Goal: Information Seeking & Learning: Learn about a topic

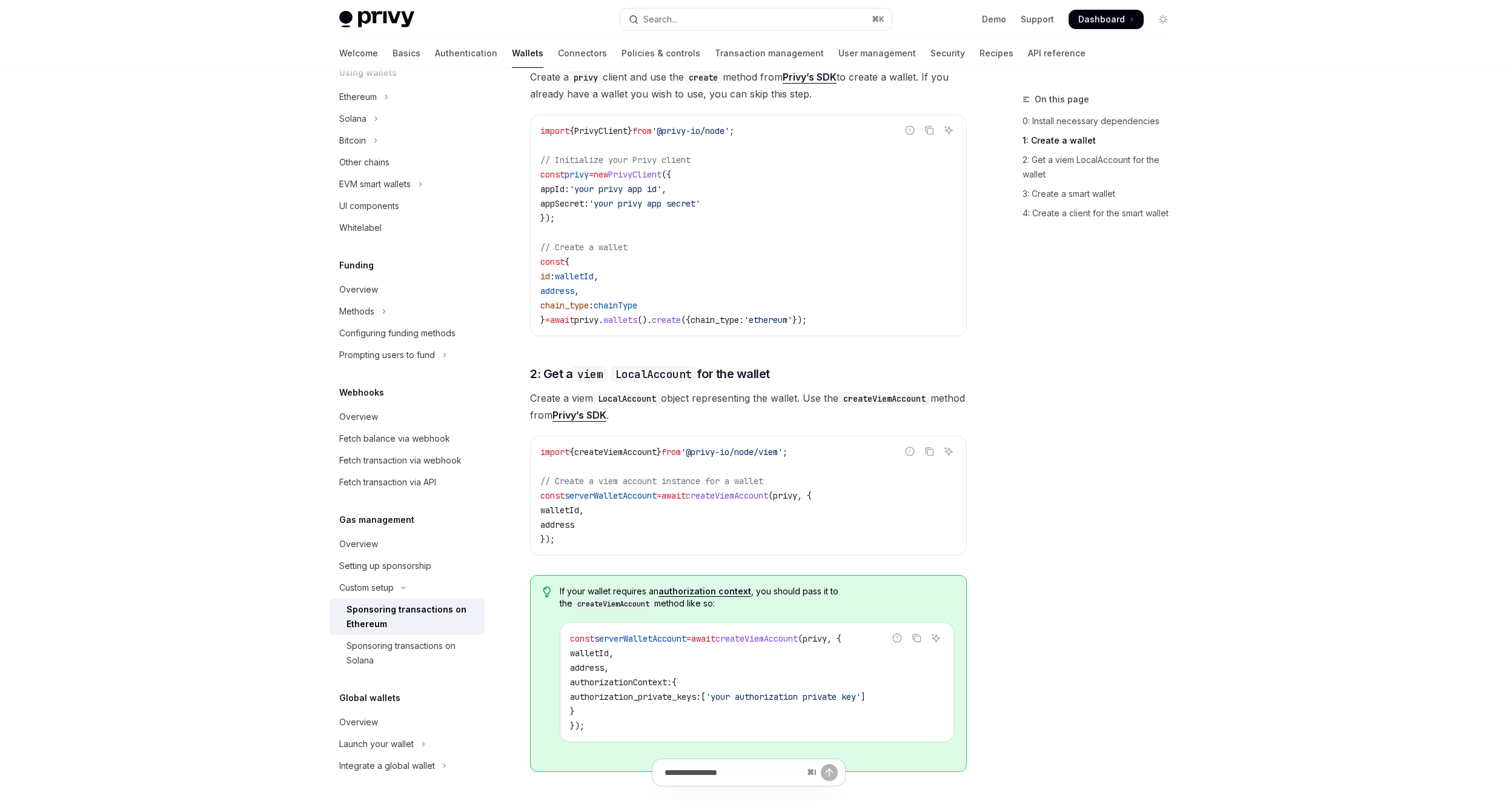
scroll to position [521, 0]
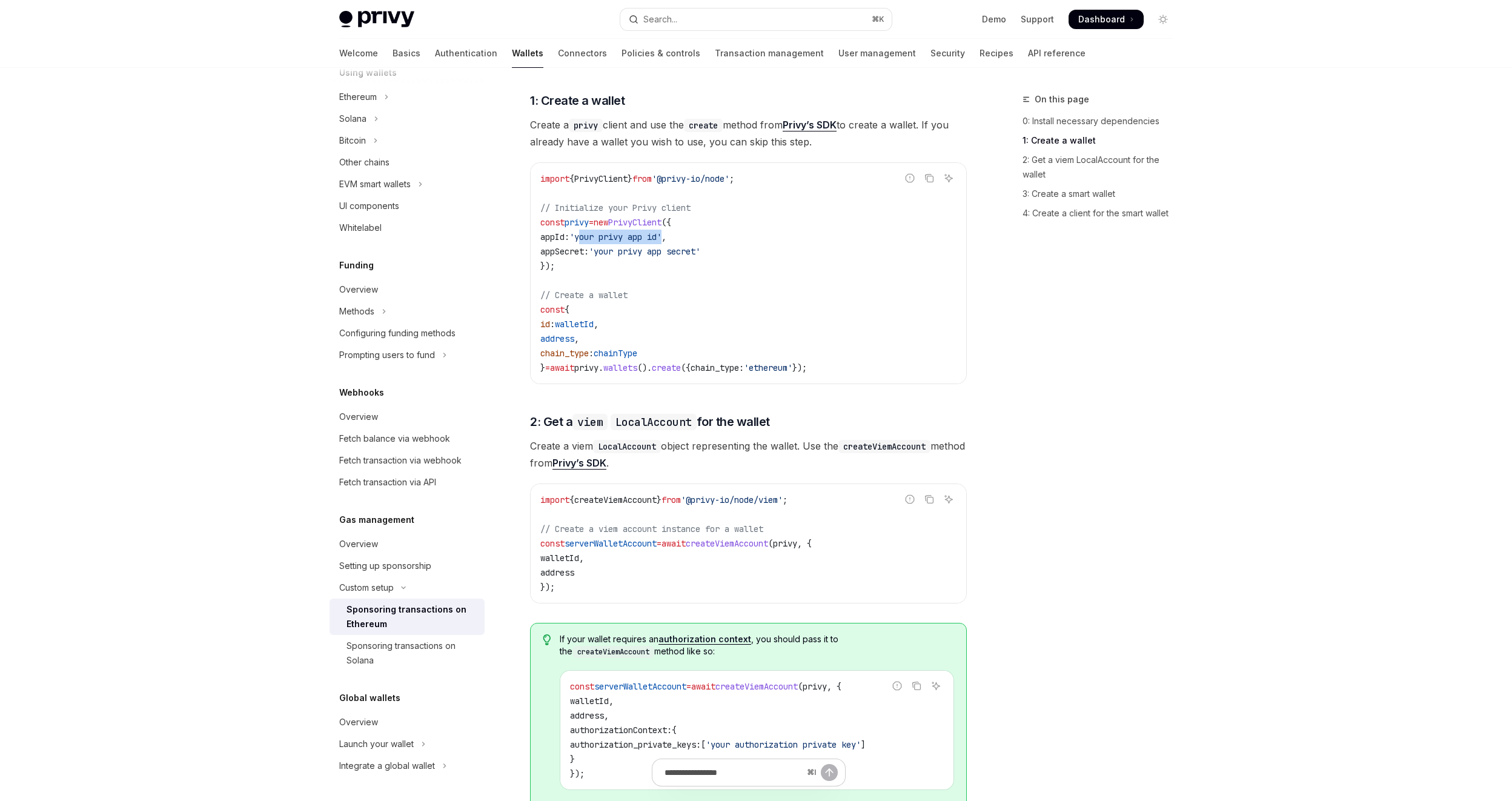
drag, startPoint x: 590, startPoint y: 236, endPoint x: 679, endPoint y: 235, distance: 89.0
click at [661, 235] on span "'your privy app id'" at bounding box center [615, 237] width 92 height 11
click at [651, 272] on code "import { PrivyClient } from '@privy-io/node' ; // Initialize your Privy client …" at bounding box center [749, 273] width 416 height 203
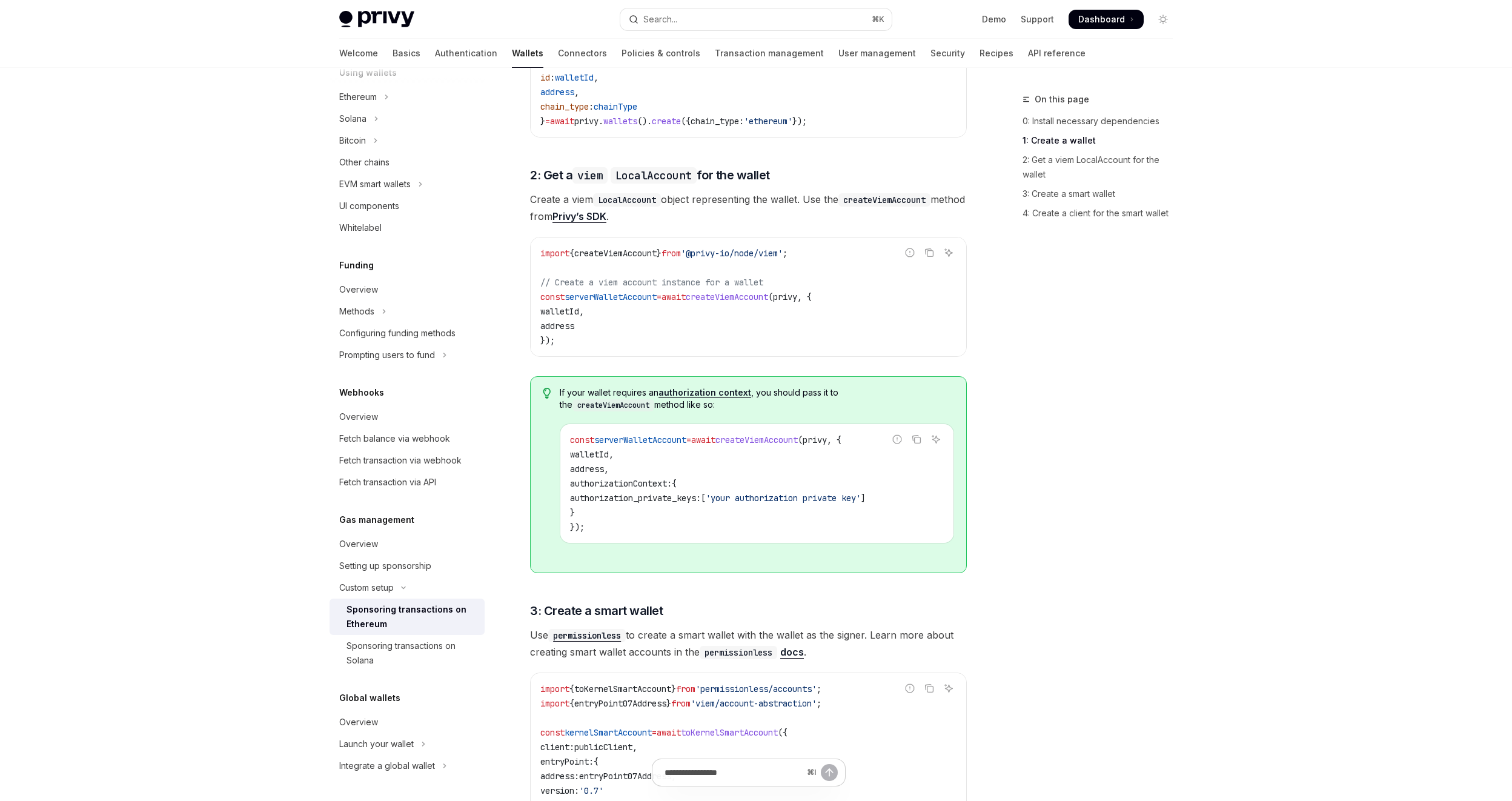
scroll to position [859, 0]
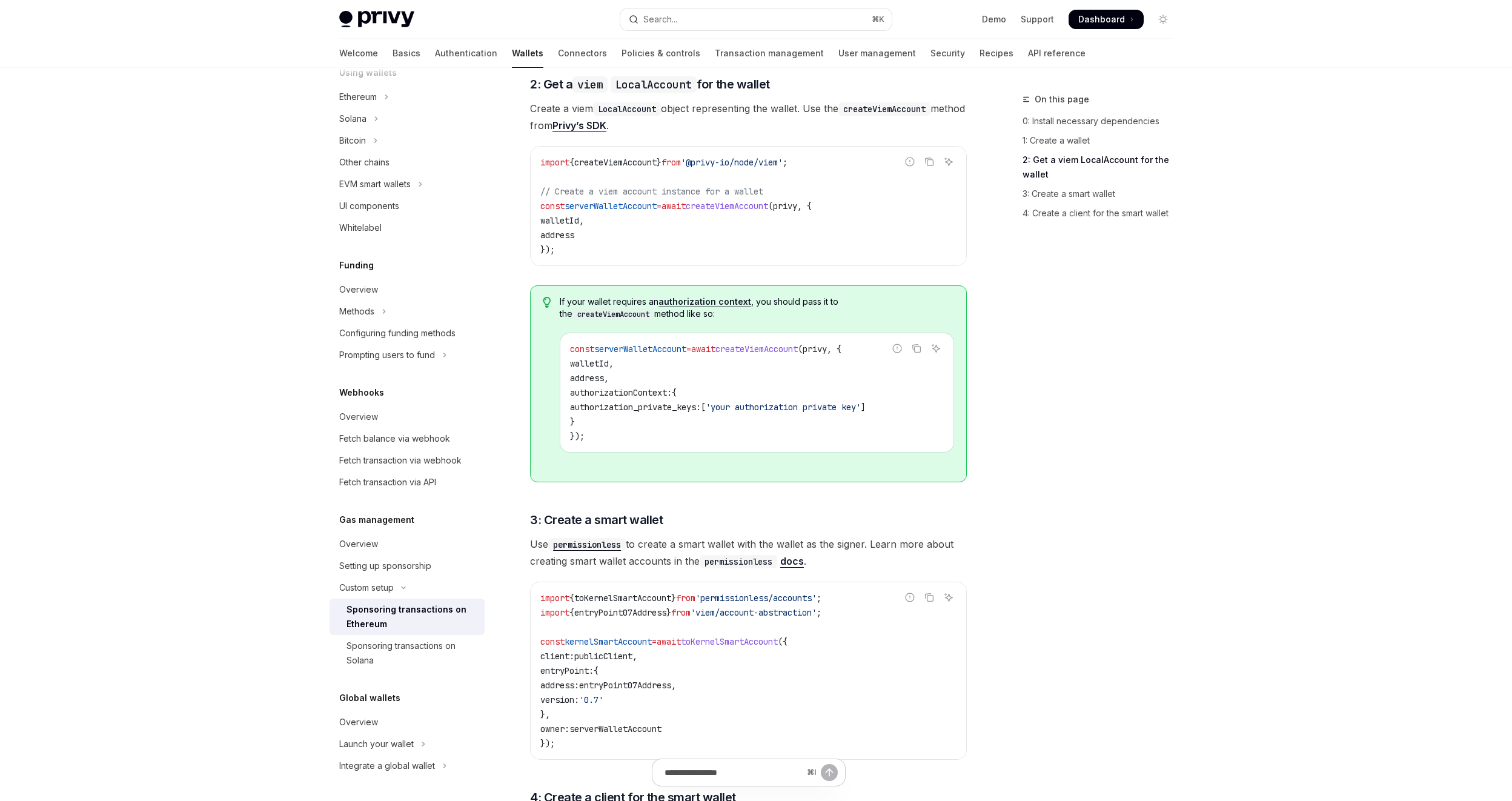
click at [559, 220] on span "walletId" at bounding box center [560, 221] width 39 height 11
click at [604, 384] on code "const serverWalletAccount = await createViemAccount ( privy , { walletId , addr…" at bounding box center [757, 392] width 374 height 102
click at [626, 399] on code "const serverWalletAccount = await createViemAccount ( privy , { walletId , addr…" at bounding box center [757, 392] width 374 height 102
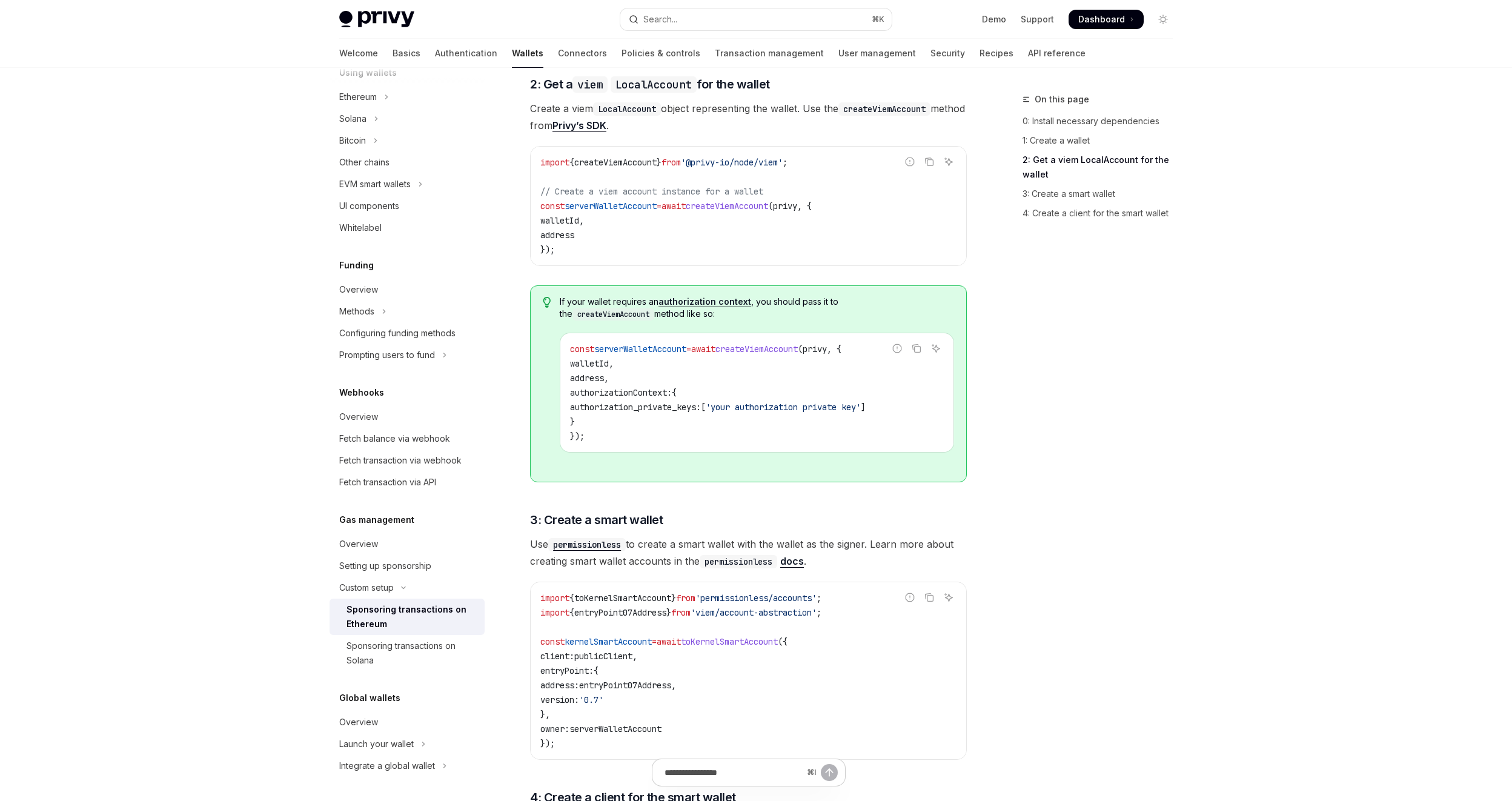
click at [640, 410] on span "authorization_private_keys:" at bounding box center [636, 407] width 131 height 11
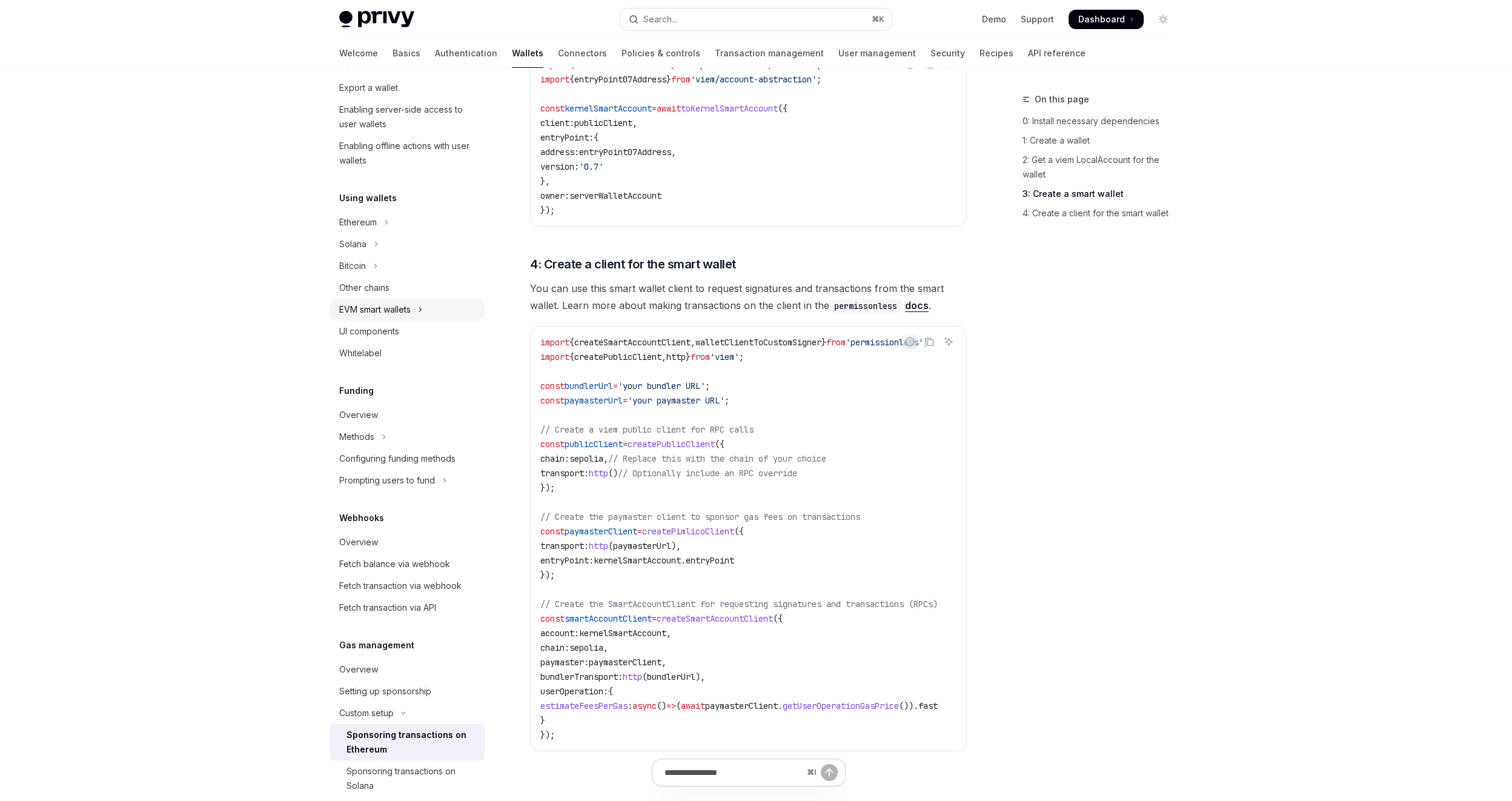
scroll to position [0, 0]
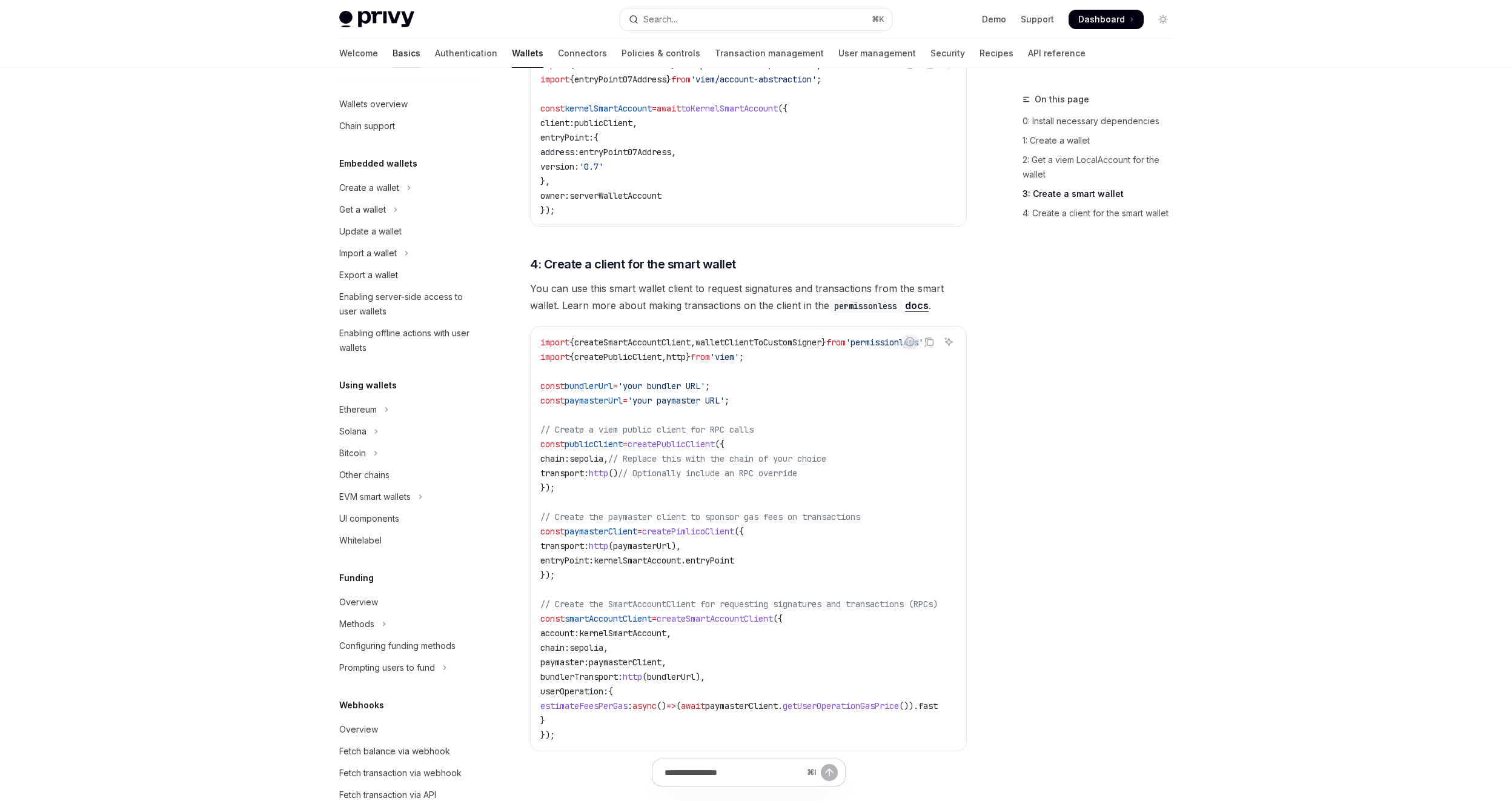
click at [393, 56] on link "Basics" at bounding box center [407, 53] width 28 height 29
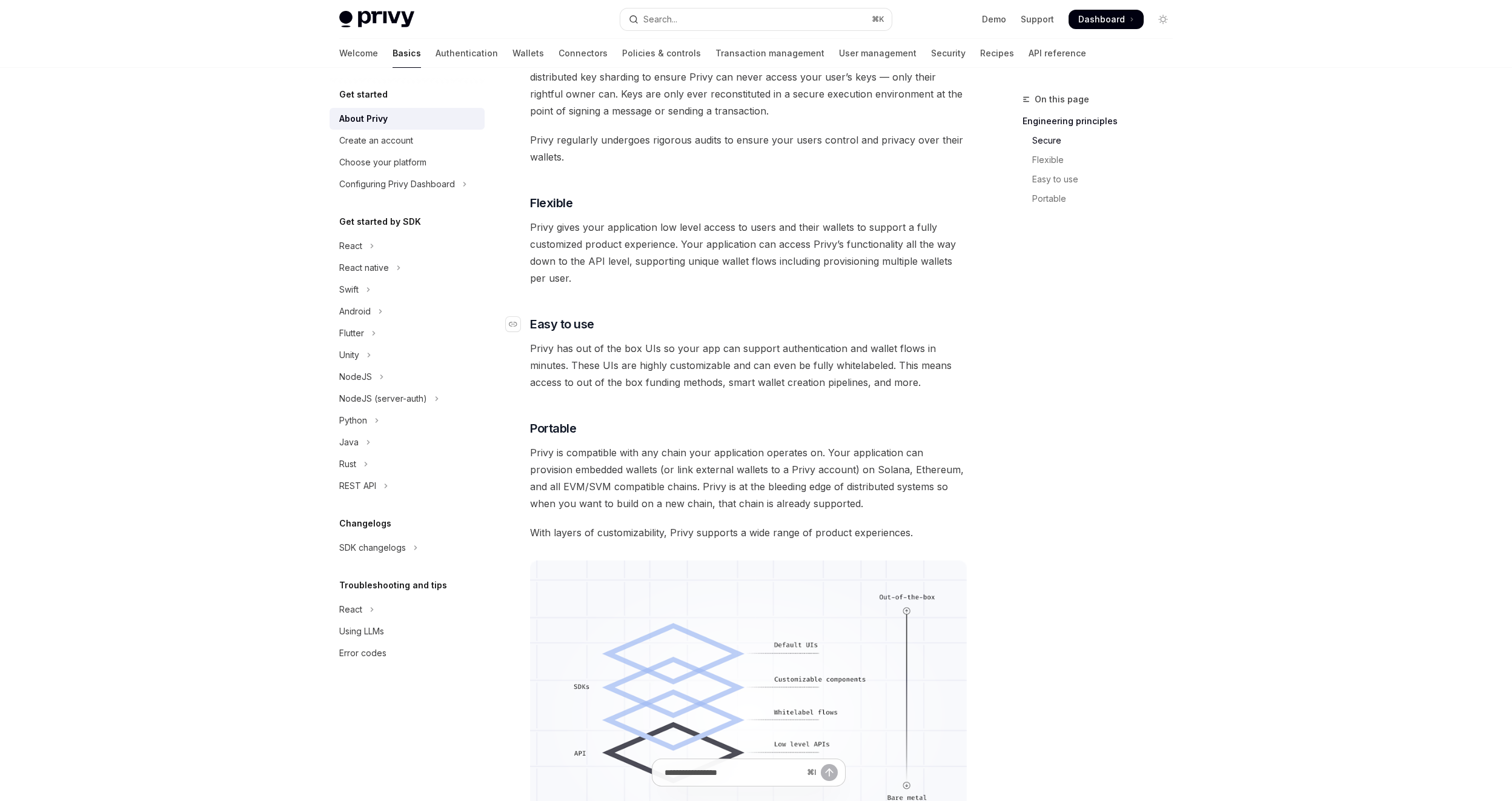
scroll to position [596, 0]
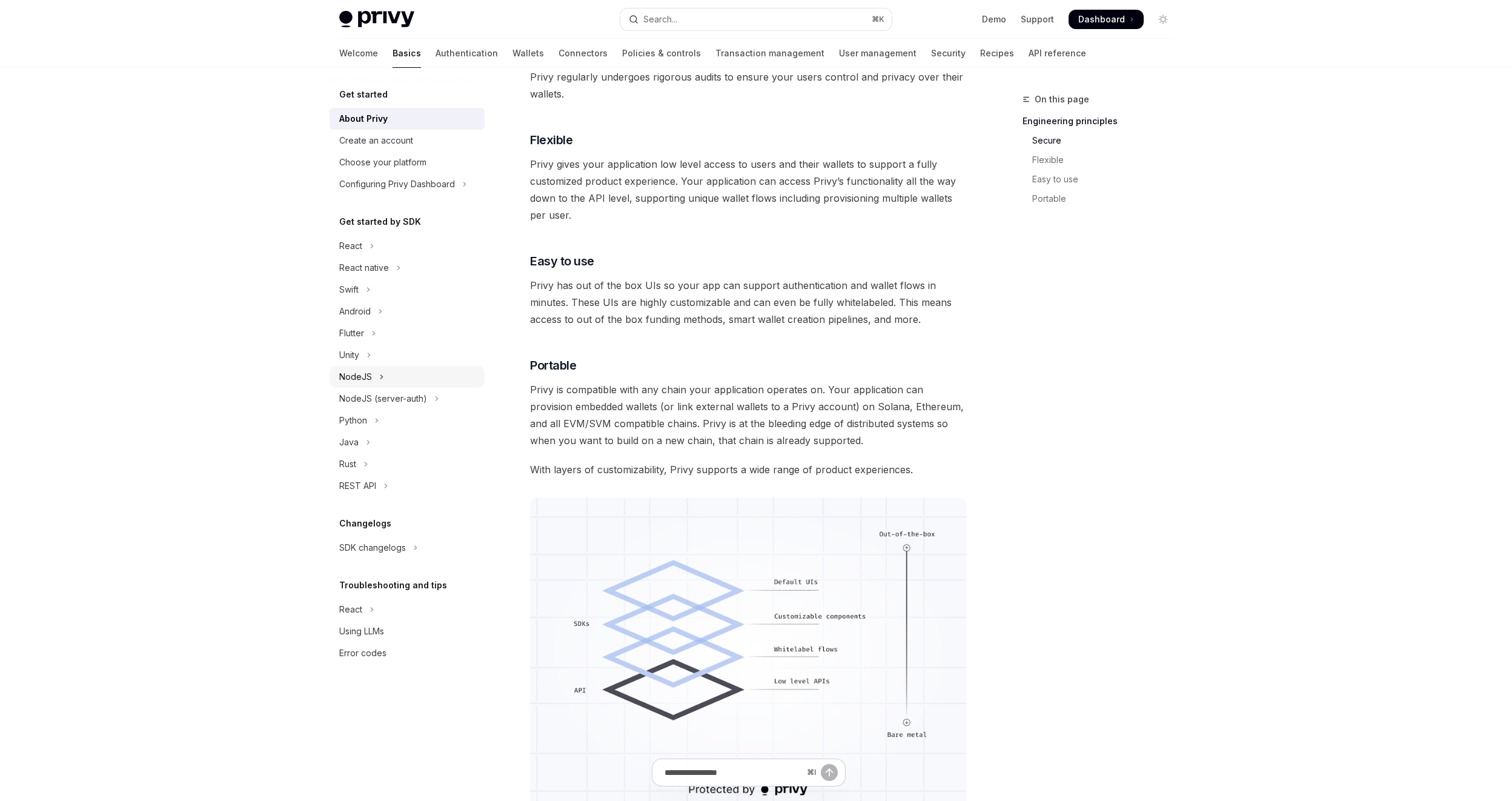
click at [401, 369] on button "NodeJS" at bounding box center [407, 376] width 155 height 22
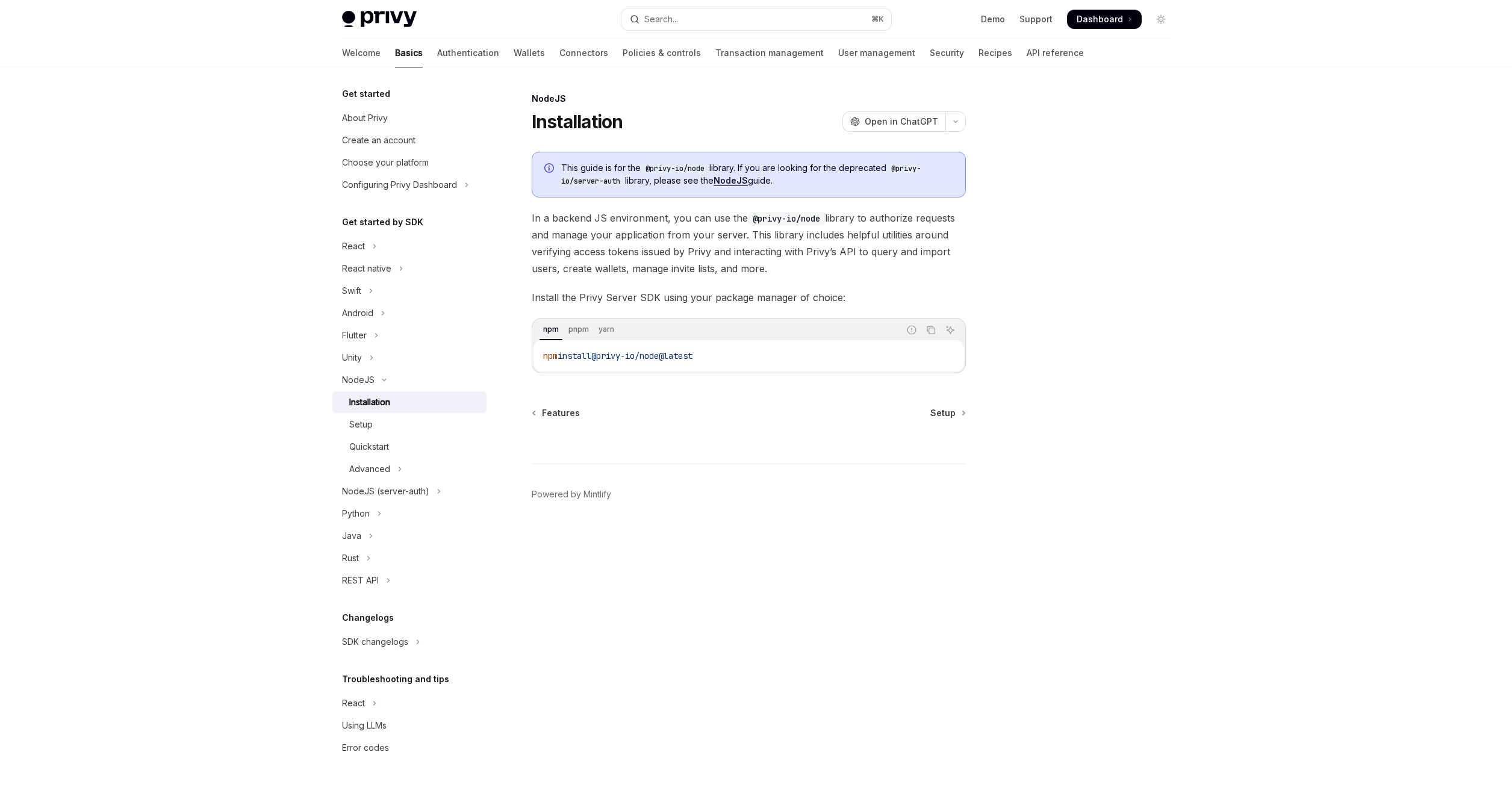
click at [402, 423] on div "Setup" at bounding box center [414, 424] width 130 height 14
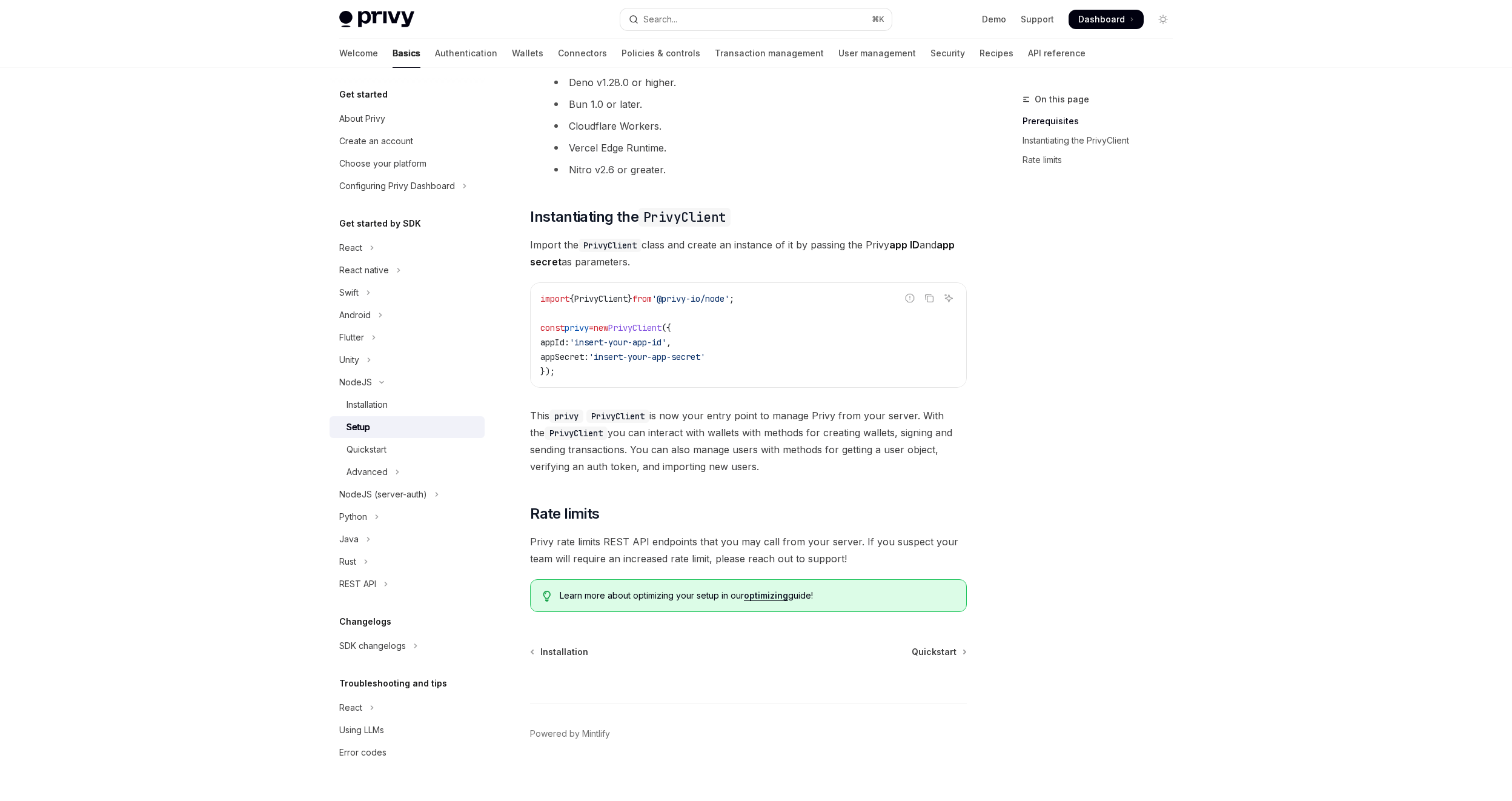
scroll to position [212, 0]
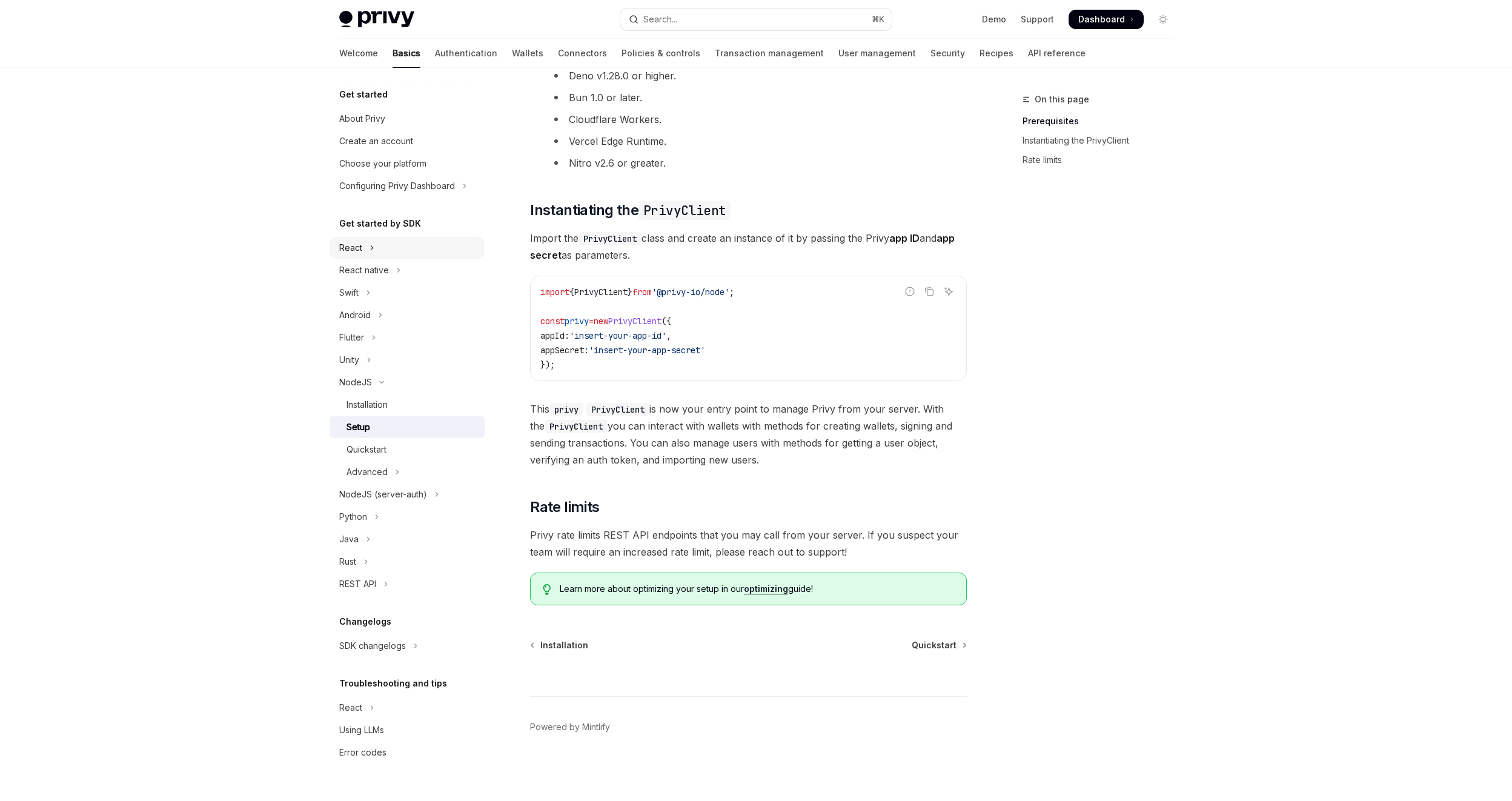
click at [361, 250] on div "React" at bounding box center [350, 248] width 23 height 15
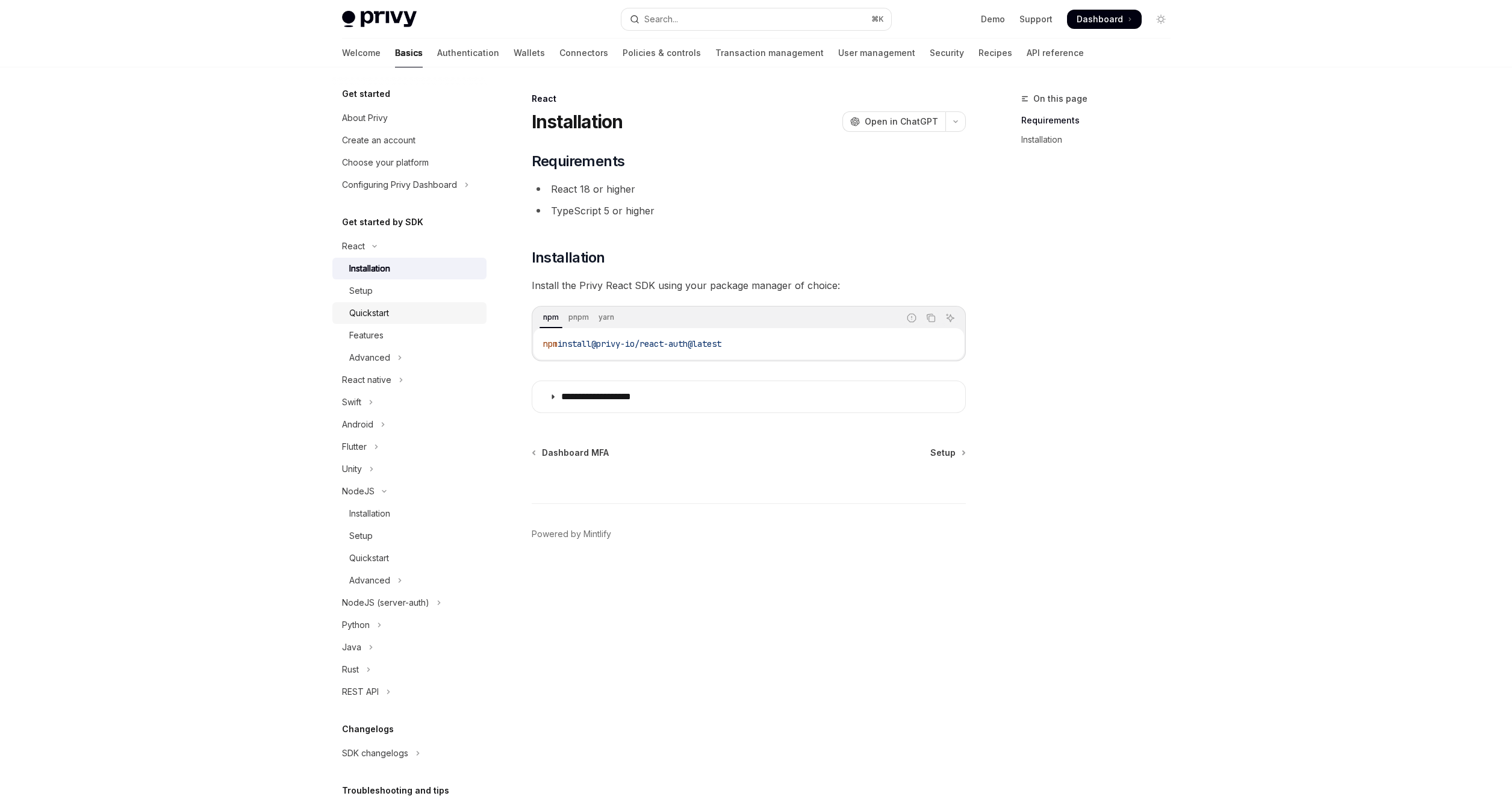
click at [385, 307] on div "Quickstart" at bounding box center [369, 313] width 40 height 14
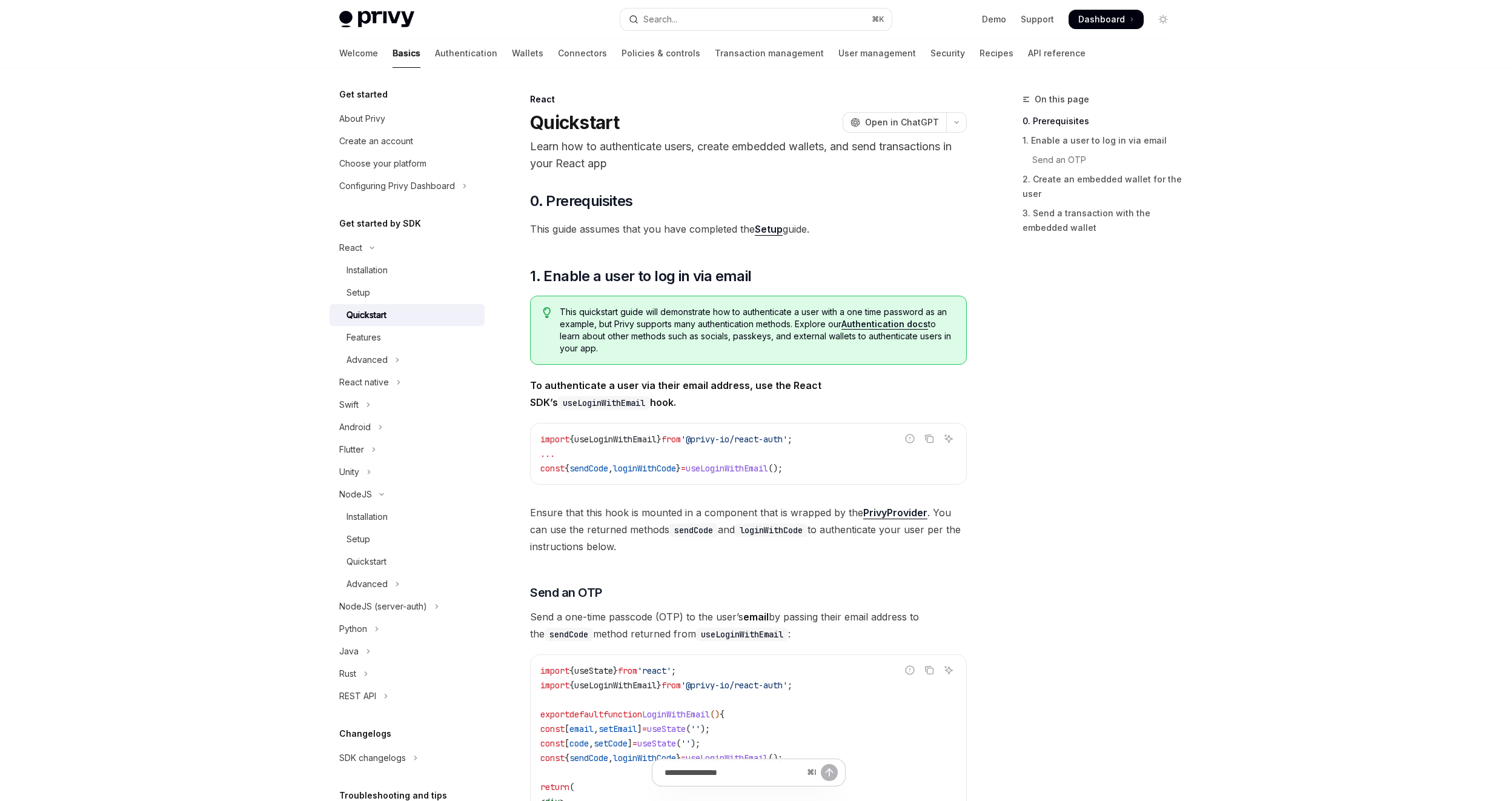
scroll to position [212, 0]
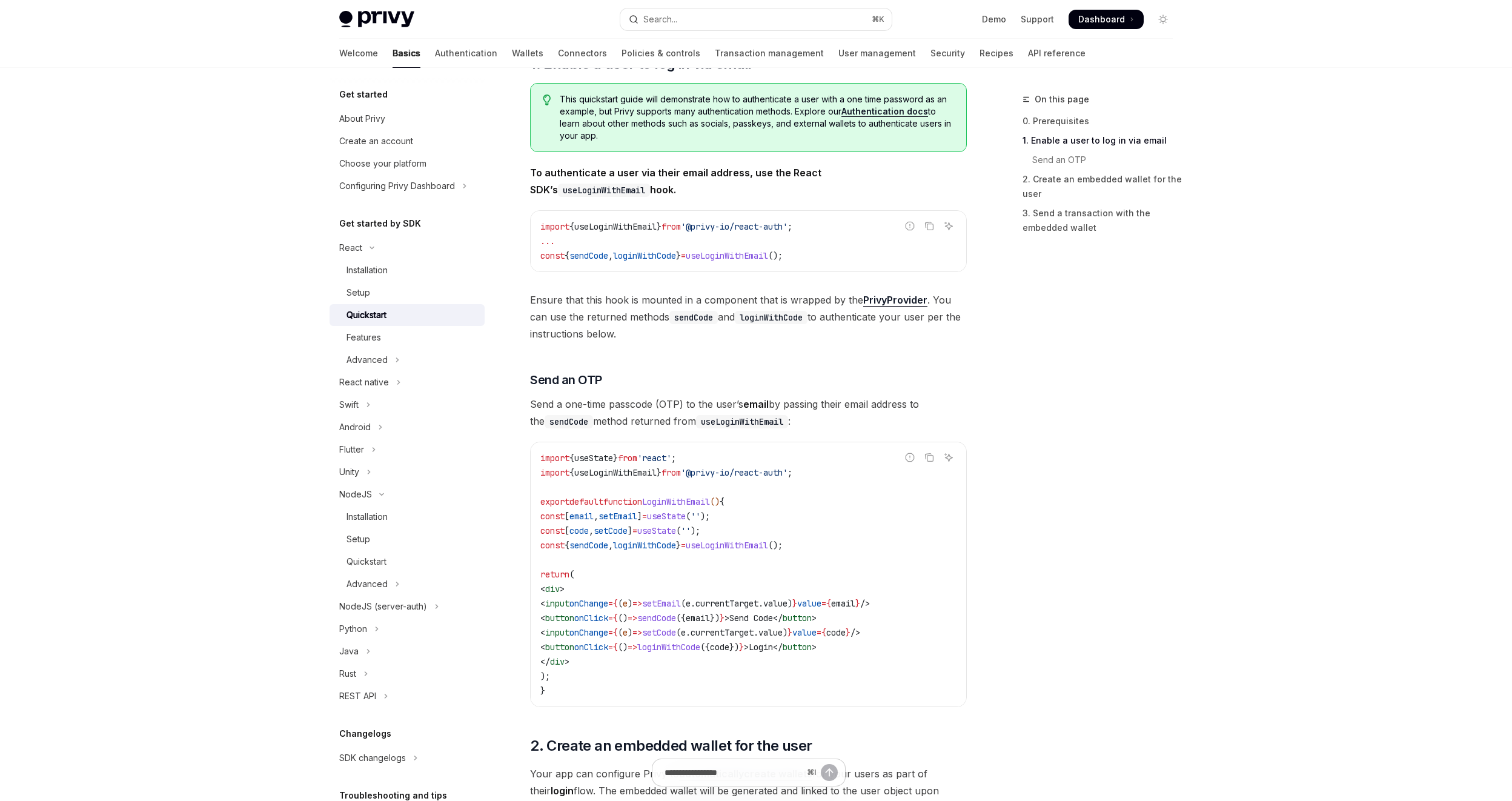
click at [622, 227] on span "useLoginWithEmail" at bounding box center [615, 227] width 83 height 11
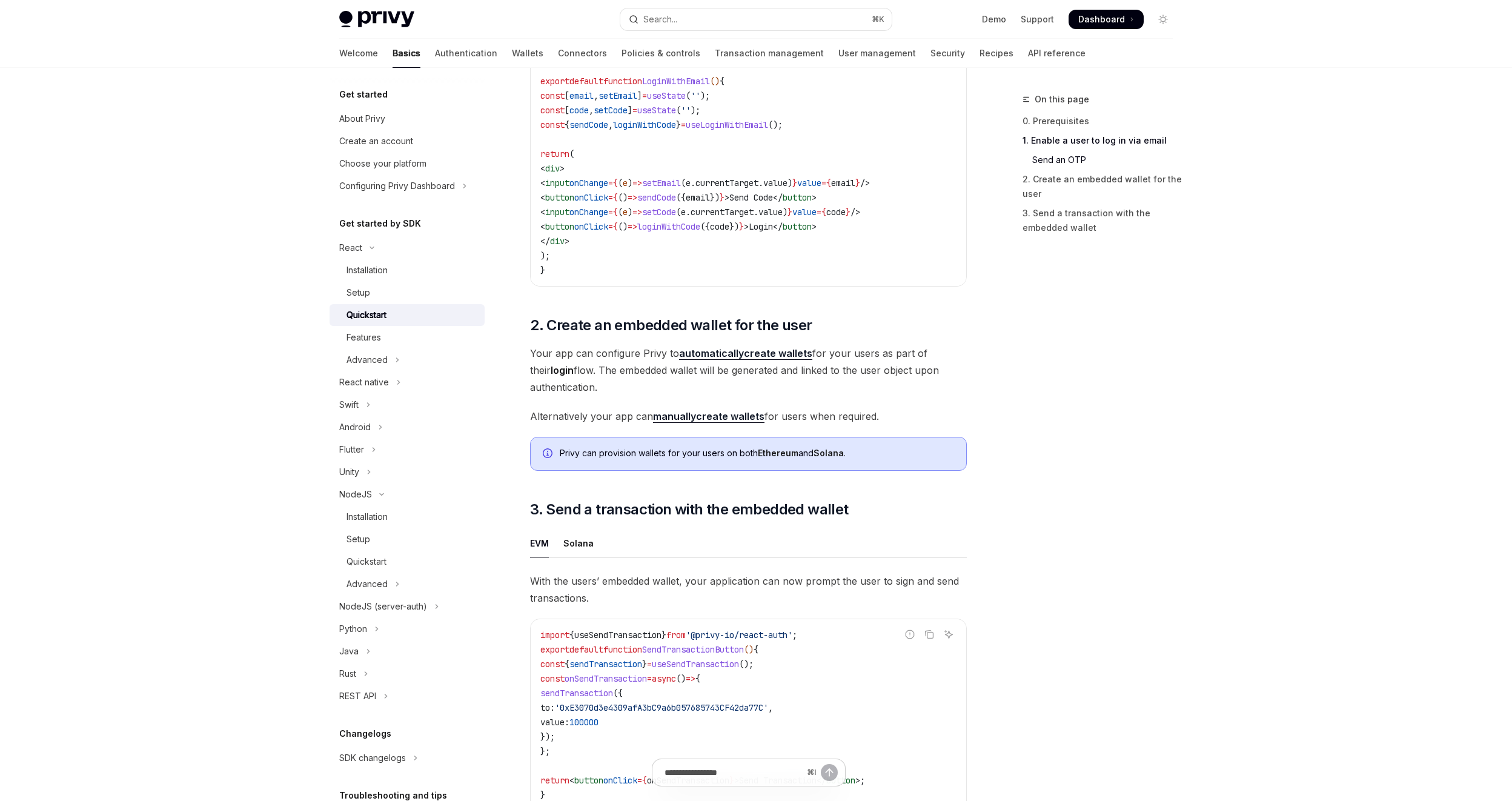
scroll to position [791, 0]
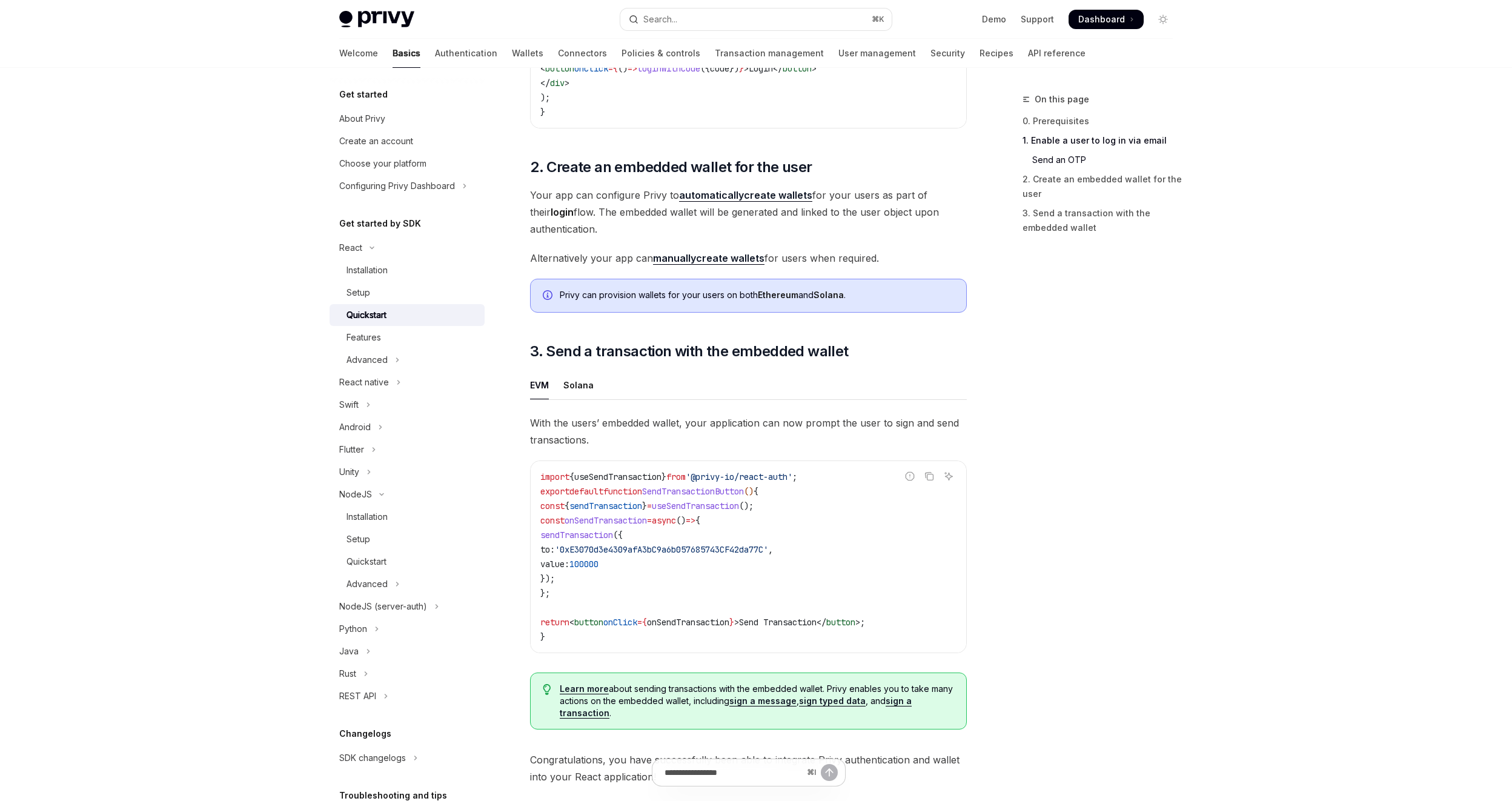
click at [731, 201] on strong "automatically" at bounding box center [711, 194] width 65 height 12
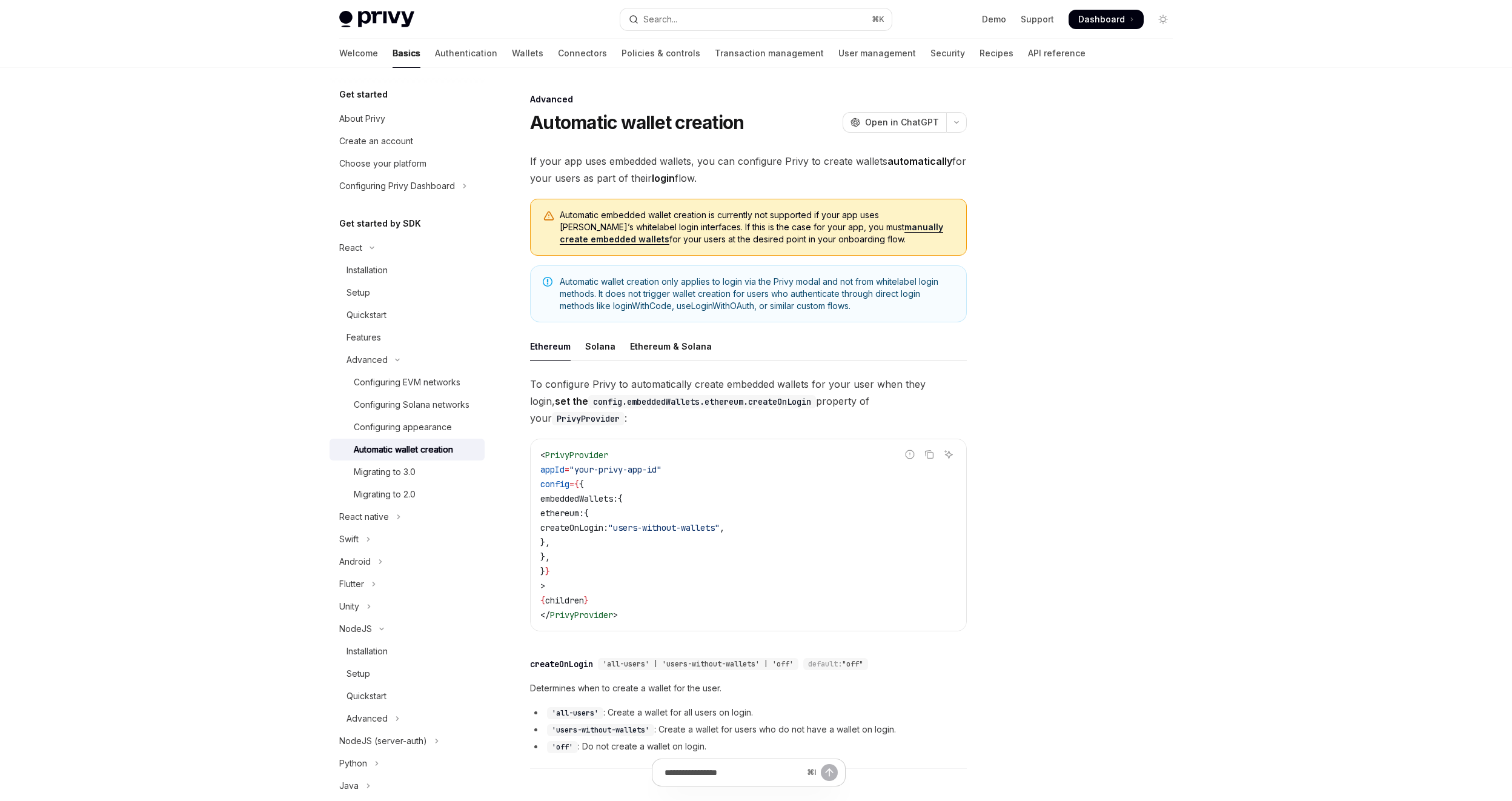
click at [618, 494] on span "embeddedWallets:" at bounding box center [579, 499] width 78 height 11
click at [625, 464] on span ""your-privy-app-id"" at bounding box center [615, 470] width 92 height 11
drag, startPoint x: 597, startPoint y: 451, endPoint x: 684, endPoint y: 451, distance: 87.0
click at [661, 464] on span ""your-privy-app-id"" at bounding box center [615, 470] width 92 height 11
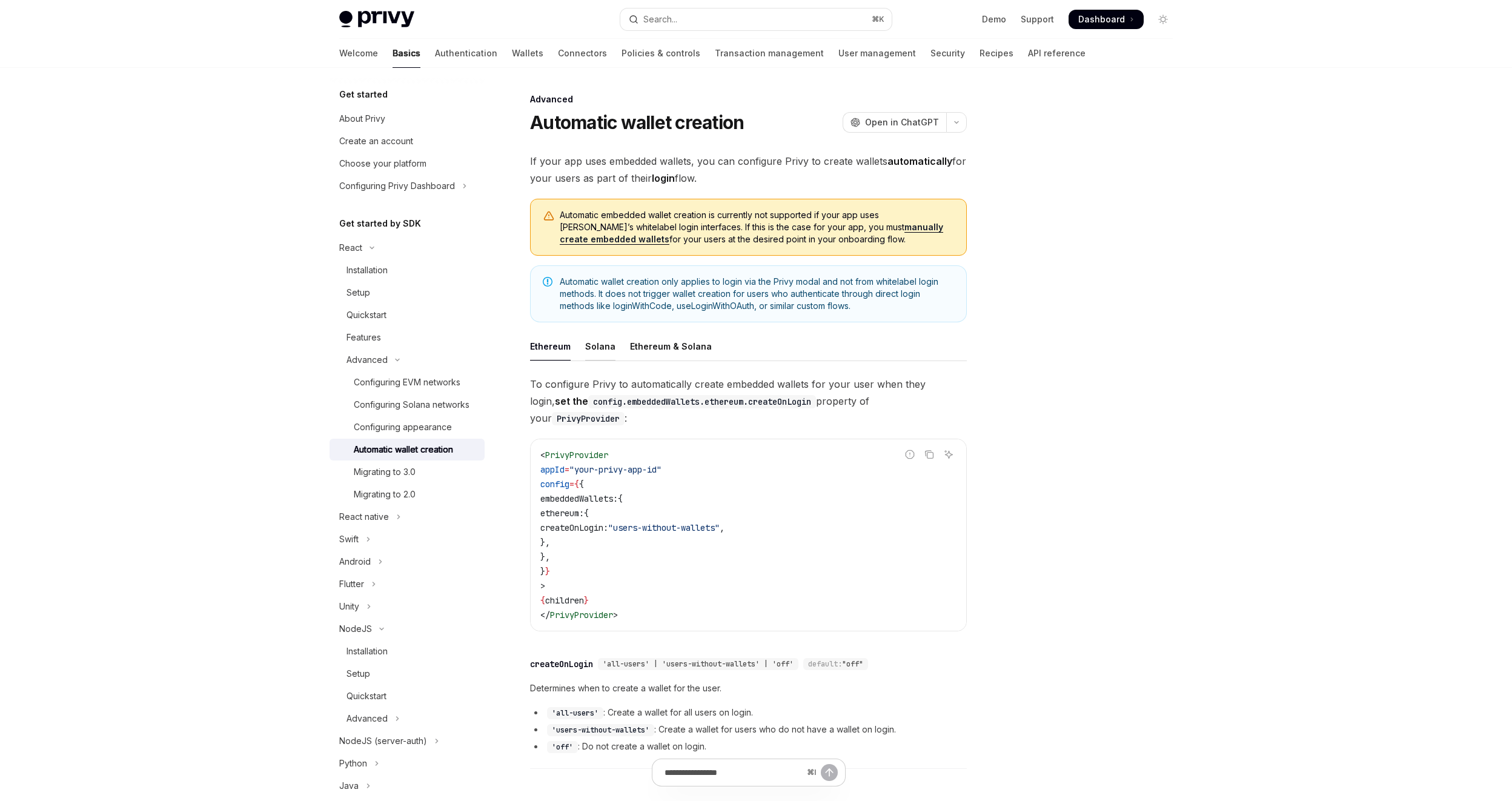
click at [603, 349] on div "Solana" at bounding box center [600, 346] width 31 height 28
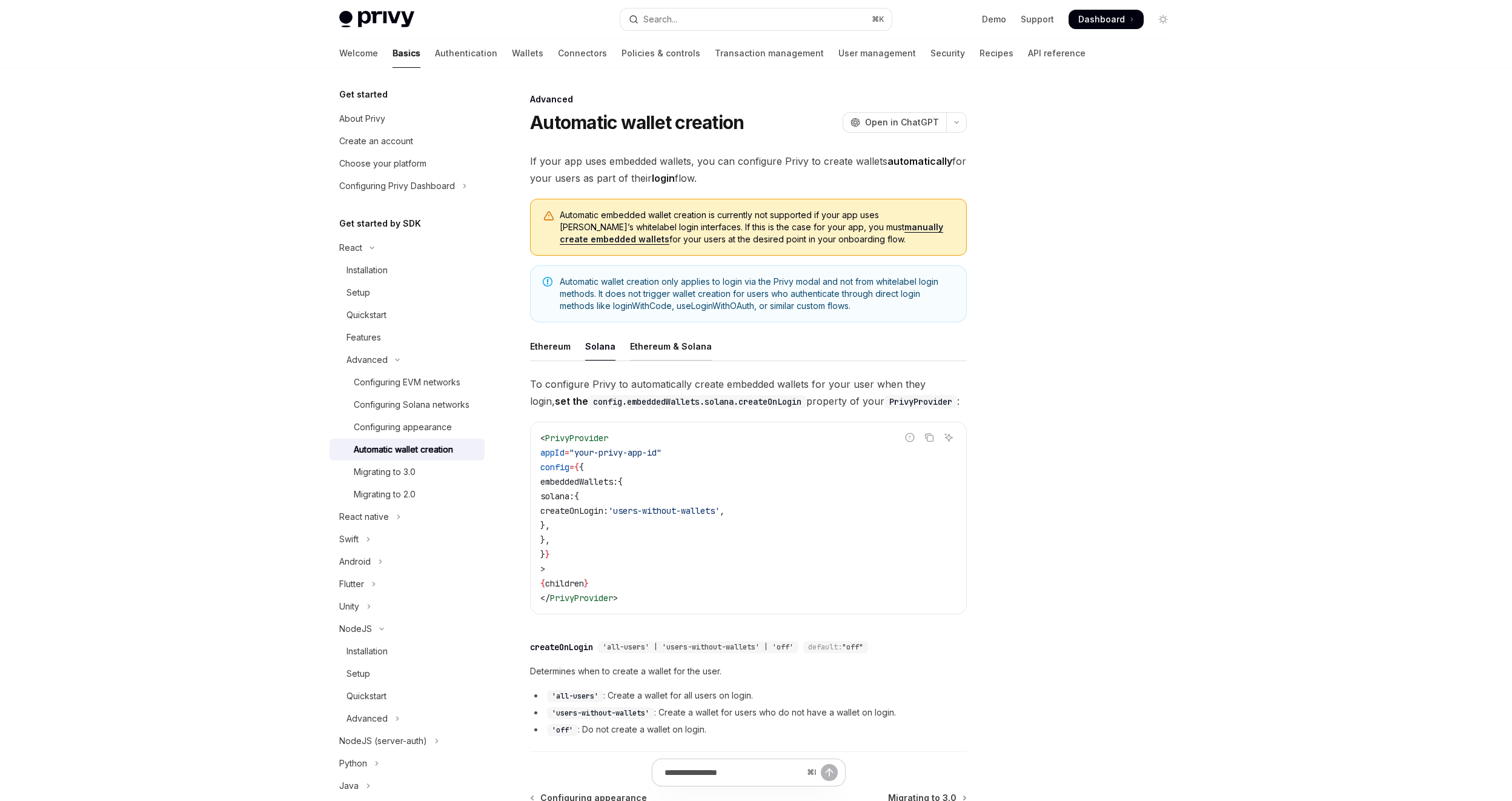
click at [666, 342] on div "Ethereum & Solana" at bounding box center [671, 346] width 82 height 28
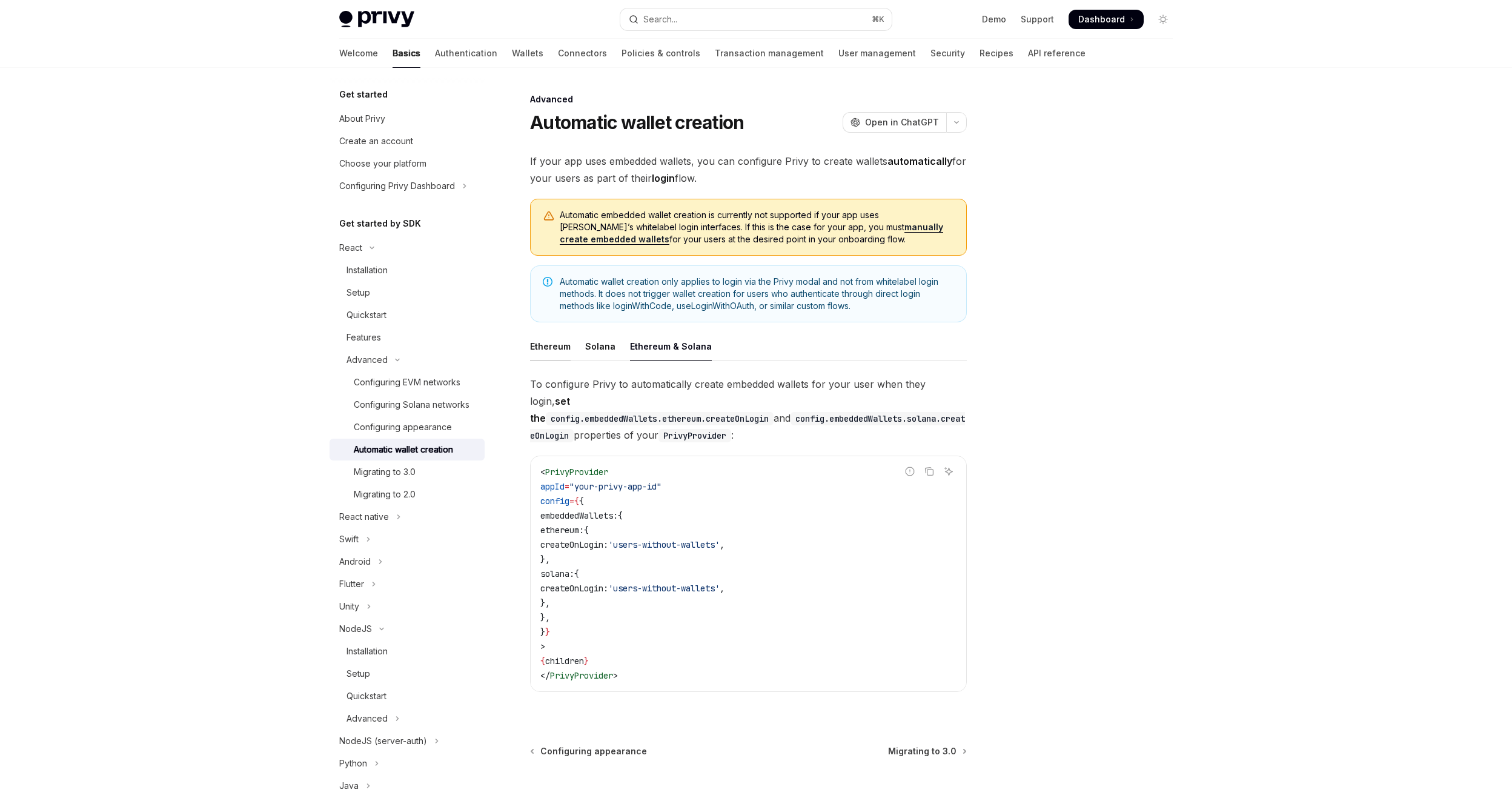
click at [551, 352] on div "Ethereum" at bounding box center [550, 346] width 40 height 28
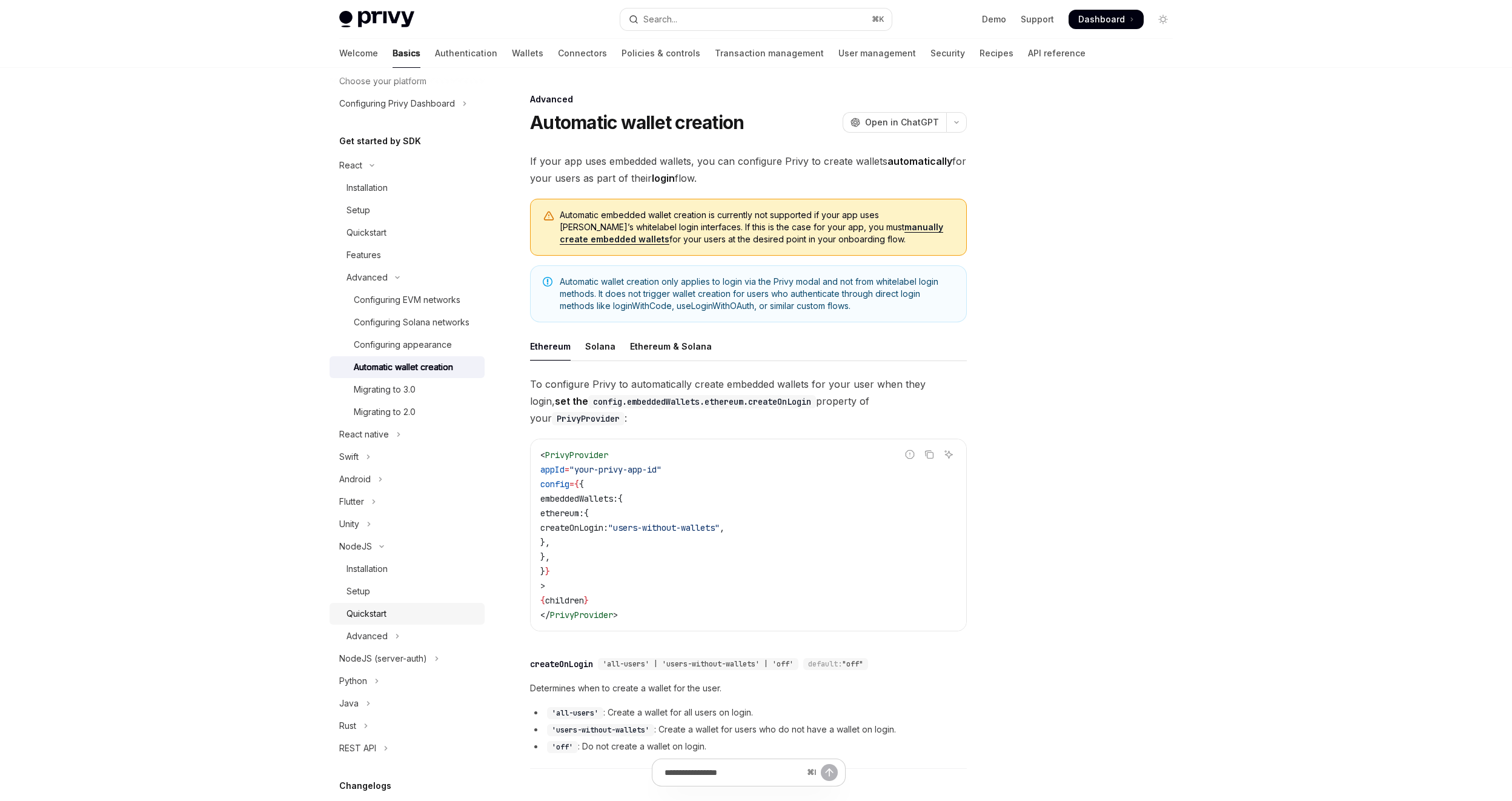
scroll to position [138, 0]
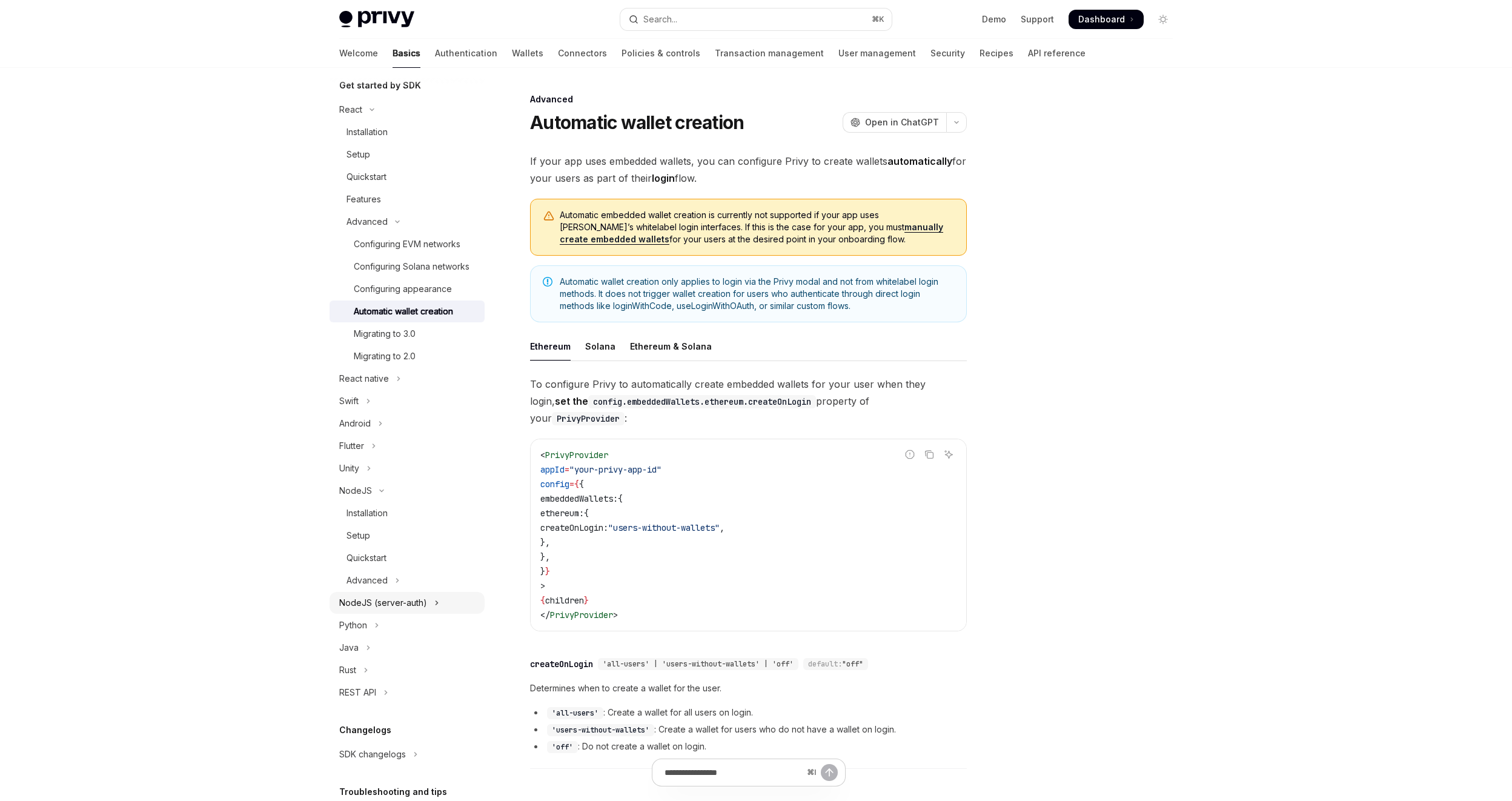
click at [382, 610] on div "NodeJS (server-auth)" at bounding box center [383, 602] width 88 height 15
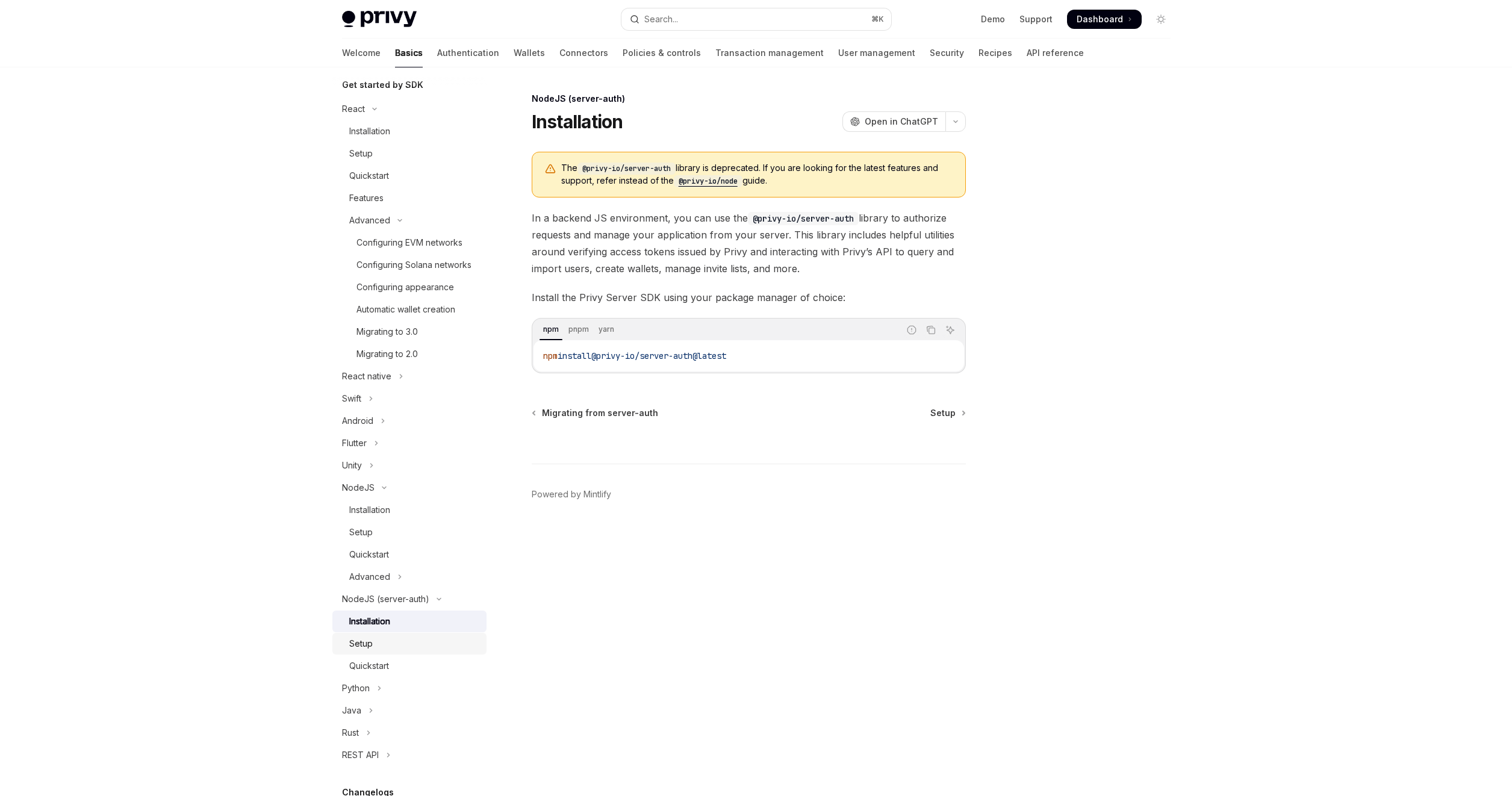
click at [379, 651] on div "Setup" at bounding box center [414, 644] width 130 height 14
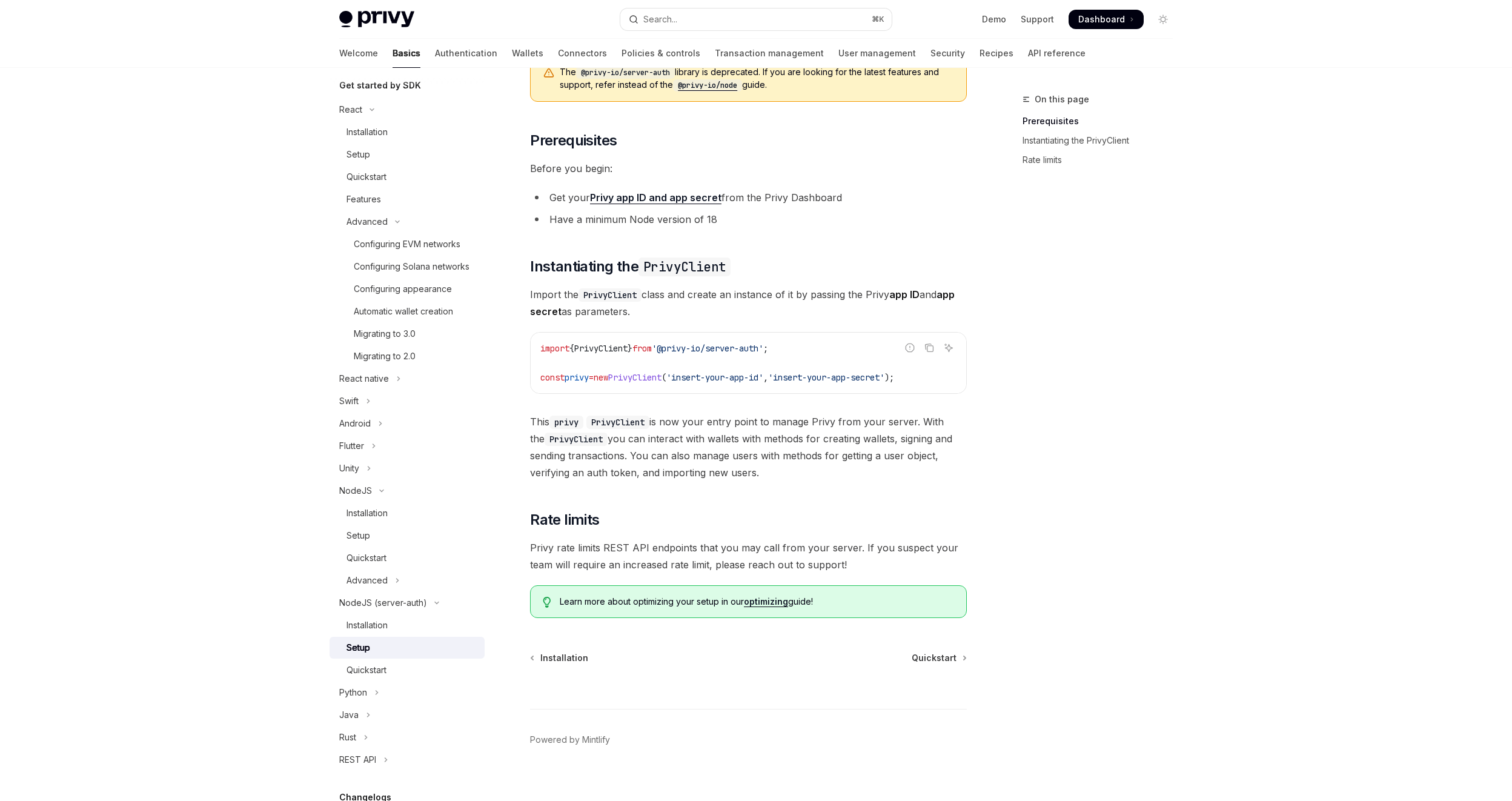
scroll to position [110, 0]
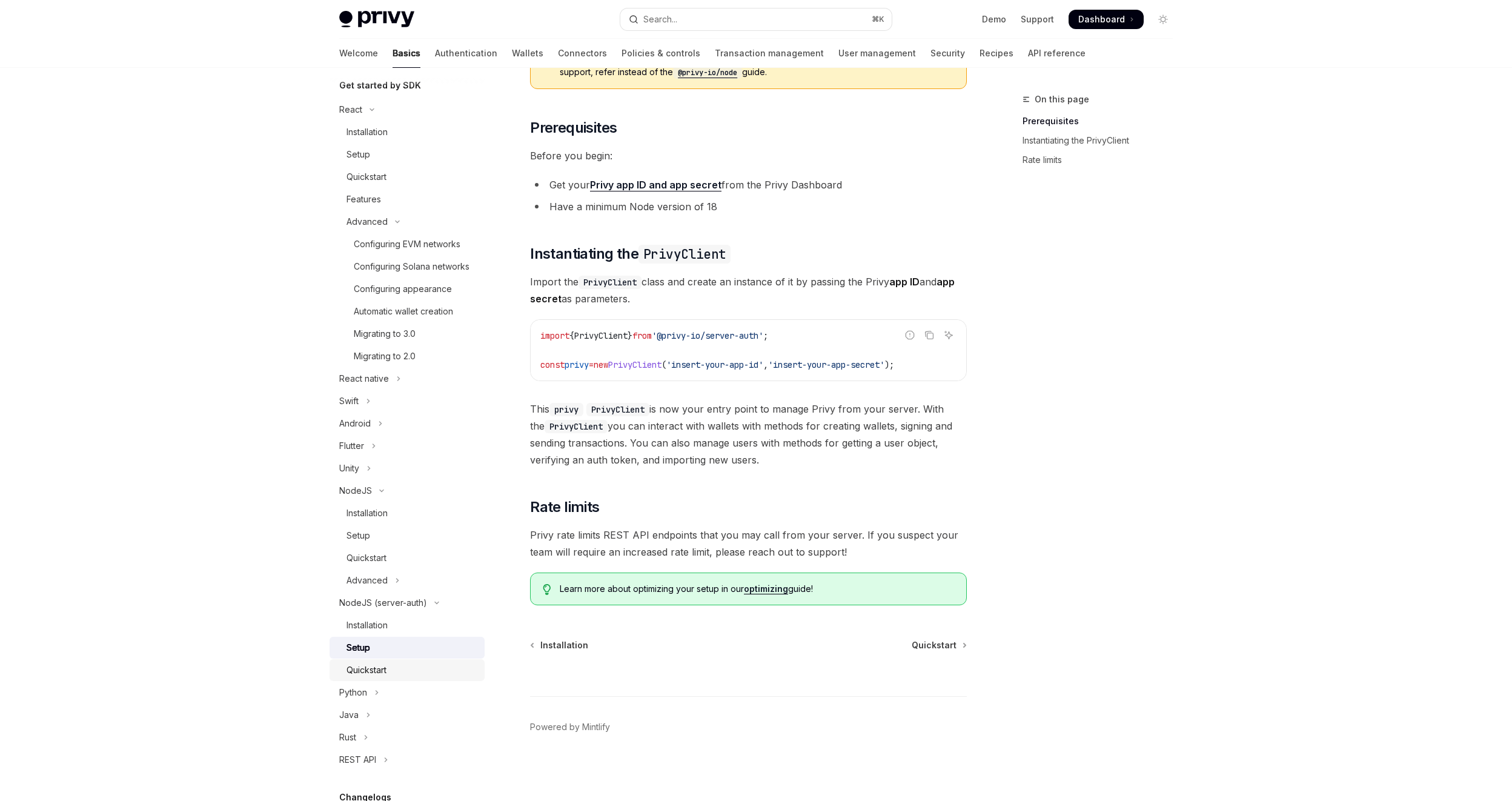
click at [377, 677] on link "Quickstart" at bounding box center [407, 670] width 155 height 22
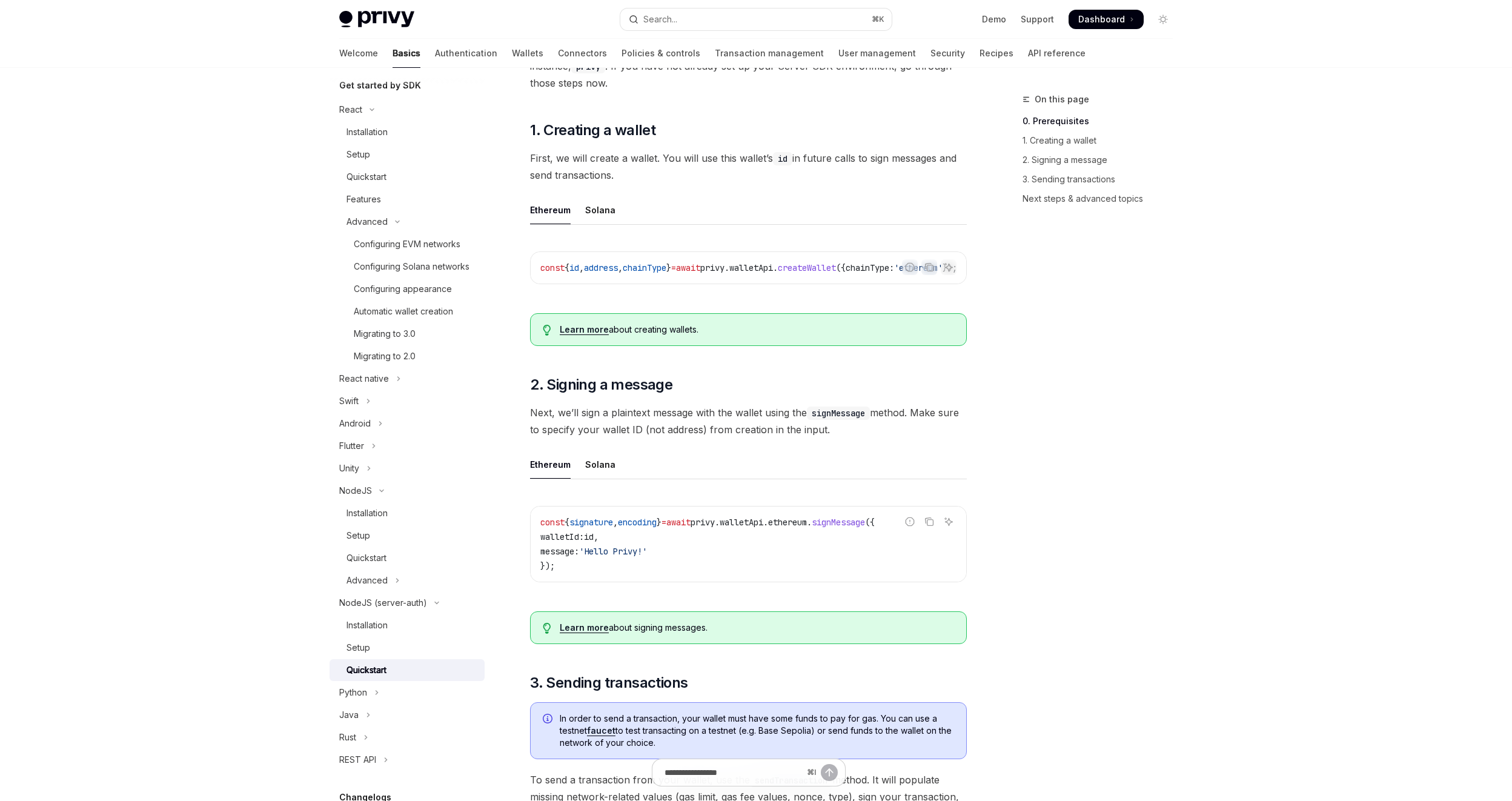
scroll to position [257, 0]
drag, startPoint x: 670, startPoint y: 280, endPoint x: 774, endPoint y: 282, distance: 104.0
click at [756, 282] on div "const { id , address , chainType } = await privy . walletApi . createWallet ({ …" at bounding box center [749, 266] width 436 height 31
drag, startPoint x: 770, startPoint y: 280, endPoint x: 890, endPoint y: 280, distance: 120.0
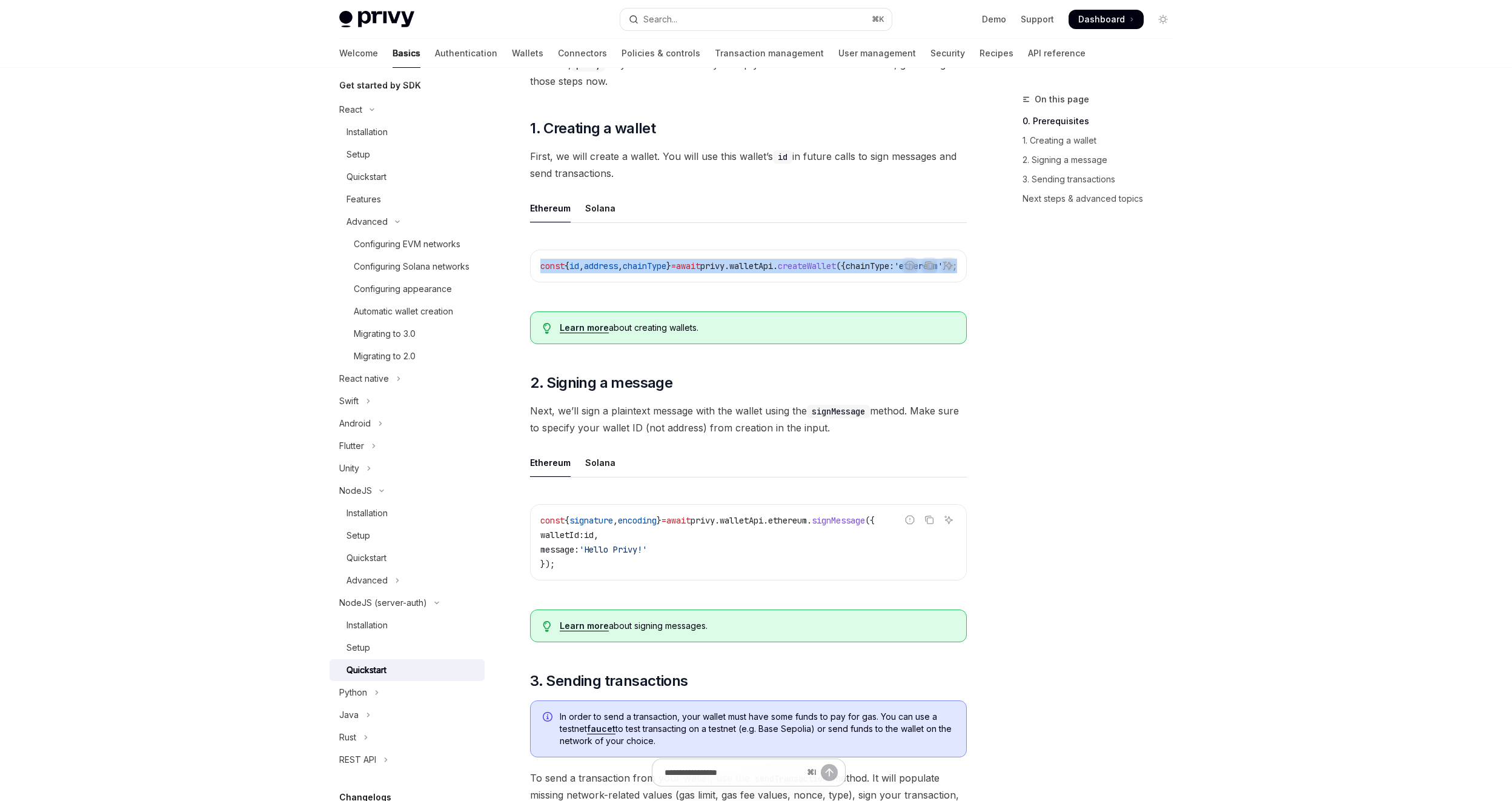
click at [890, 280] on div "Report incorrect code Copy Ask AI const { id , address , chainType } = await pr…" at bounding box center [748, 266] width 436 height 33
click at [596, 205] on div "Solana" at bounding box center [600, 208] width 31 height 28
click at [598, 209] on div "Solana" at bounding box center [600, 208] width 31 height 28
click at [551, 208] on div "Ethereum" at bounding box center [550, 208] width 40 height 28
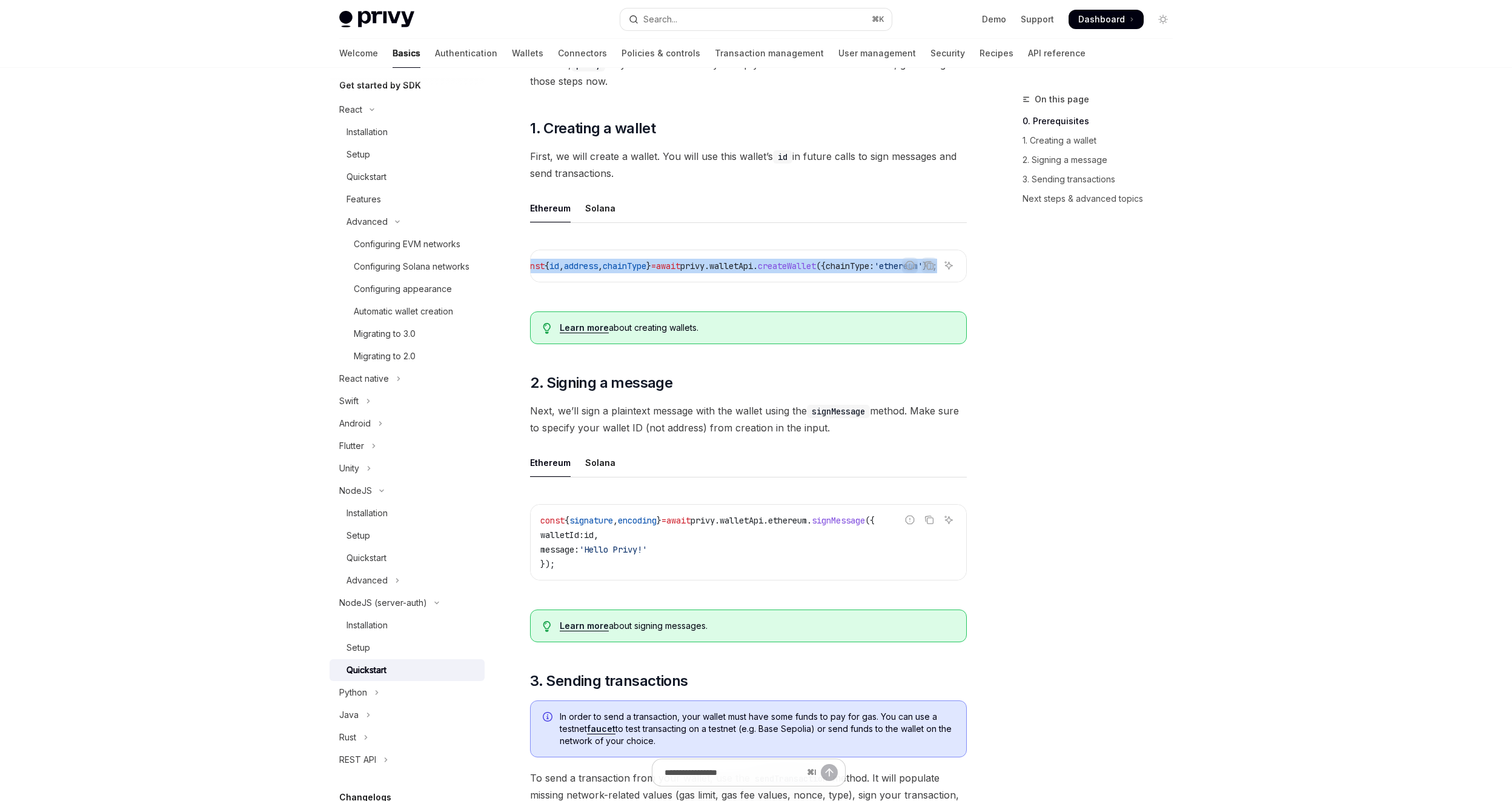
drag, startPoint x: 541, startPoint y: 265, endPoint x: 980, endPoint y: 274, distance: 439.1
click at [980, 274] on div "On this page 0. Prerequisites 1. Creating a wallet 2. Signing a message 3. Send…" at bounding box center [756, 729] width 853 height 1835
copy span "const { id , address , chainType } = await privy . walletApi . createWallet ({ …"
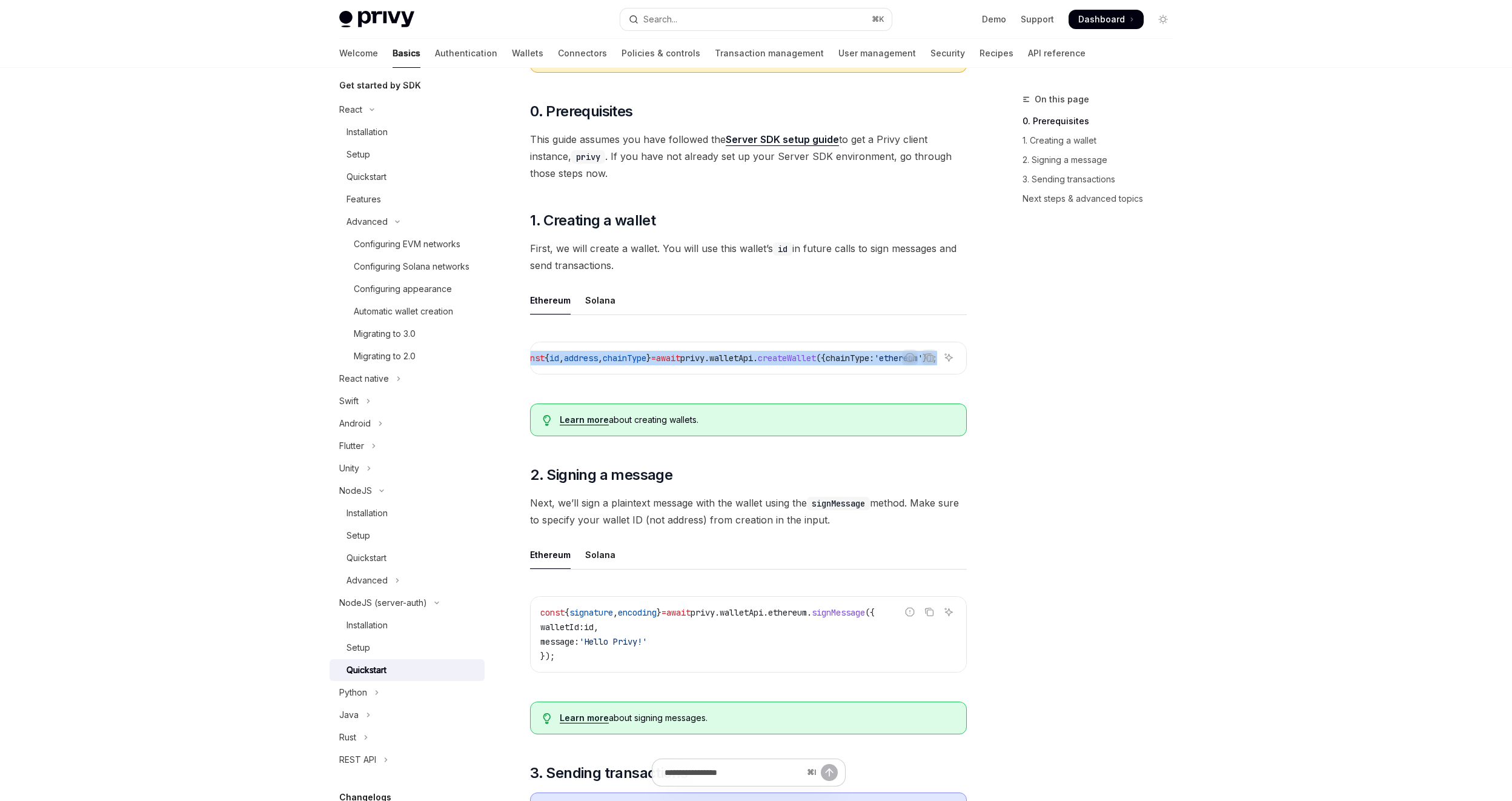
scroll to position [150, 0]
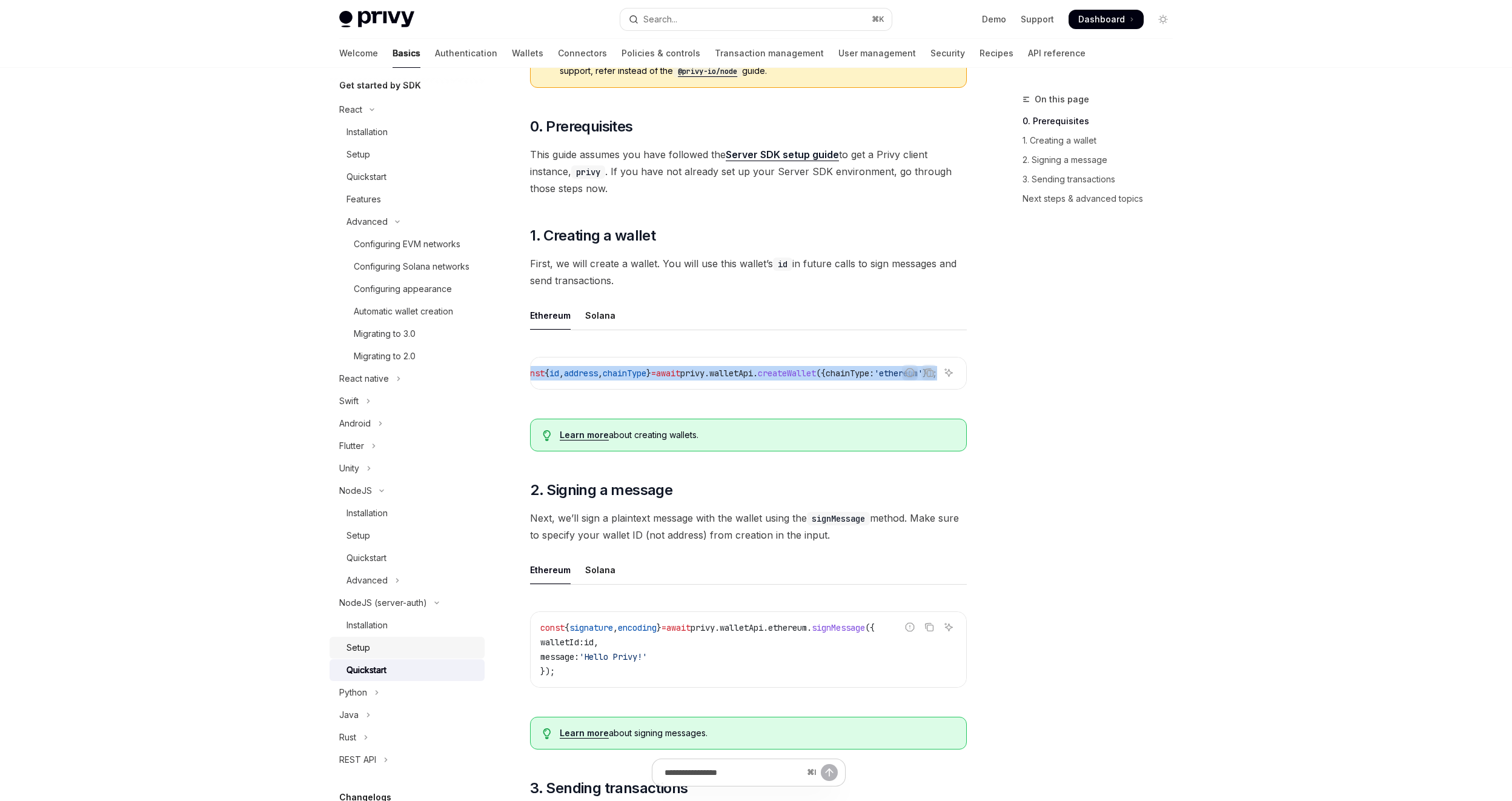
click at [382, 655] on div "Setup" at bounding box center [411, 648] width 131 height 15
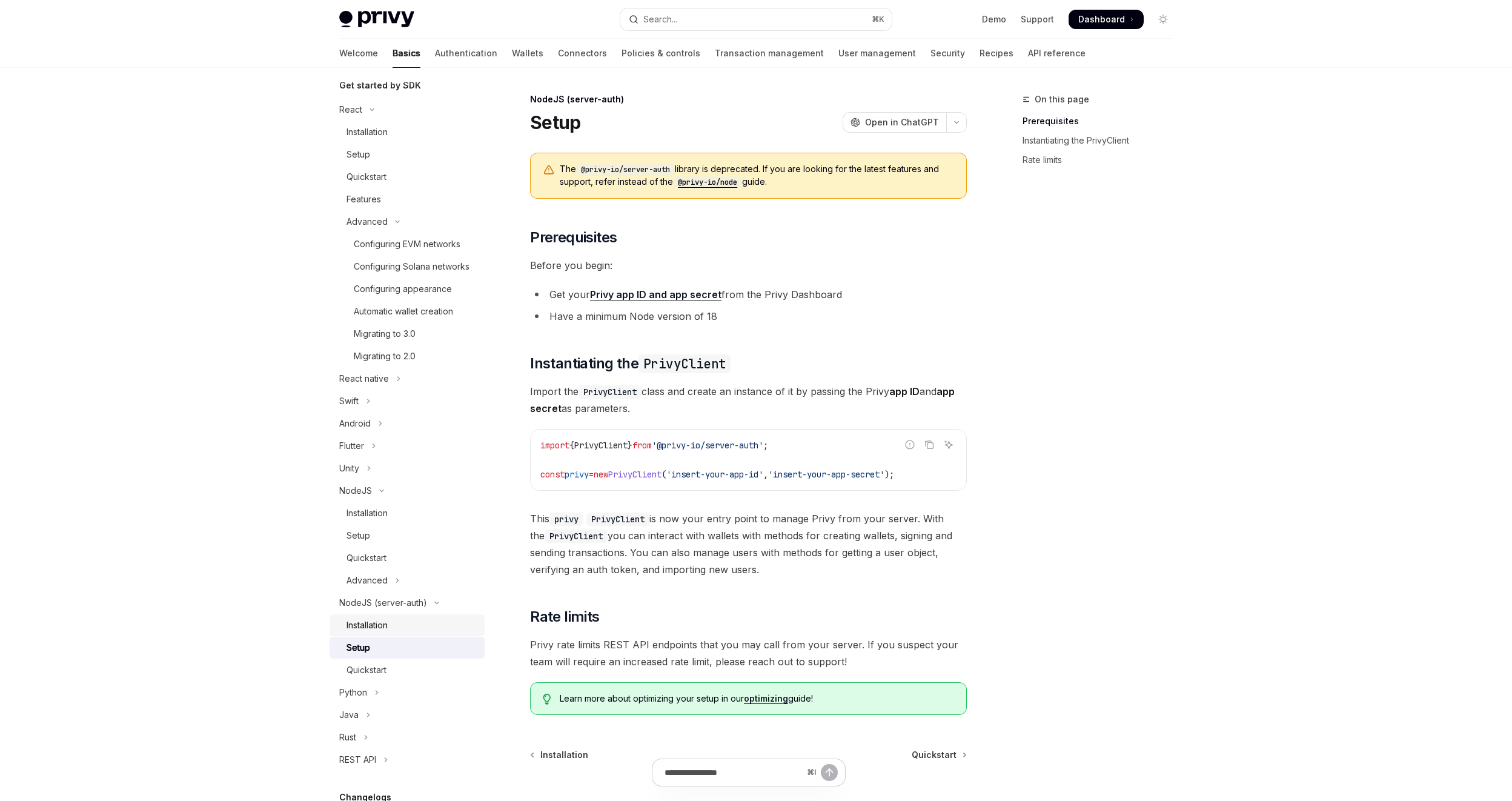
click at [360, 632] on div "Installation" at bounding box center [366, 625] width 41 height 15
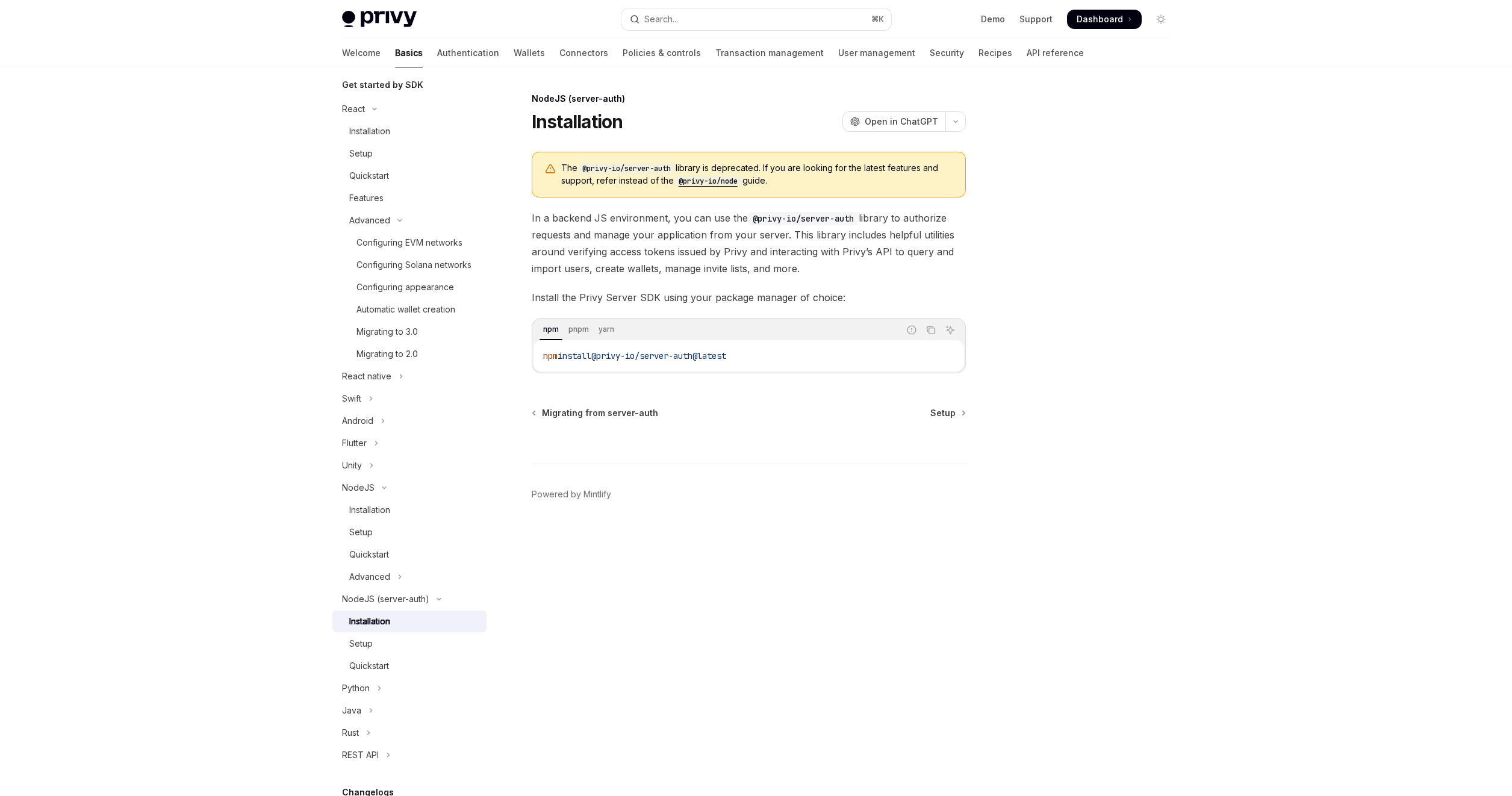
drag, startPoint x: 760, startPoint y: 353, endPoint x: 534, endPoint y: 353, distance: 226.0
click at [534, 353] on div "npm install @privy-io/server-auth@latest" at bounding box center [749, 355] width 430 height 31
click at [630, 348] on code "npm install @privy-io/server-auth@latest" at bounding box center [748, 355] width 411 height 14
drag, startPoint x: 757, startPoint y: 353, endPoint x: 537, endPoint y: 355, distance: 220.0
click at [537, 355] on div "npm install @privy-io/server-auth@latest" at bounding box center [749, 355] width 430 height 31
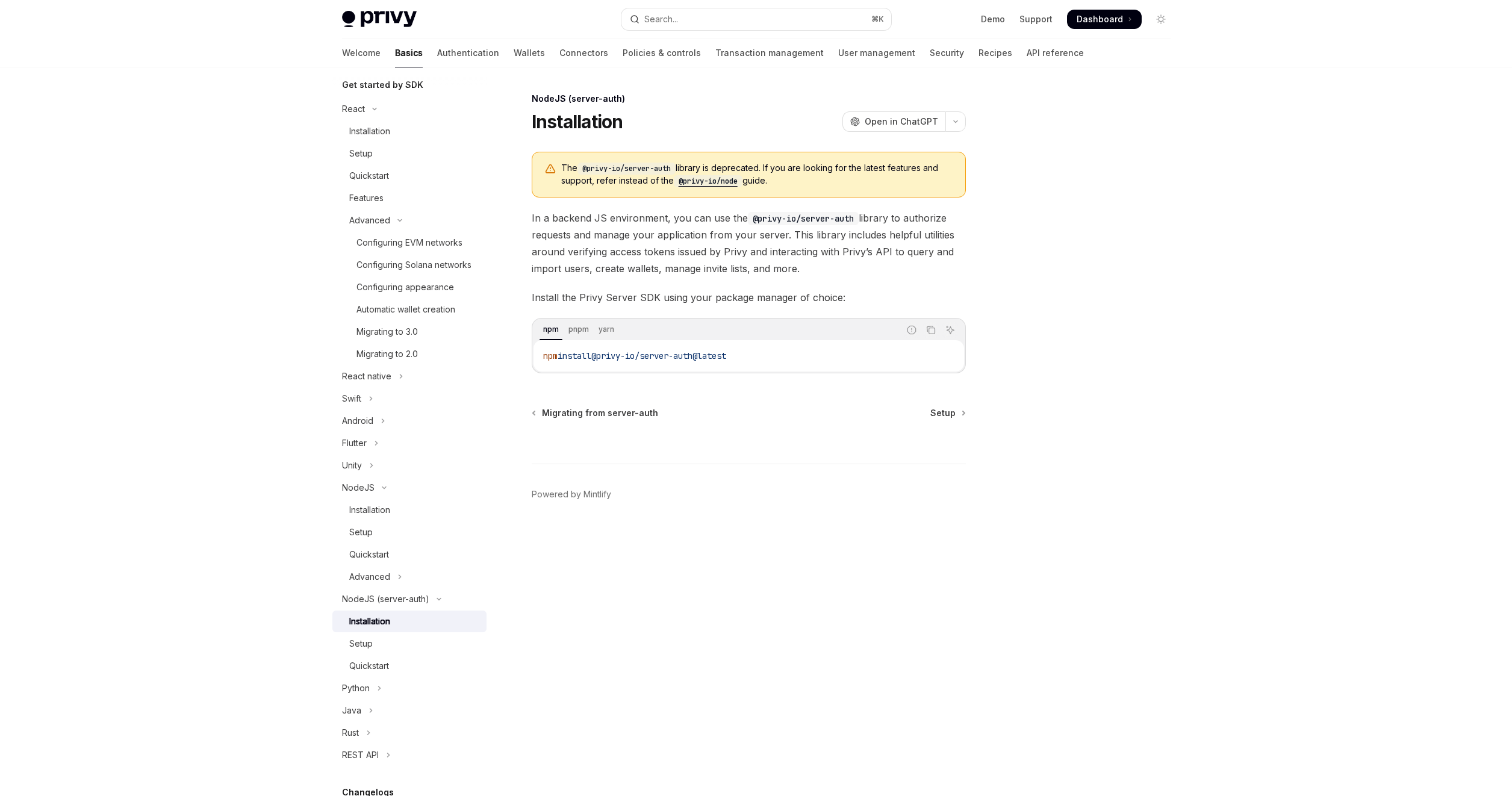
copy span "npm install @privy-io/server-auth@latest"
click at [385, 651] on div "Setup" at bounding box center [414, 644] width 130 height 14
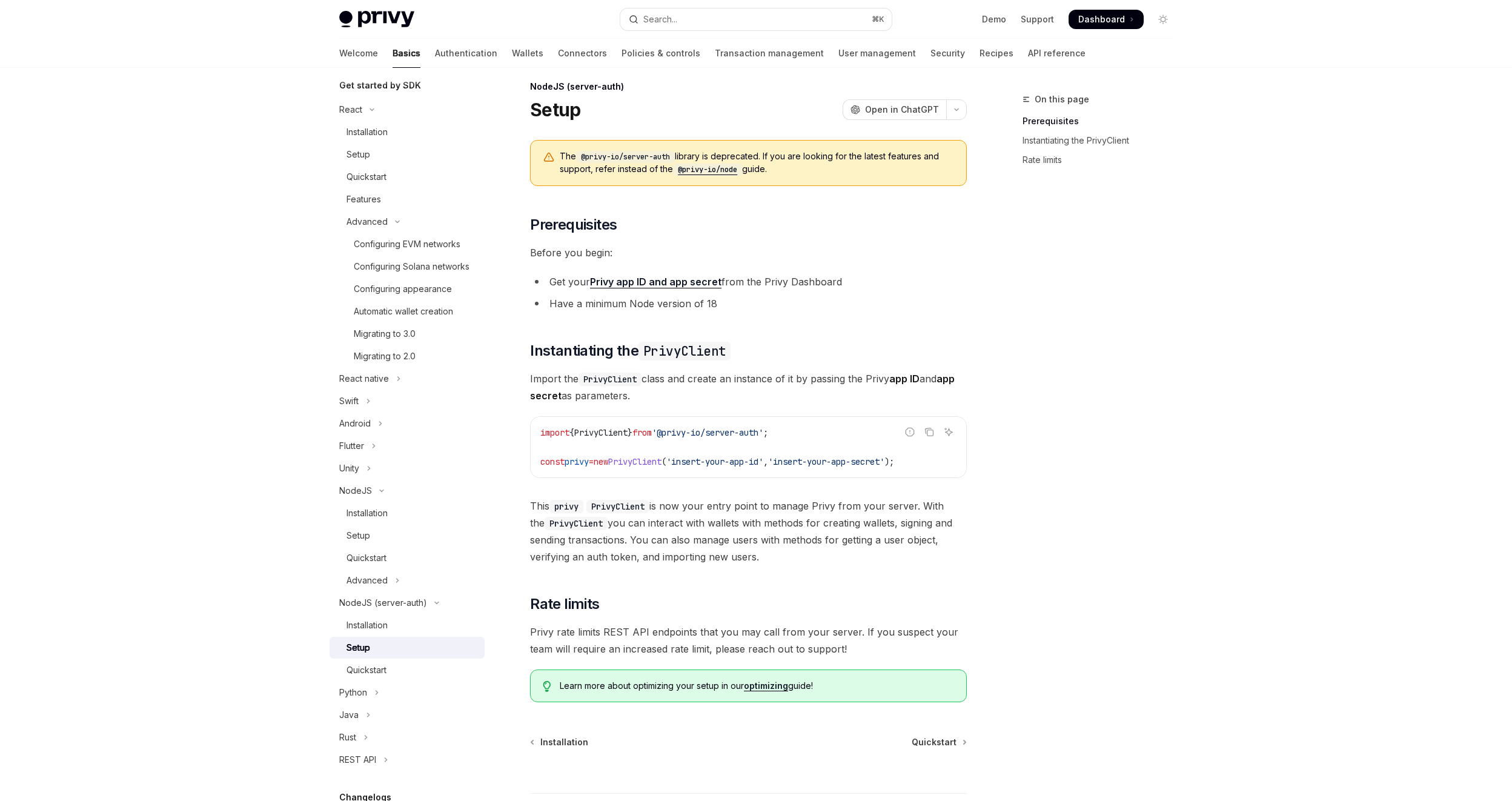
scroll to position [19, 0]
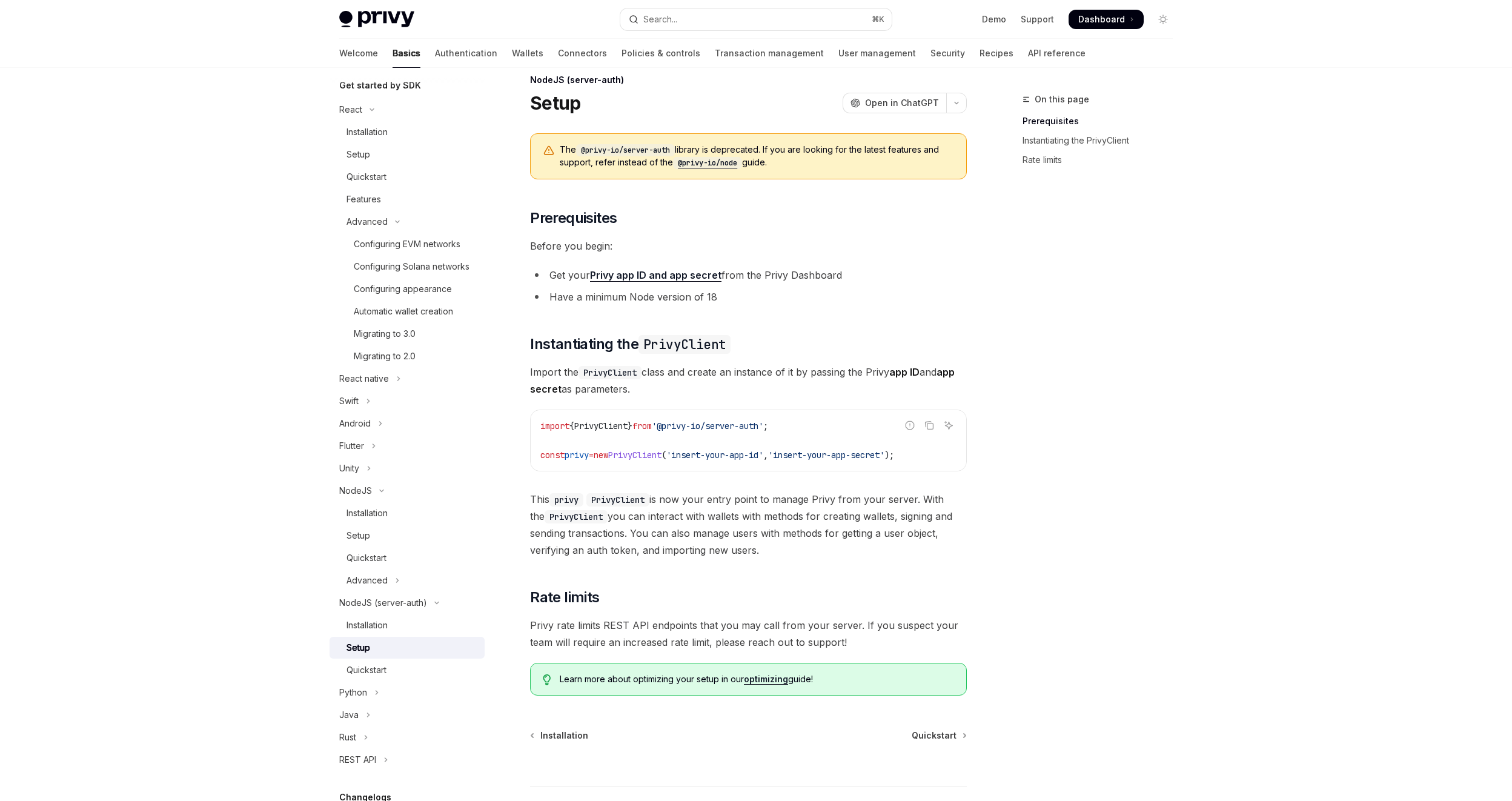
click at [941, 457] on code "import { PrivyClient } from '@privy-io/server-auth' ; const privy = new PrivyCl…" at bounding box center [749, 440] width 416 height 44
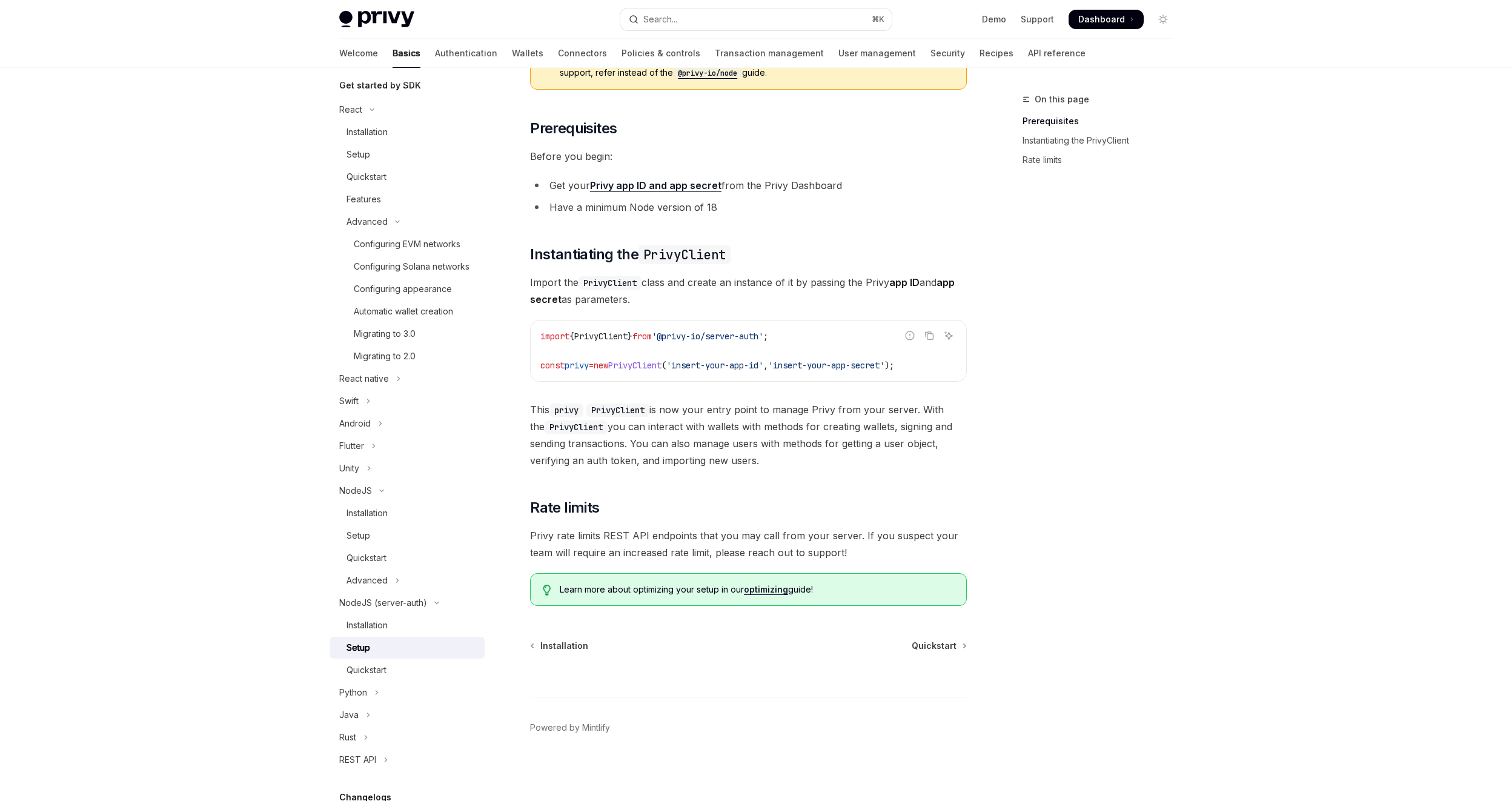
scroll to position [110, 0]
click at [380, 677] on div "Quickstart" at bounding box center [366, 670] width 40 height 15
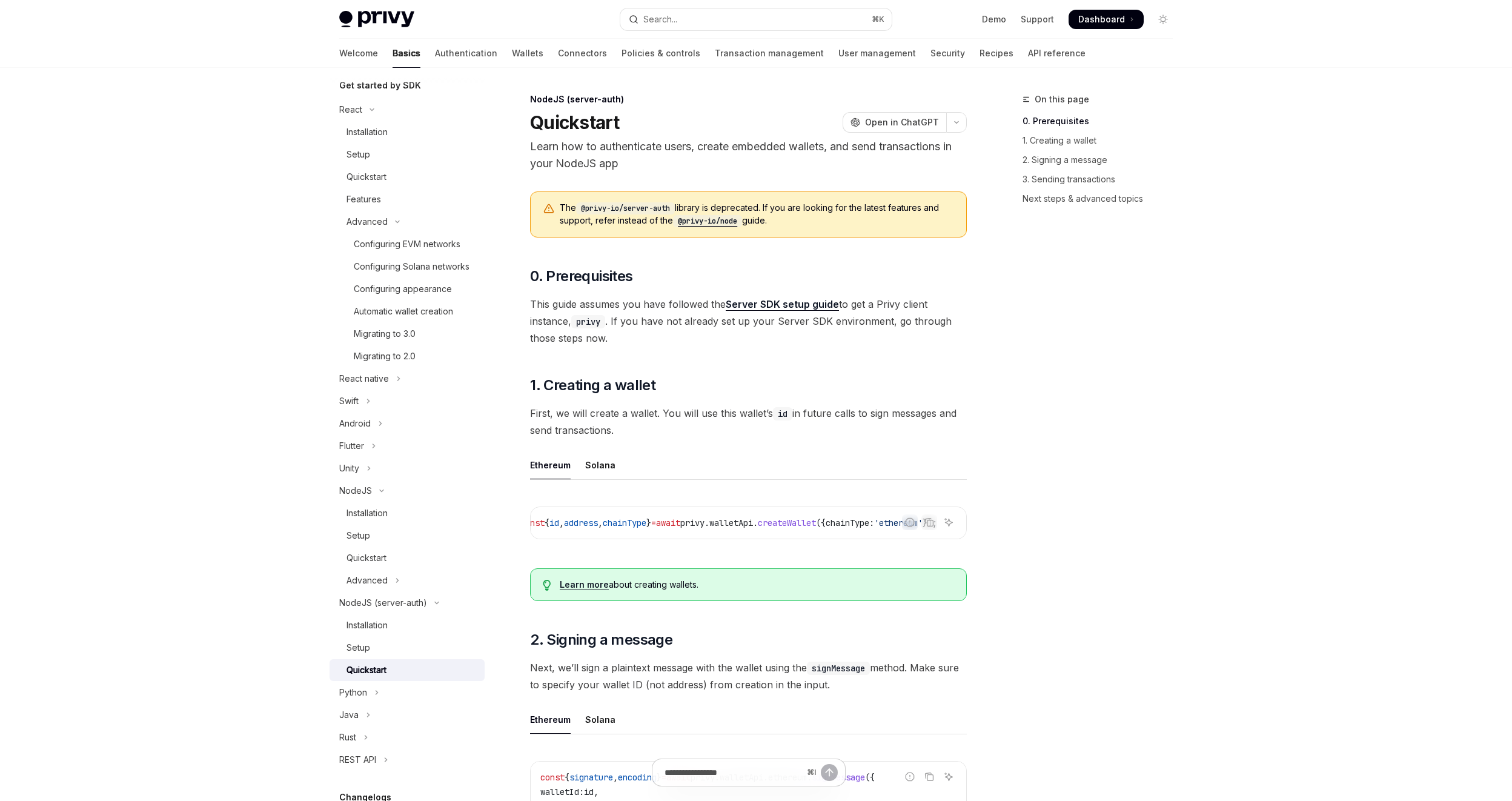
scroll to position [0, 76]
click at [933, 526] on icon "Copy the contents from the code block" at bounding box center [931, 523] width 6 height 6
drag, startPoint x: 651, startPoint y: 537, endPoint x: 551, endPoint y: 545, distance: 100.3
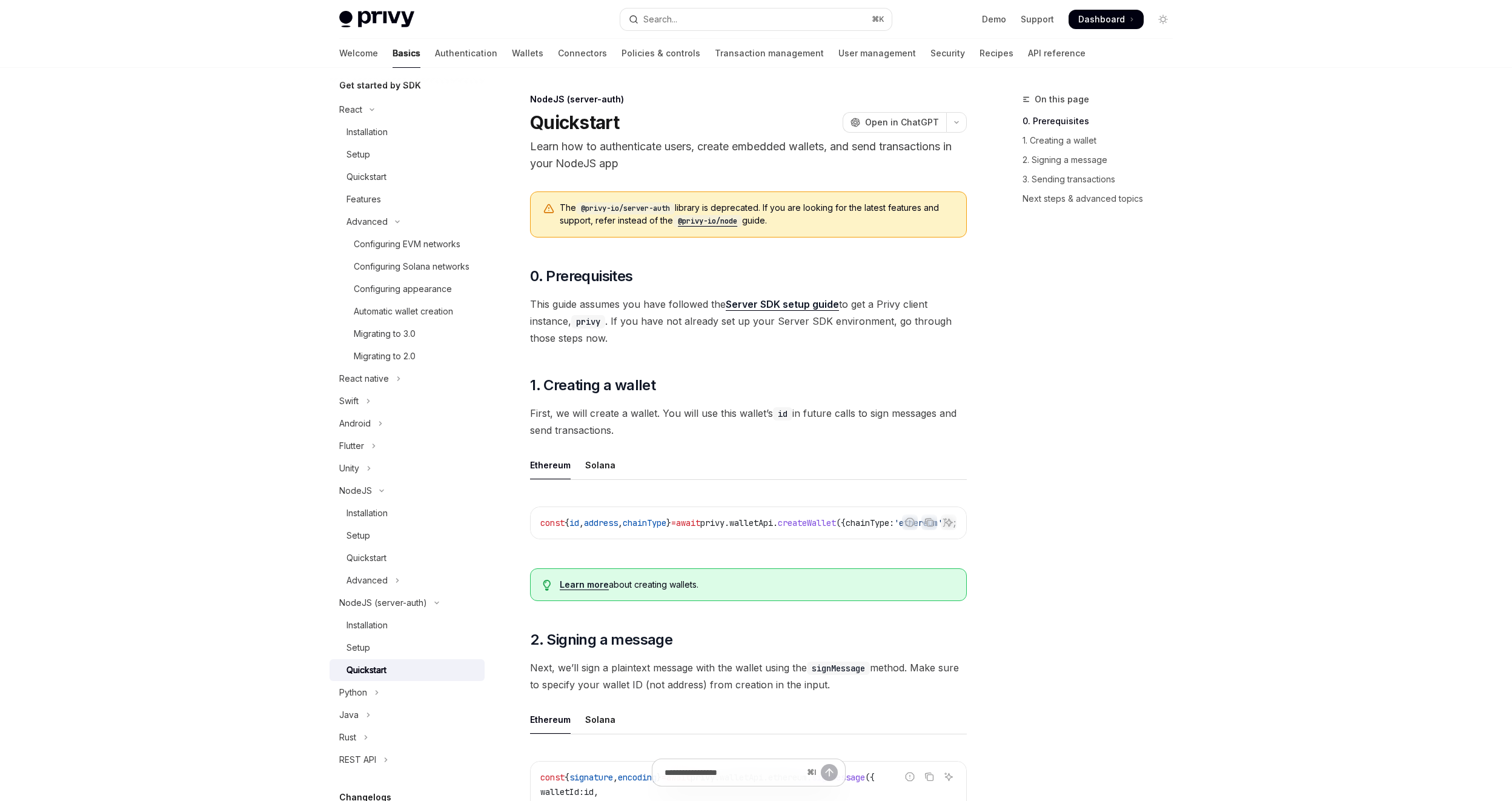
click at [789, 305] on link "Server SDK setup guide" at bounding box center [782, 305] width 113 height 12
click at [369, 655] on div "Setup" at bounding box center [358, 648] width 24 height 15
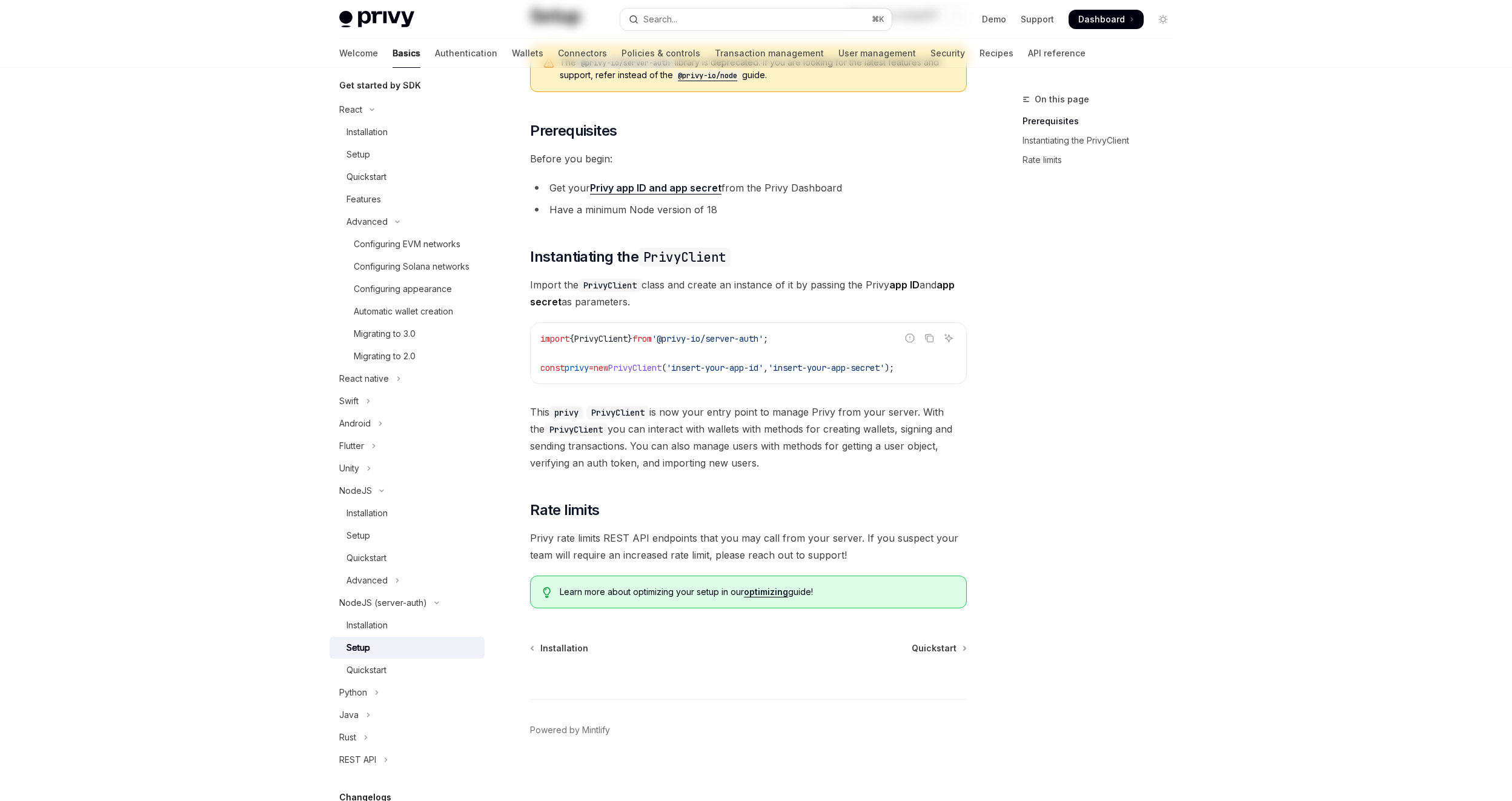
scroll to position [110, 0]
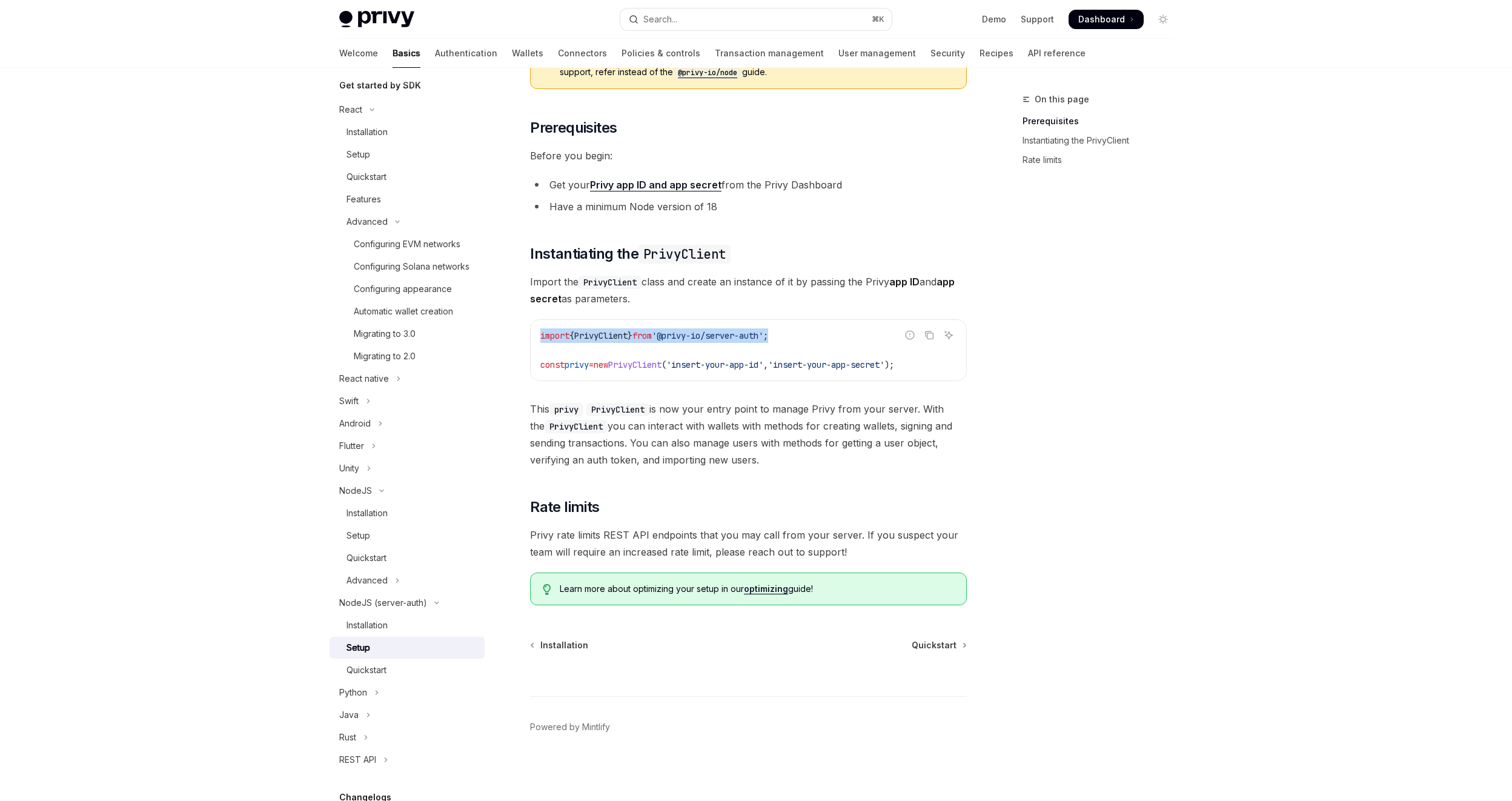
drag, startPoint x: 801, startPoint y: 335, endPoint x: 523, endPoint y: 334, distance: 278.0
click at [523, 334] on div "NodeJS (server-auth) Setup OpenAI Open in ChatGPT OpenAI Open in ChatGPT The @p…" at bounding box center [635, 391] width 669 height 818
copy span "import { PrivyClient } from '@privy-io/server-auth' ;"
click at [377, 677] on div "Quickstart" at bounding box center [366, 670] width 40 height 15
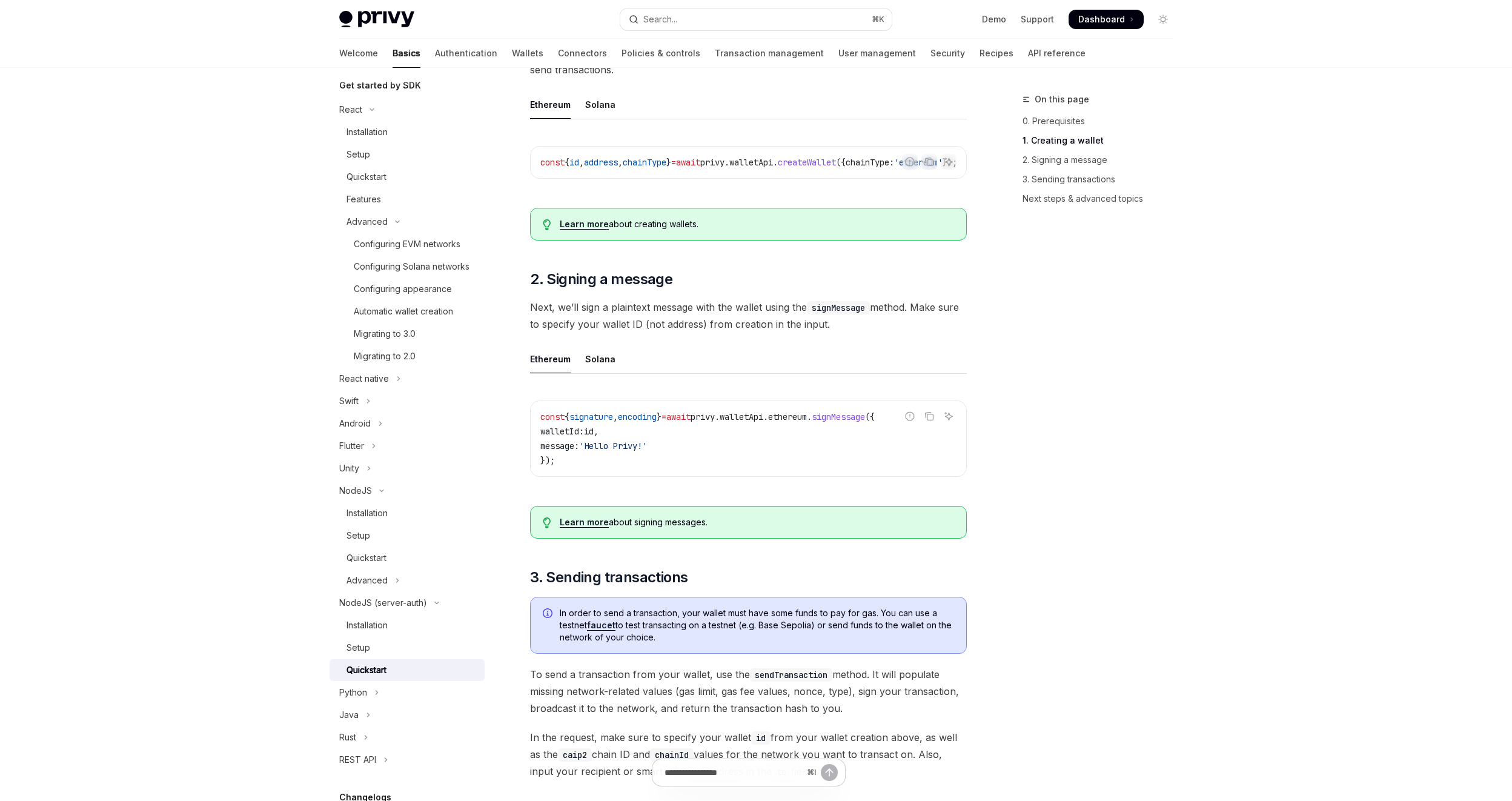
scroll to position [511, 0]
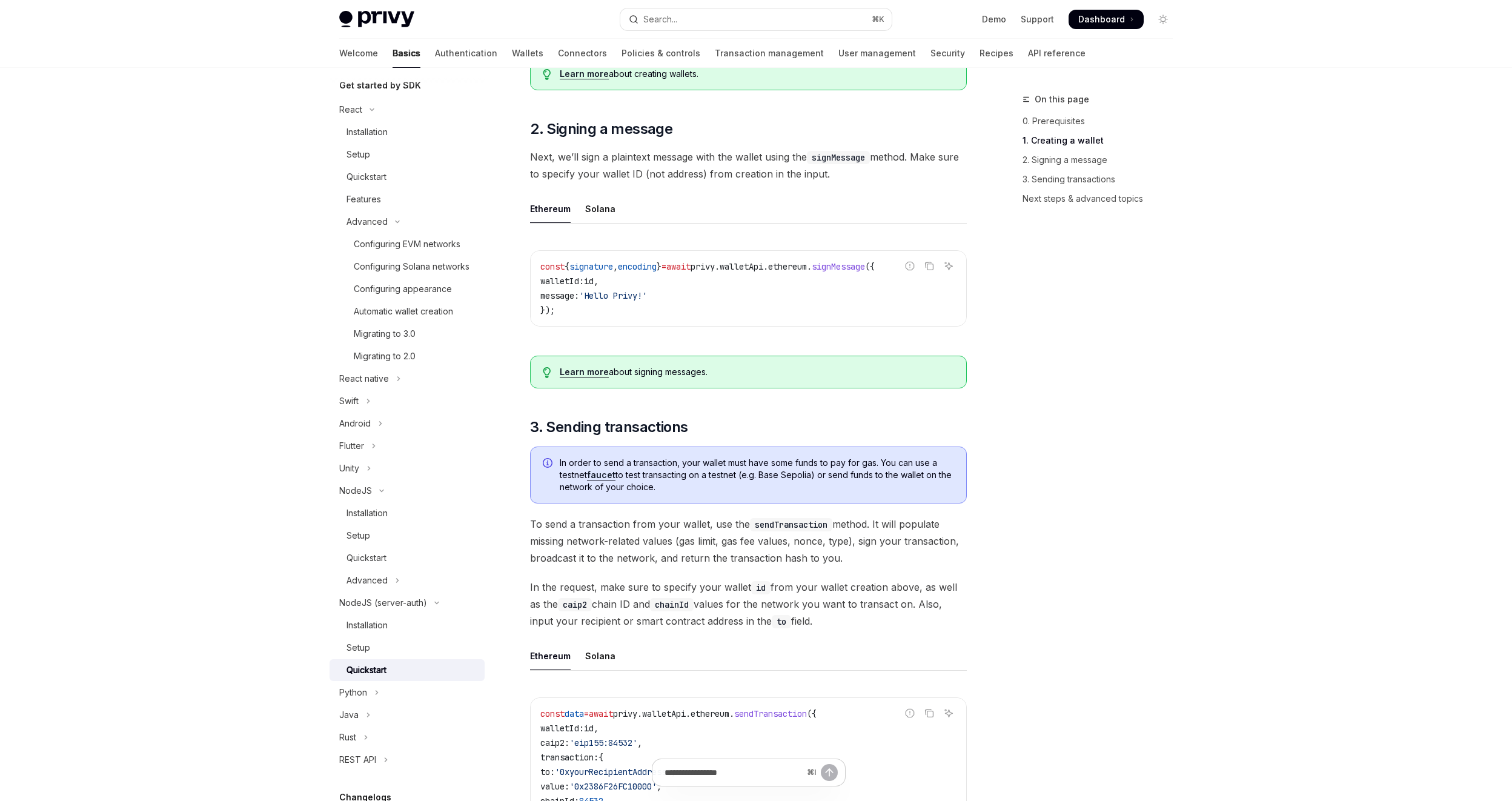
click at [763, 269] on span "walletApi" at bounding box center [741, 267] width 44 height 11
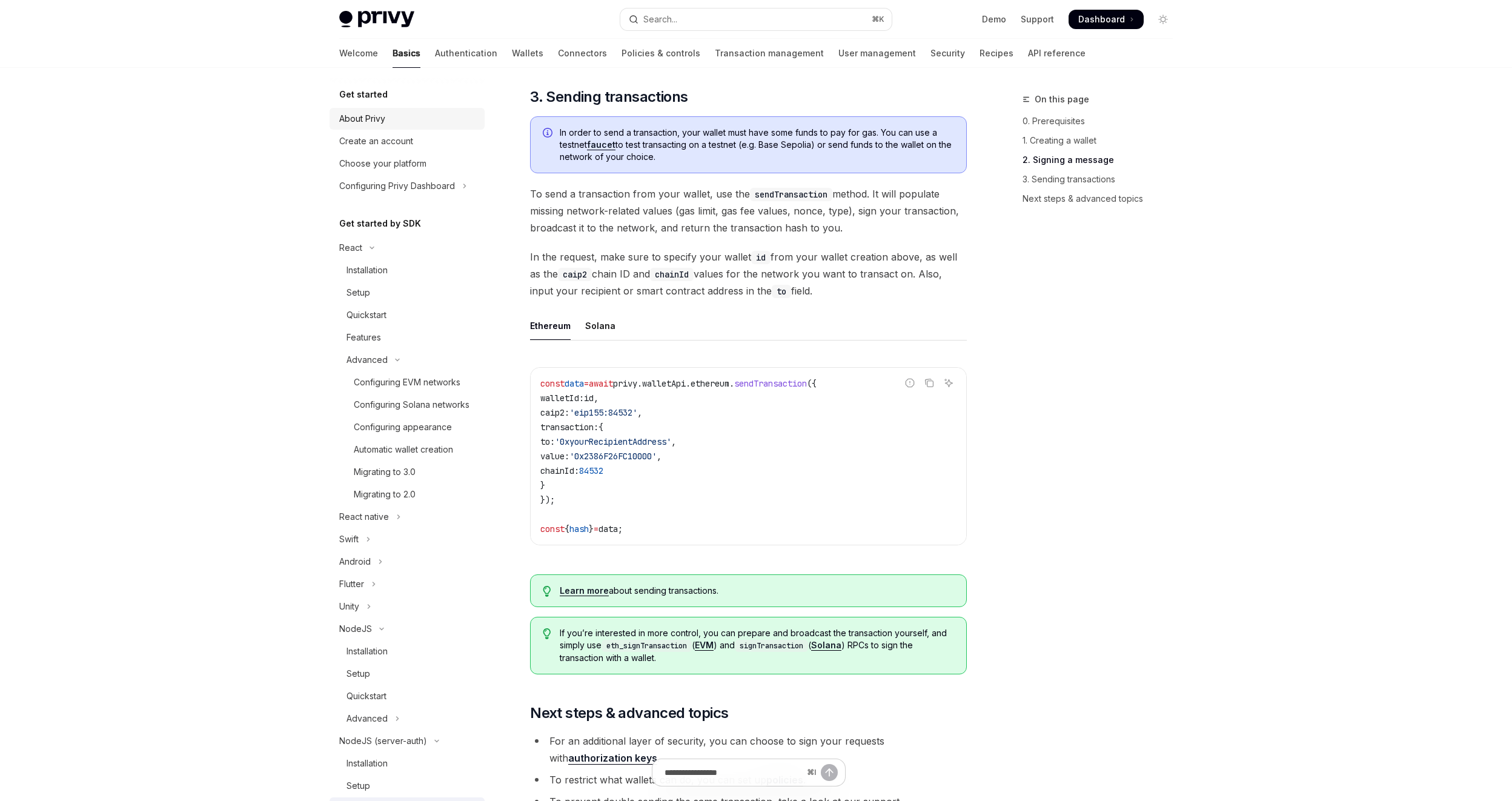
scroll to position [817, 0]
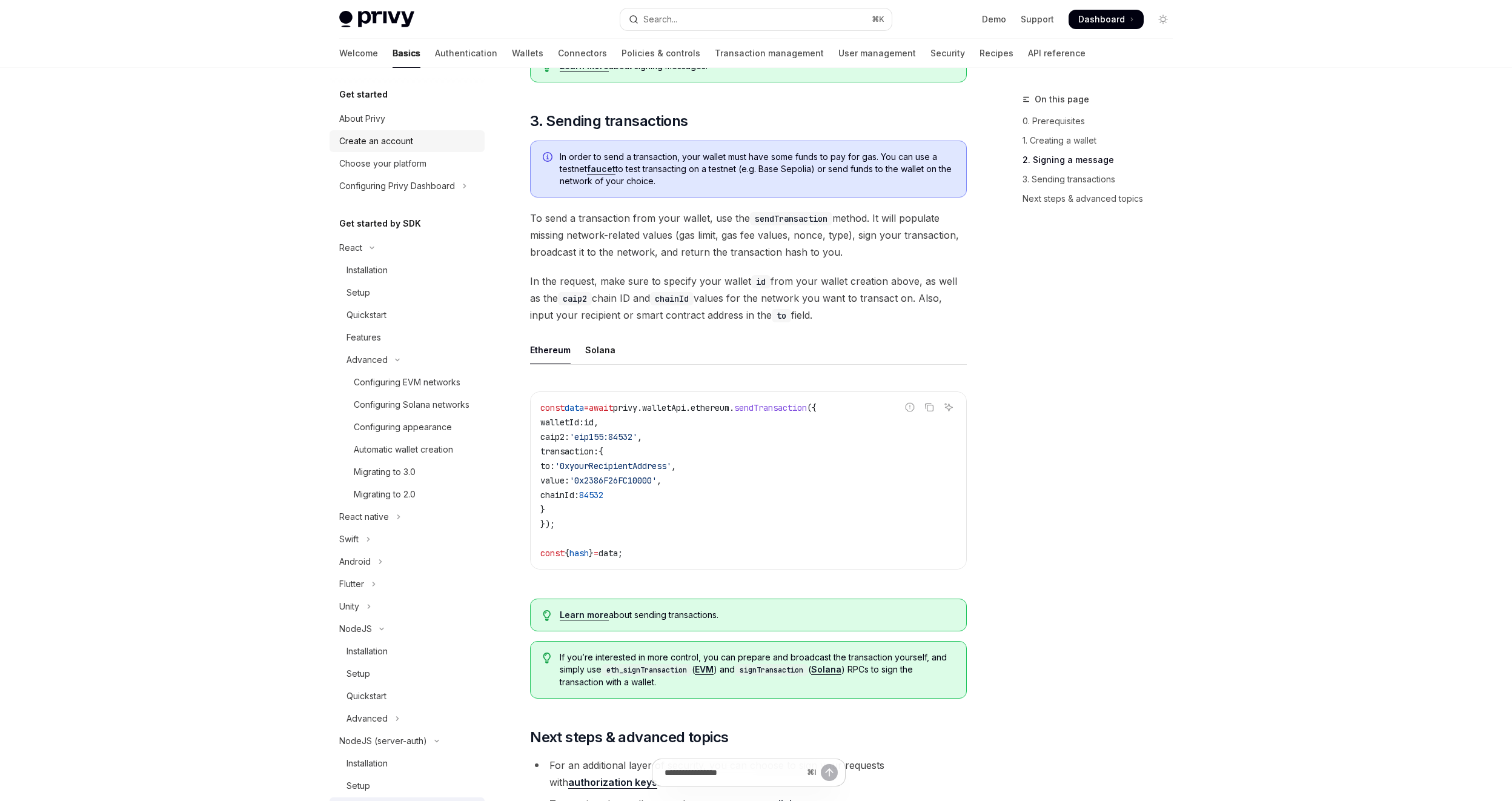
click at [389, 137] on div "Create an account" at bounding box center [376, 141] width 74 height 15
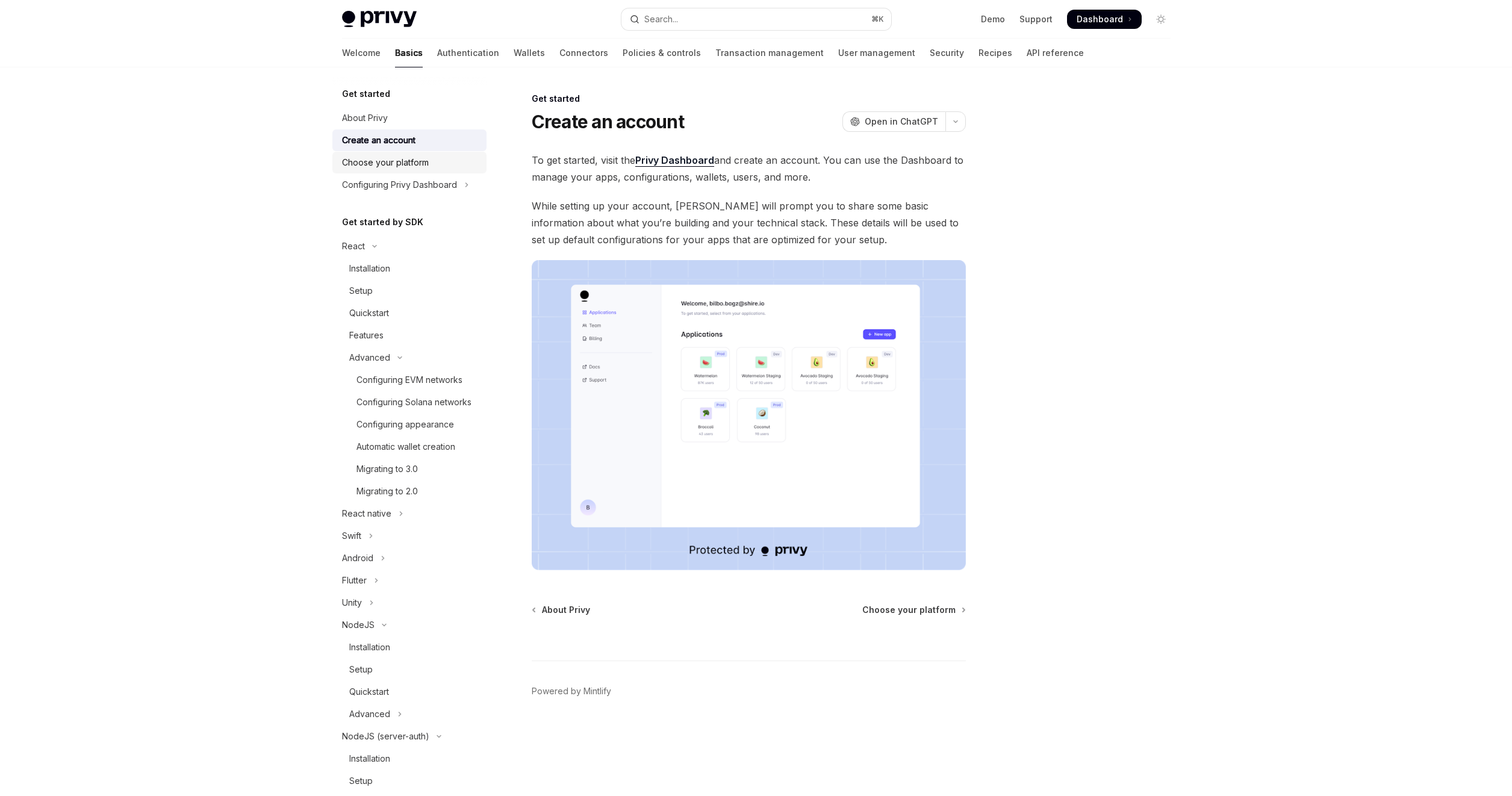
click at [433, 168] on div "Choose your platform" at bounding box center [410, 162] width 137 height 14
type textarea "*"
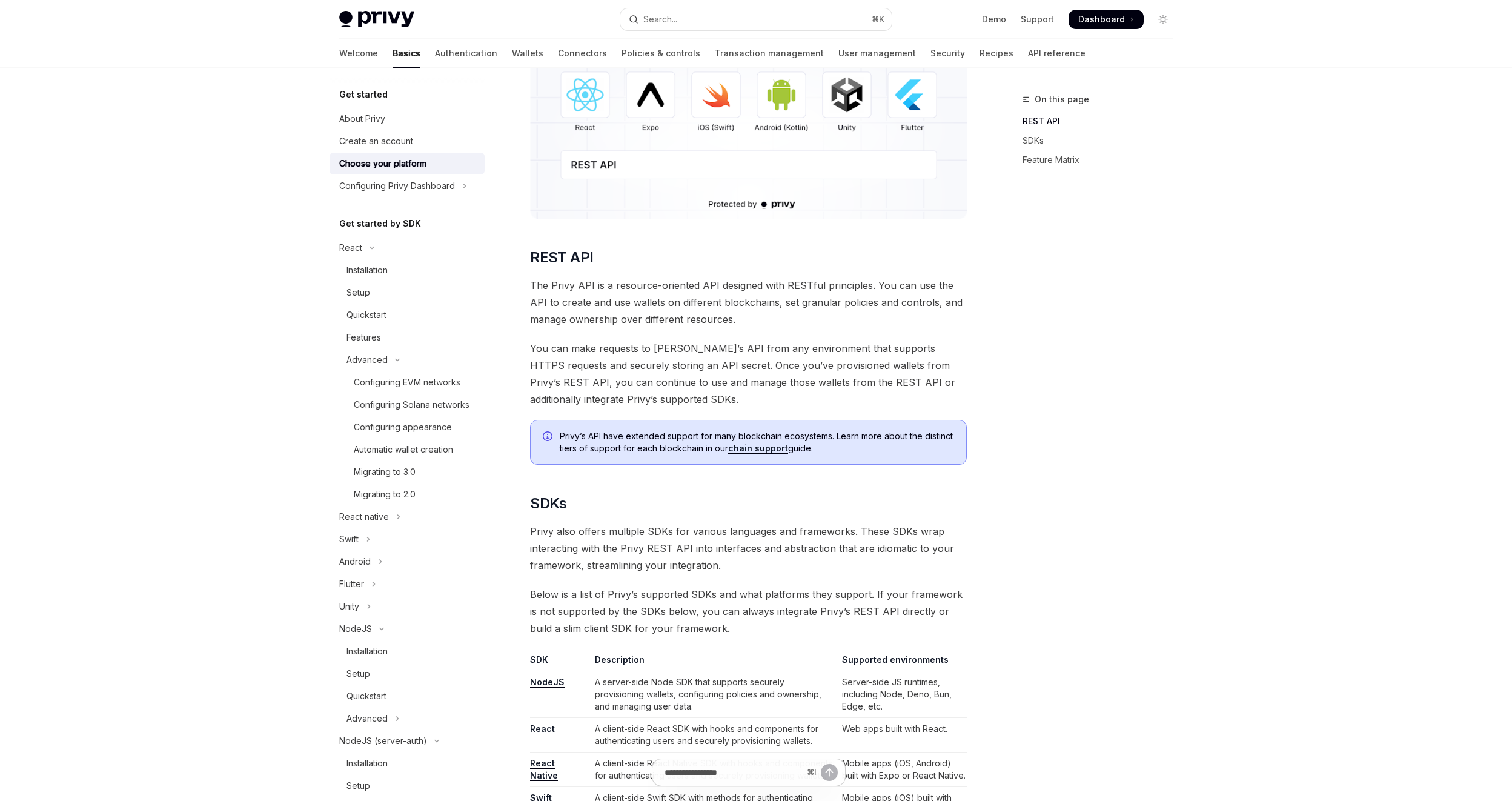
scroll to position [180, 0]
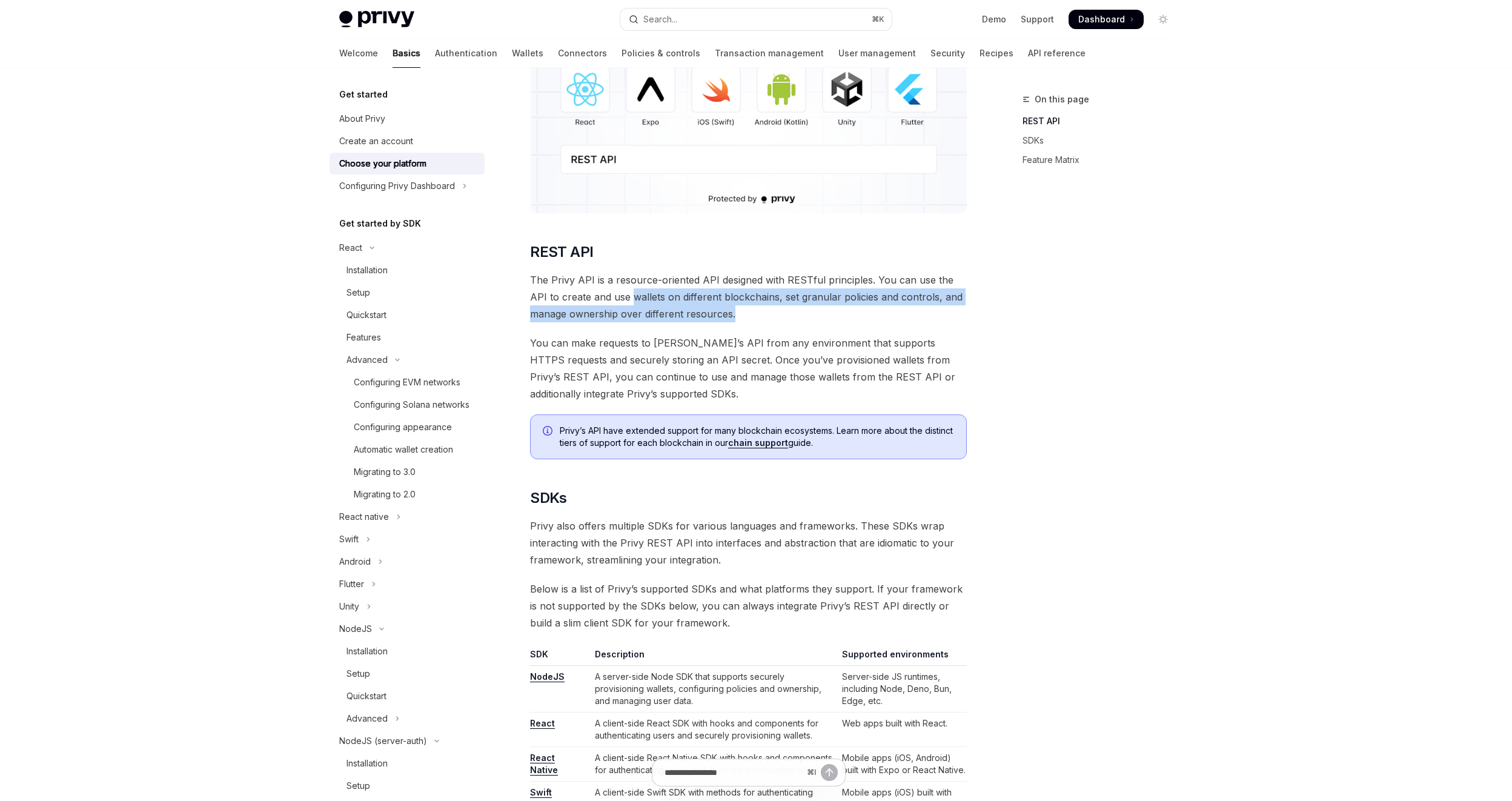
drag, startPoint x: 642, startPoint y: 303, endPoint x: 873, endPoint y: 307, distance: 231.0
click at [873, 307] on span "The Privy API is a resource-oriented API designed with RESTful principles. You …" at bounding box center [748, 296] width 436 height 51
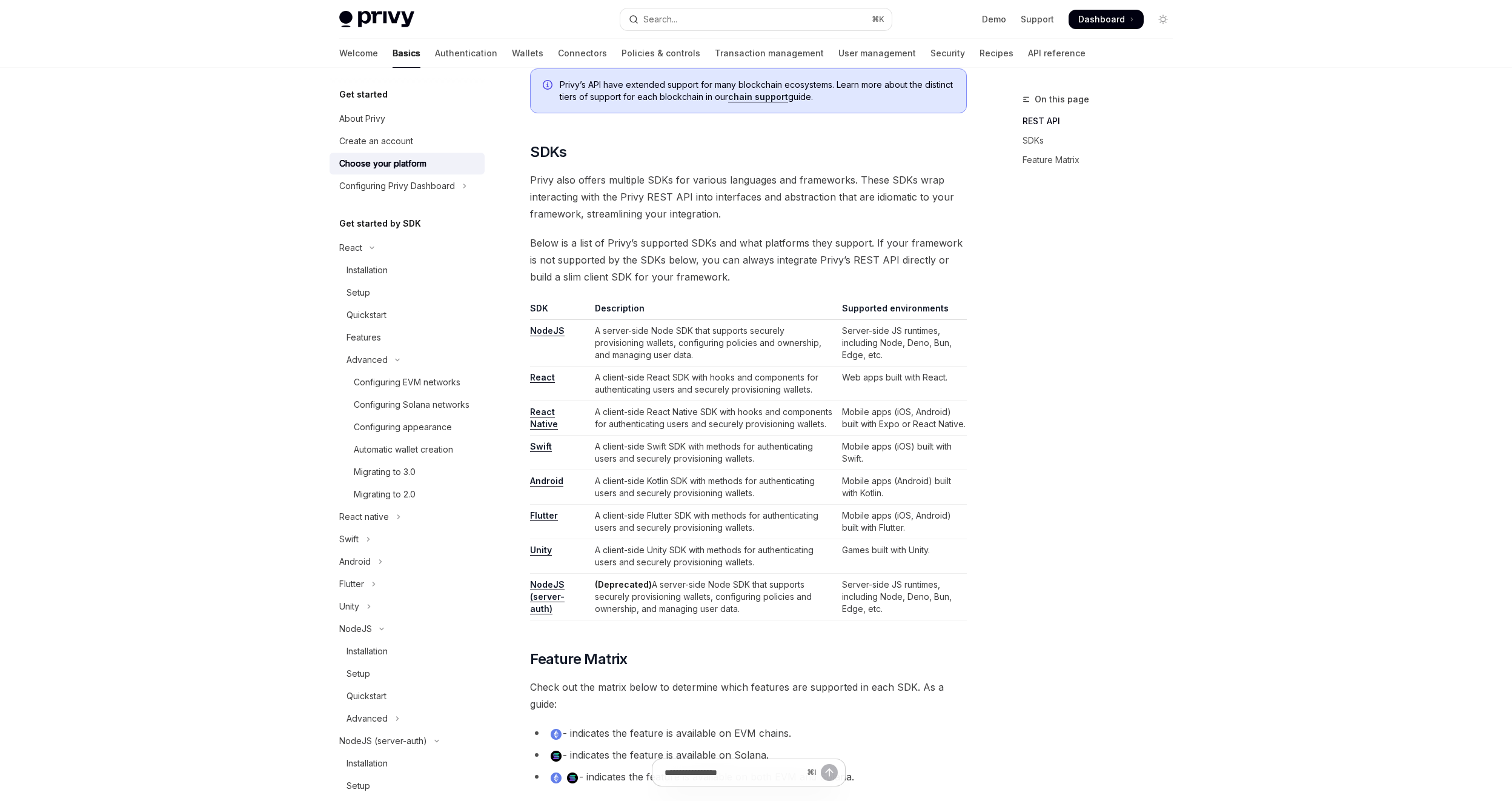
scroll to position [528, 0]
click at [541, 328] on link "NodeJS" at bounding box center [547, 329] width 35 height 11
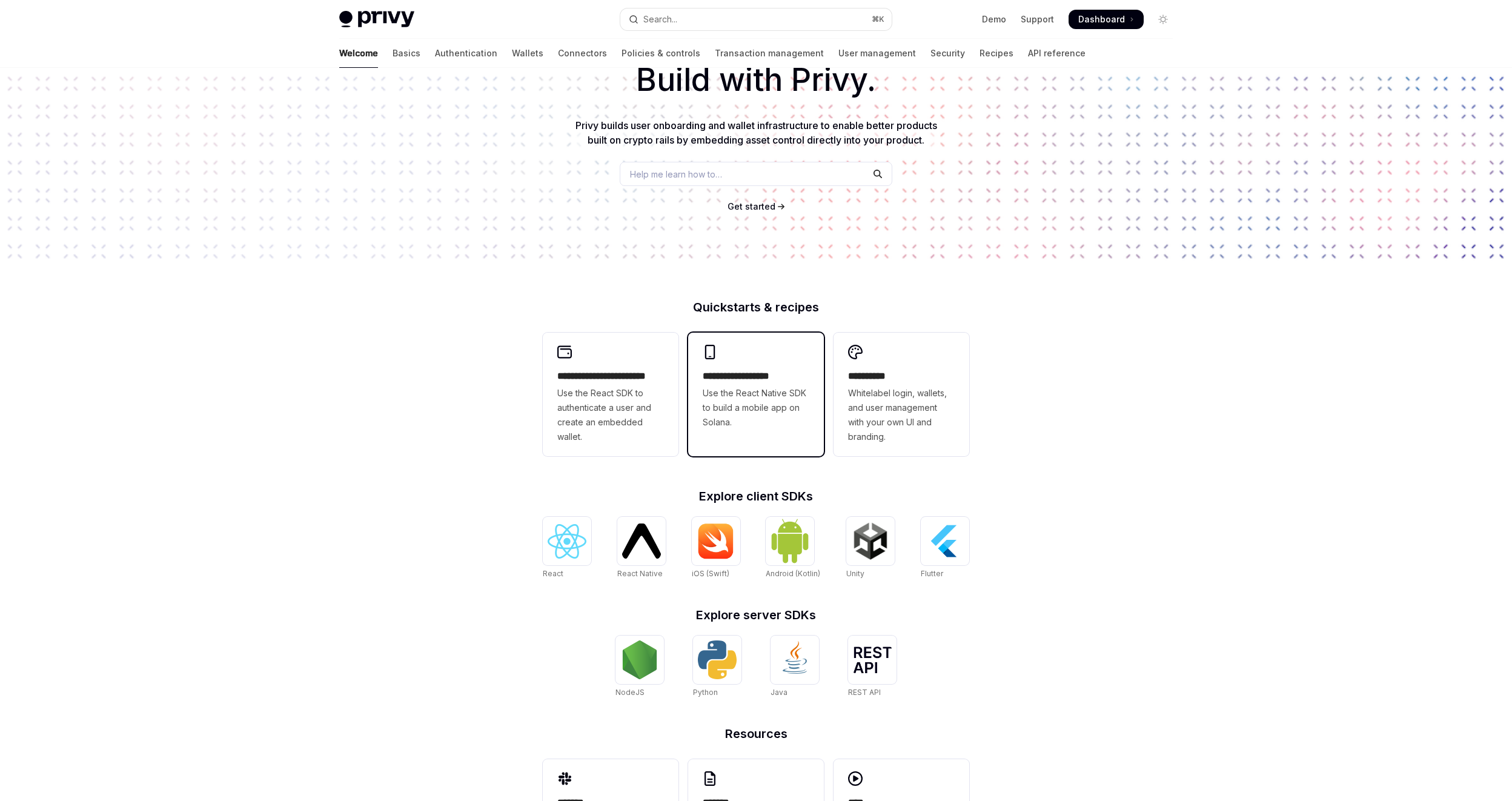
scroll to position [162, 0]
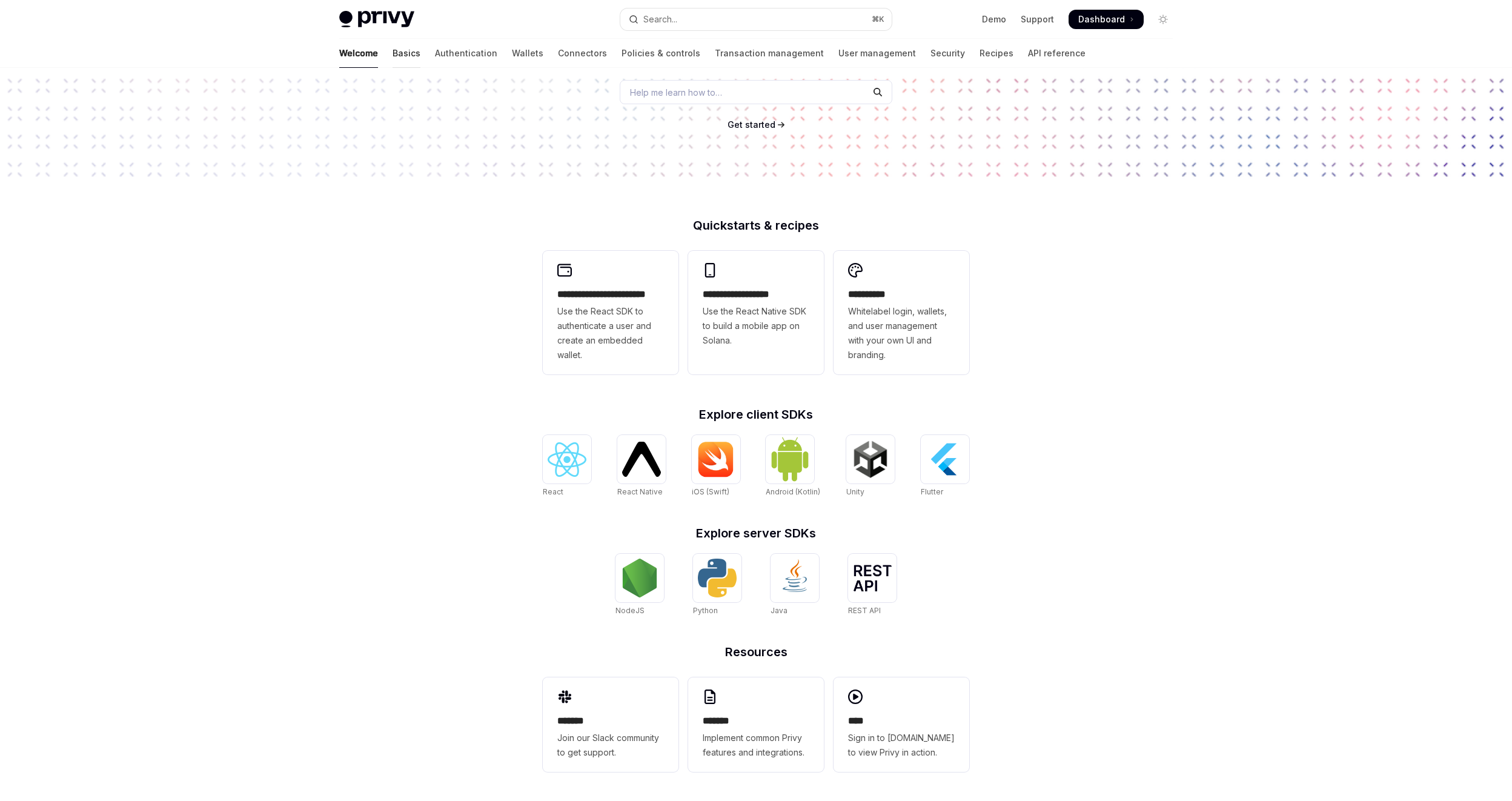
click at [393, 53] on link "Basics" at bounding box center [407, 53] width 28 height 29
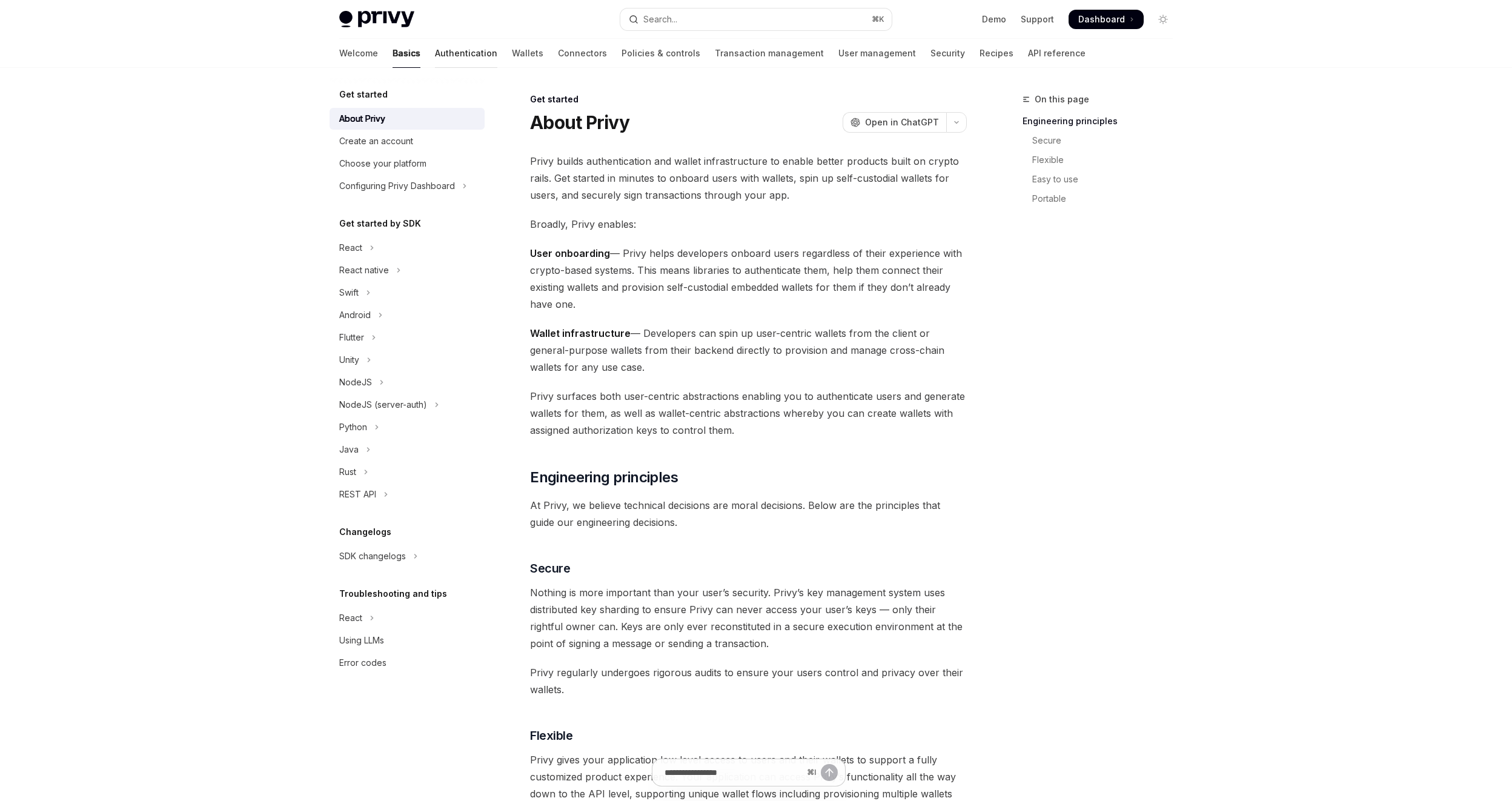
click at [435, 54] on link "Authentication" at bounding box center [466, 53] width 62 height 29
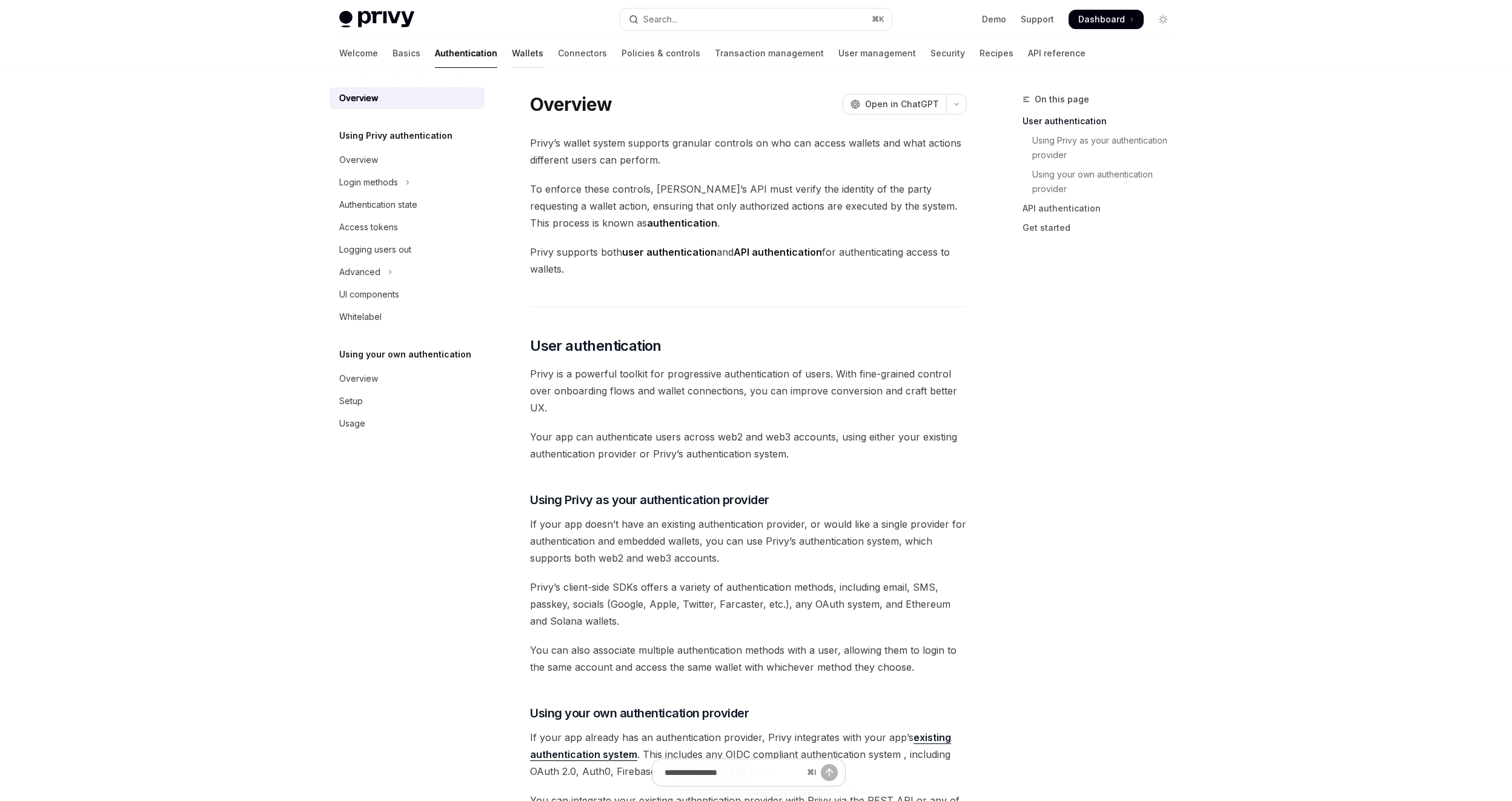
click at [512, 56] on link "Wallets" at bounding box center [527, 53] width 31 height 29
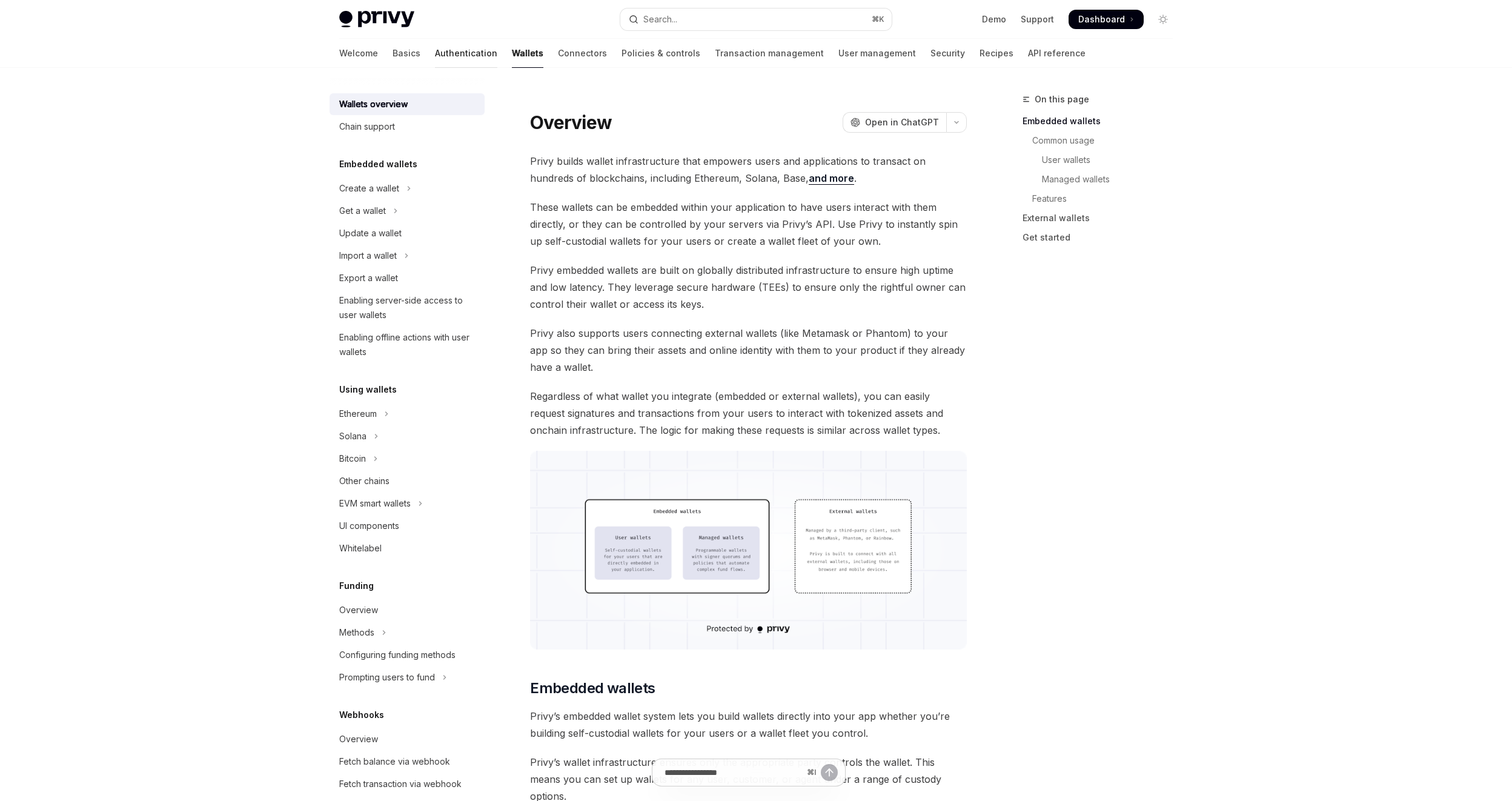
click at [435, 59] on link "Authentication" at bounding box center [466, 53] width 62 height 29
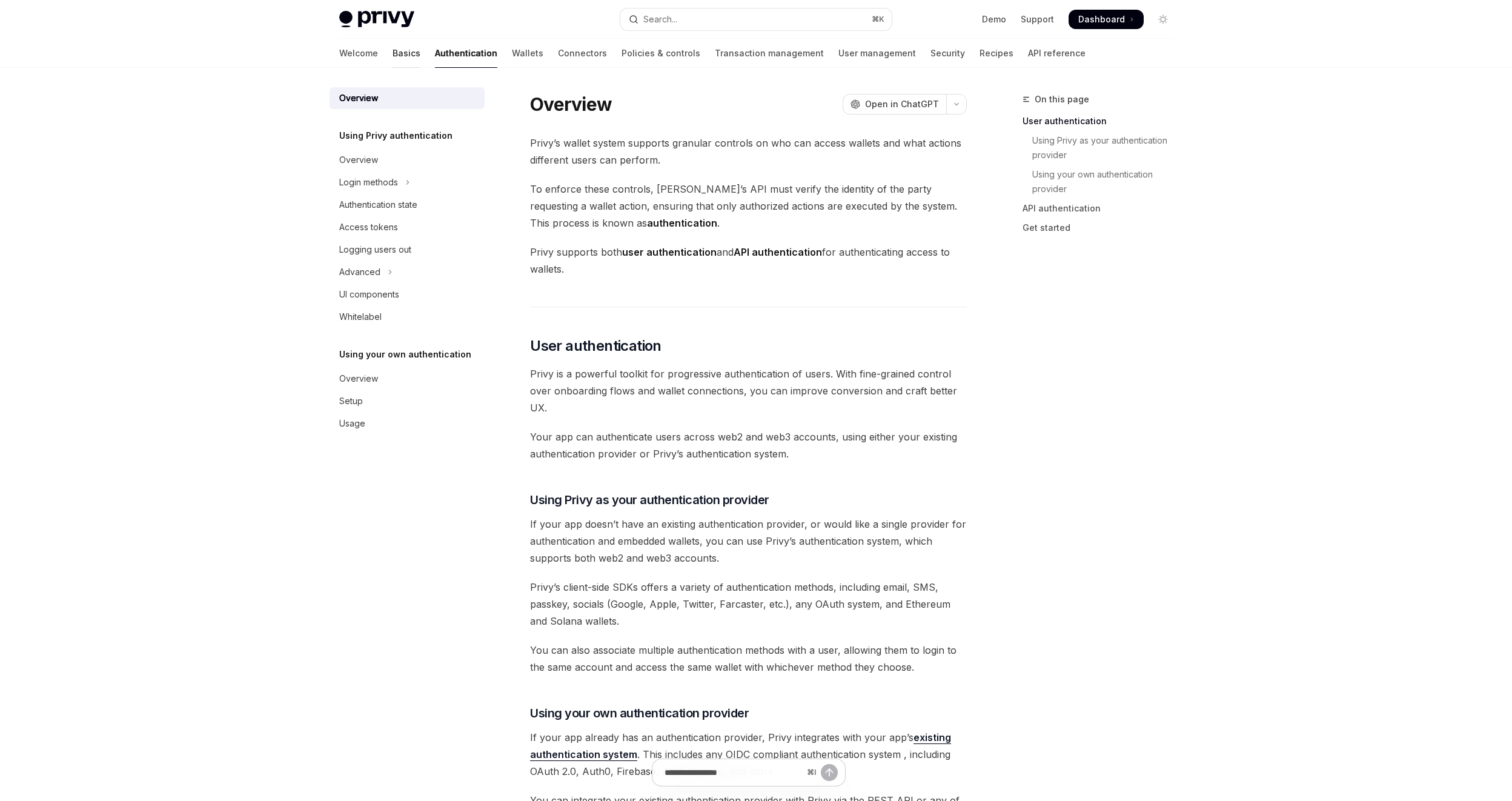
click at [393, 55] on link "Basics" at bounding box center [407, 53] width 28 height 29
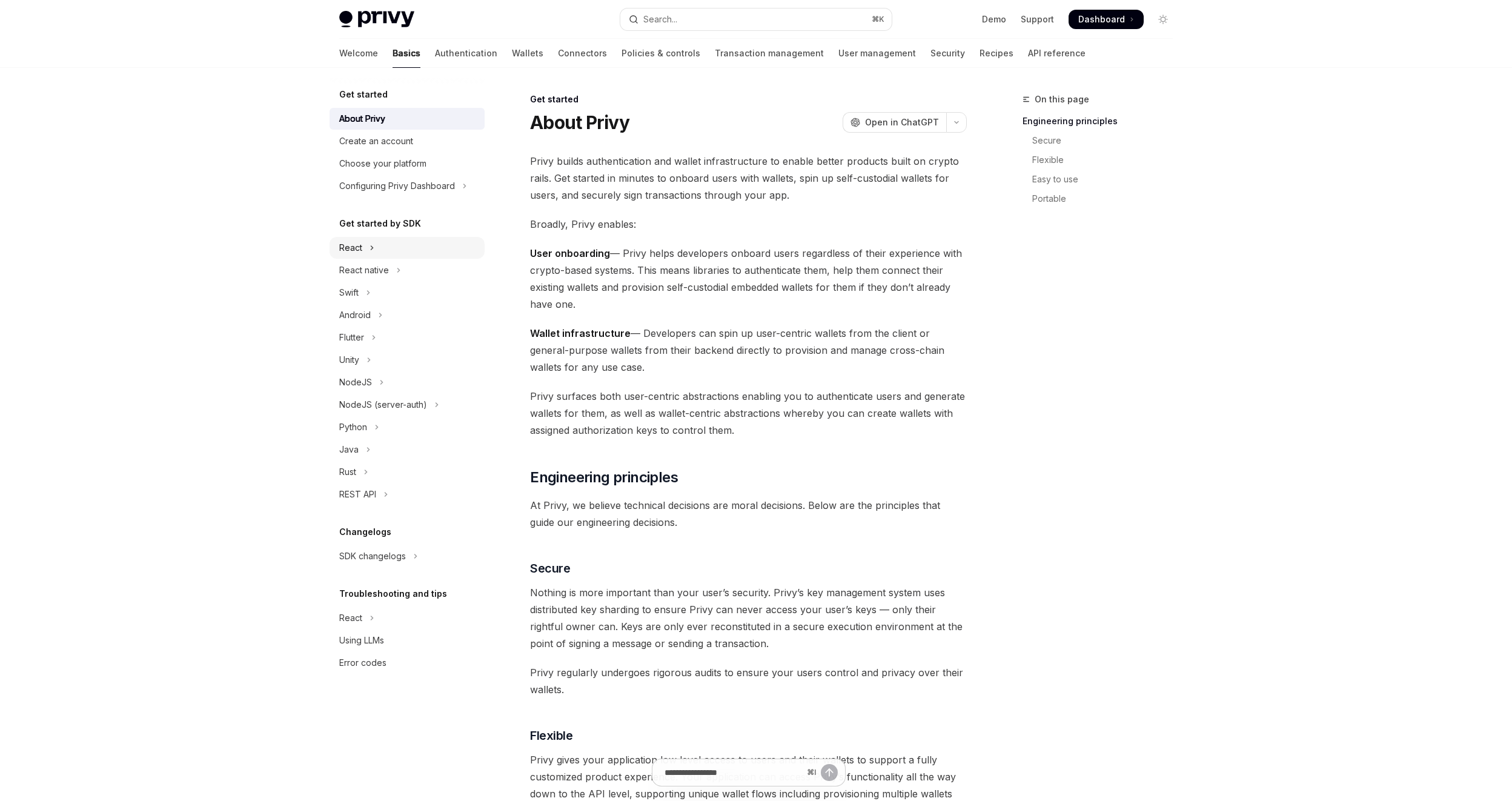
click at [365, 253] on button "React" at bounding box center [407, 247] width 155 height 22
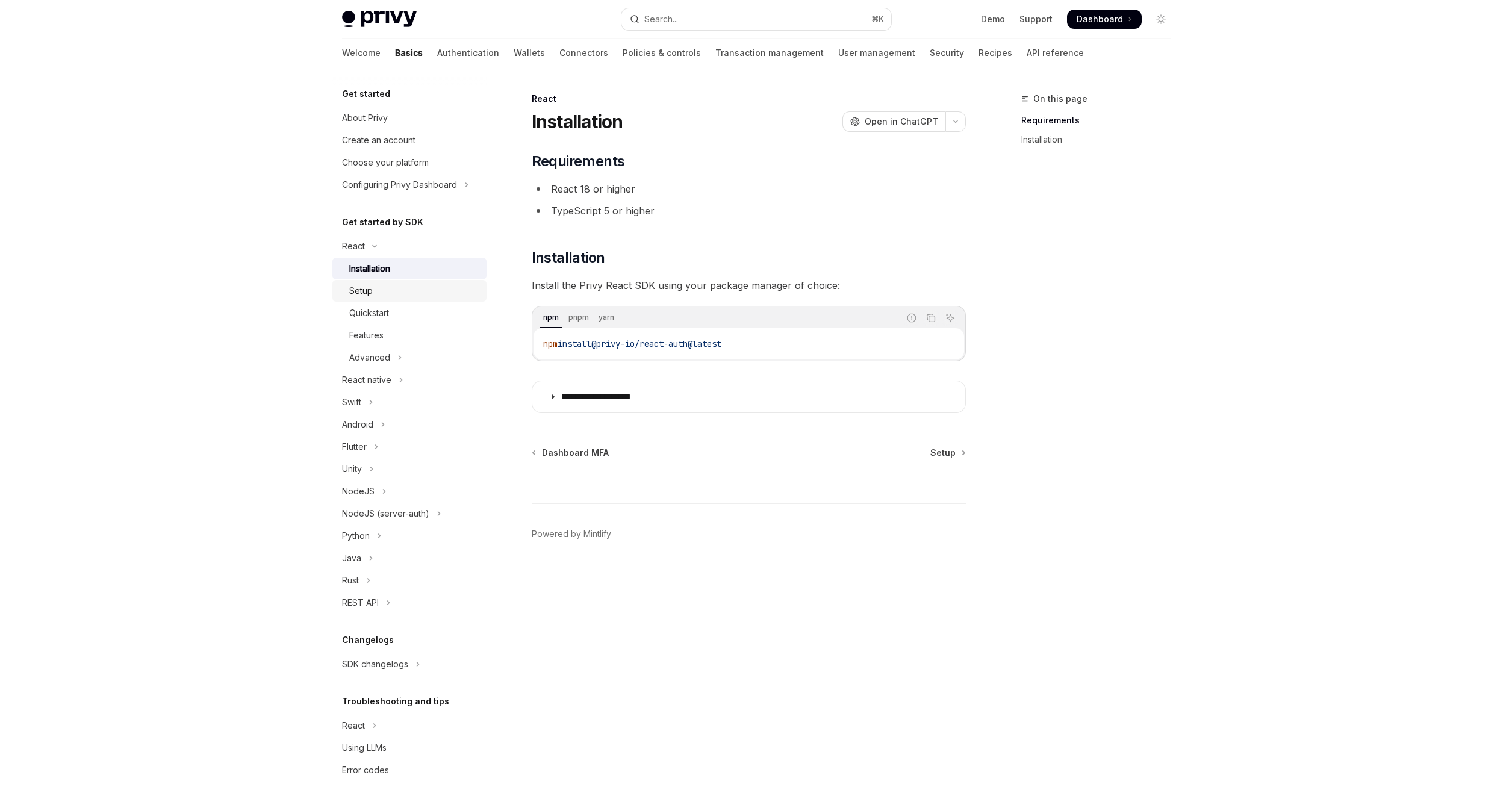
click at [380, 288] on div "Setup" at bounding box center [414, 290] width 130 height 14
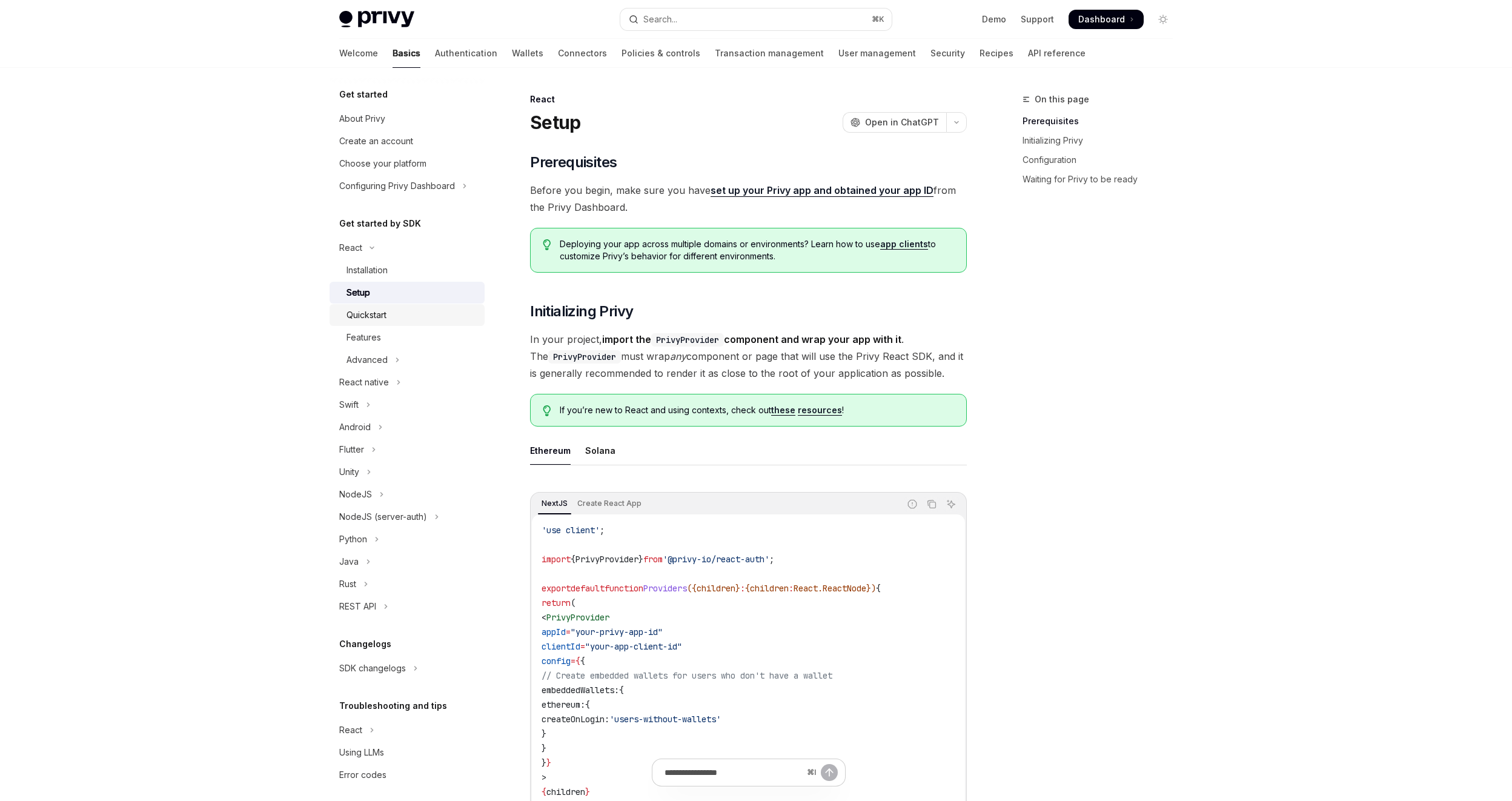
click at [381, 321] on div "Quickstart" at bounding box center [366, 315] width 40 height 15
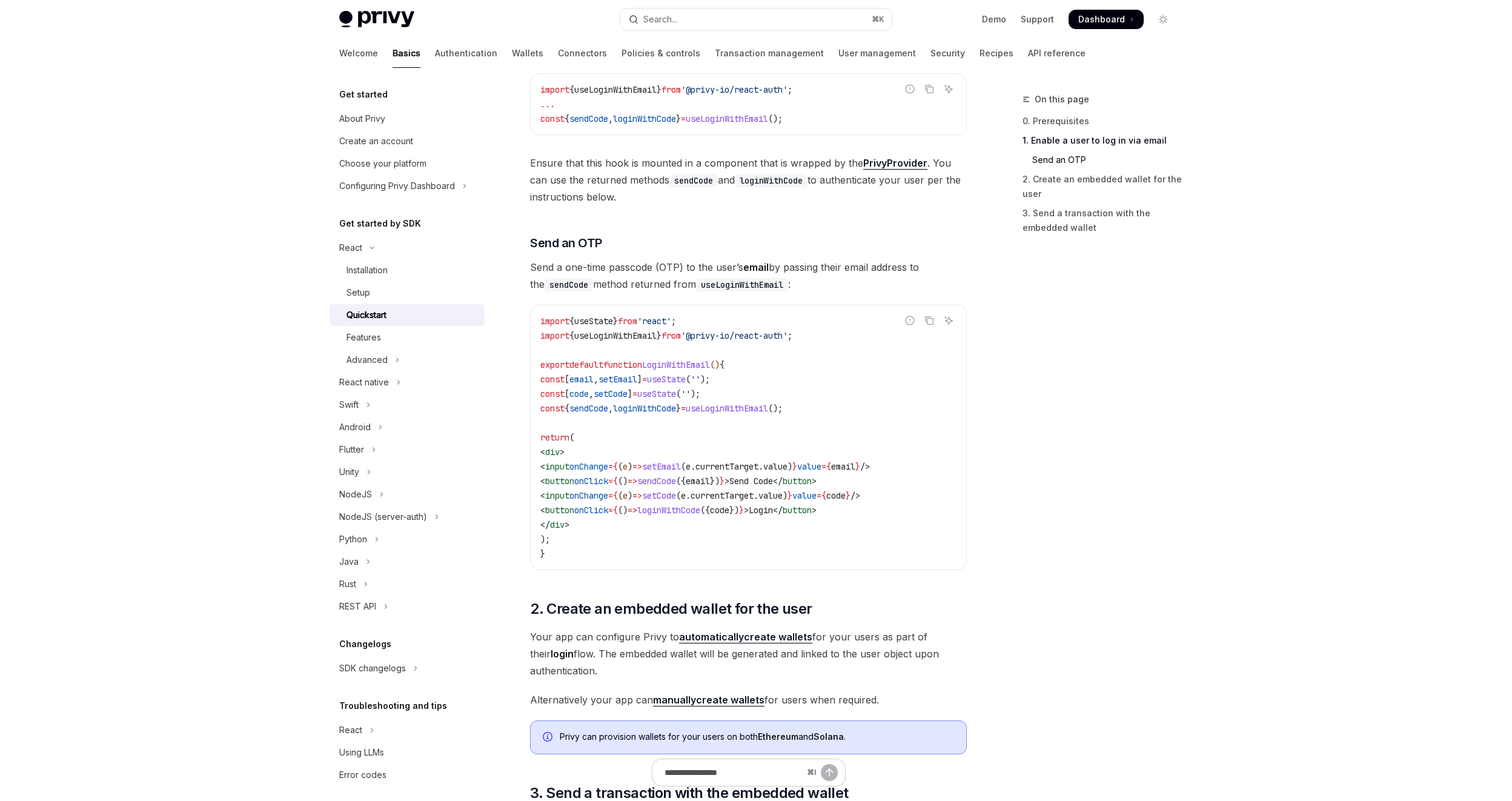
scroll to position [110, 0]
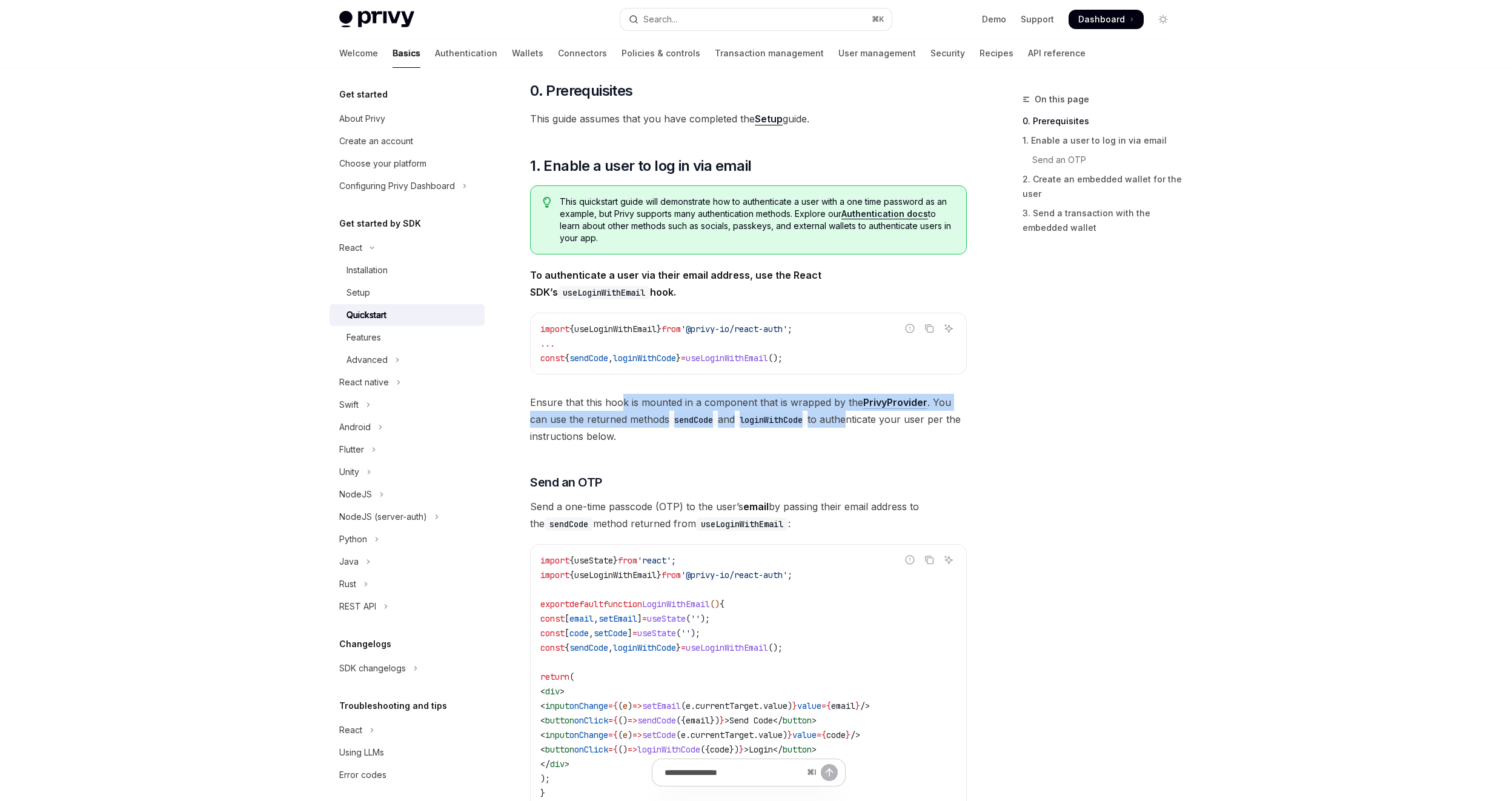
drag, startPoint x: 620, startPoint y: 400, endPoint x: 853, endPoint y: 418, distance: 233.7
click at [853, 418] on span "Ensure that this hook is mounted in a component that is wrapped by the PrivyPro…" at bounding box center [748, 419] width 436 height 51
click at [748, 438] on span "Ensure that this hook is mounted in a component that is wrapped by the PrivyPro…" at bounding box center [748, 419] width 436 height 51
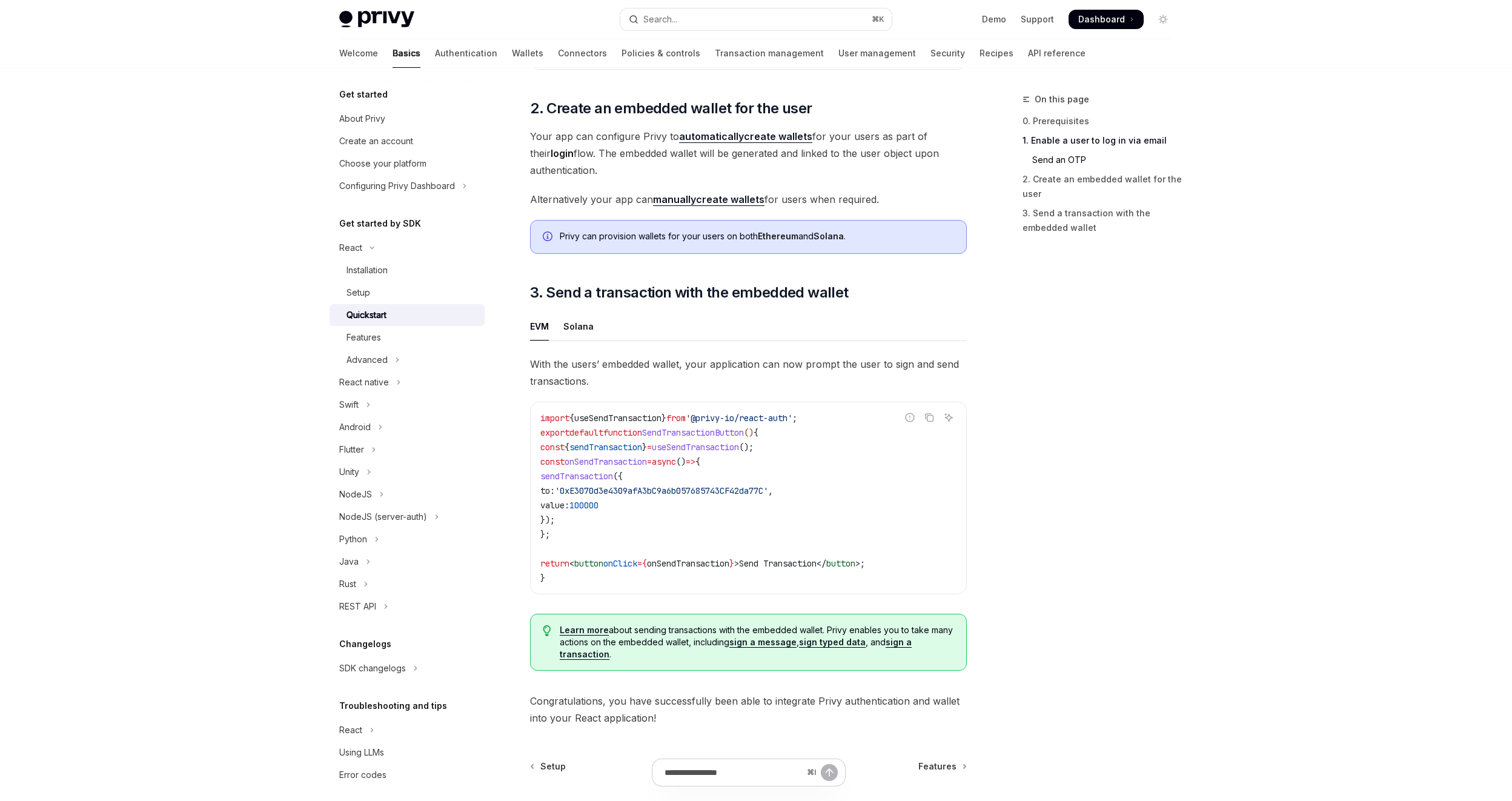
scroll to position [852, 0]
click at [388, 274] on div "Installation" at bounding box center [366, 270] width 41 height 15
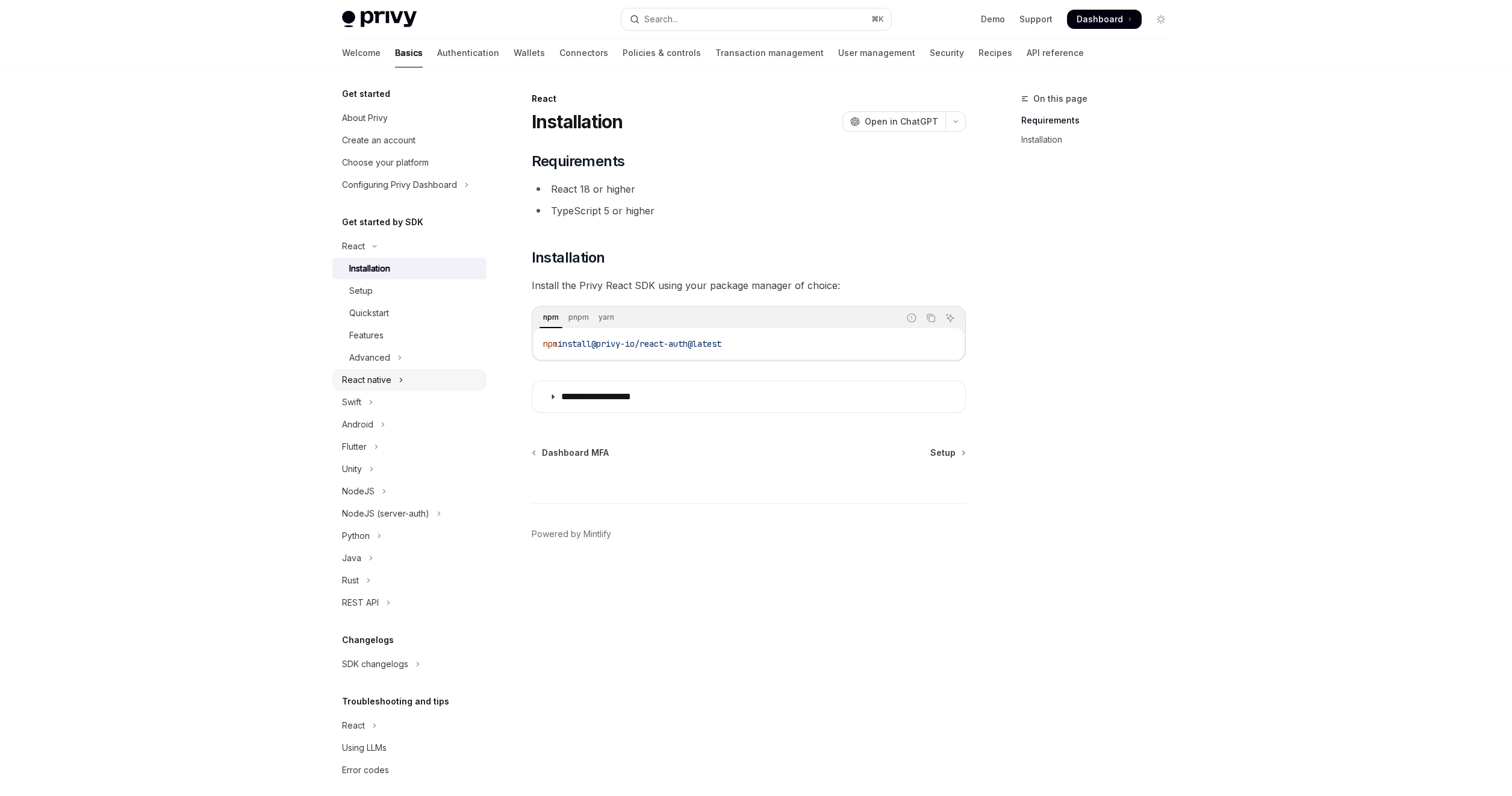
click at [392, 384] on button "React native" at bounding box center [410, 379] width 155 height 21
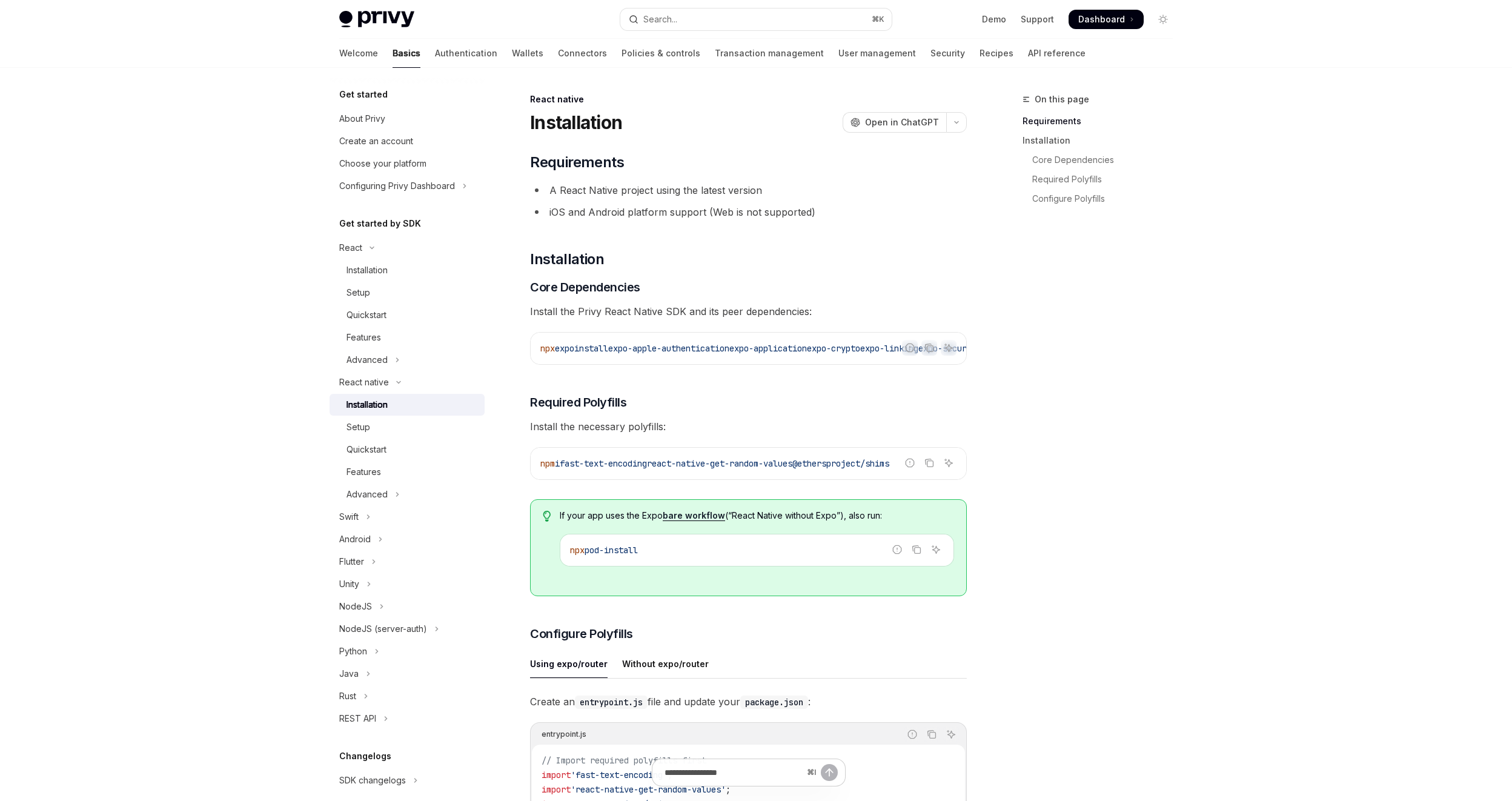
click at [387, 403] on div "Installation" at bounding box center [366, 405] width 41 height 15
click at [384, 430] on div "Setup" at bounding box center [411, 427] width 131 height 15
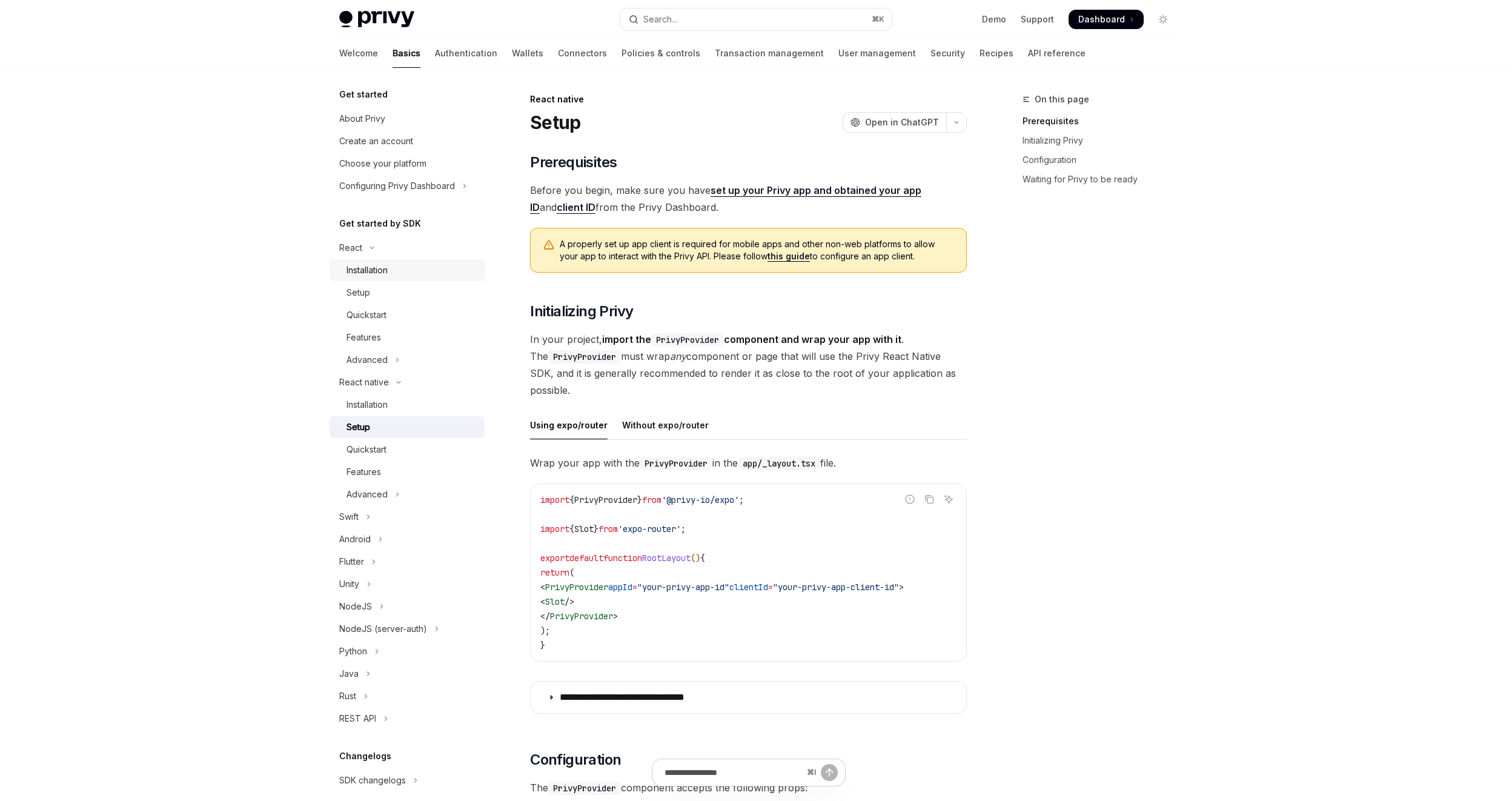
click at [378, 270] on div "Installation" at bounding box center [366, 270] width 41 height 15
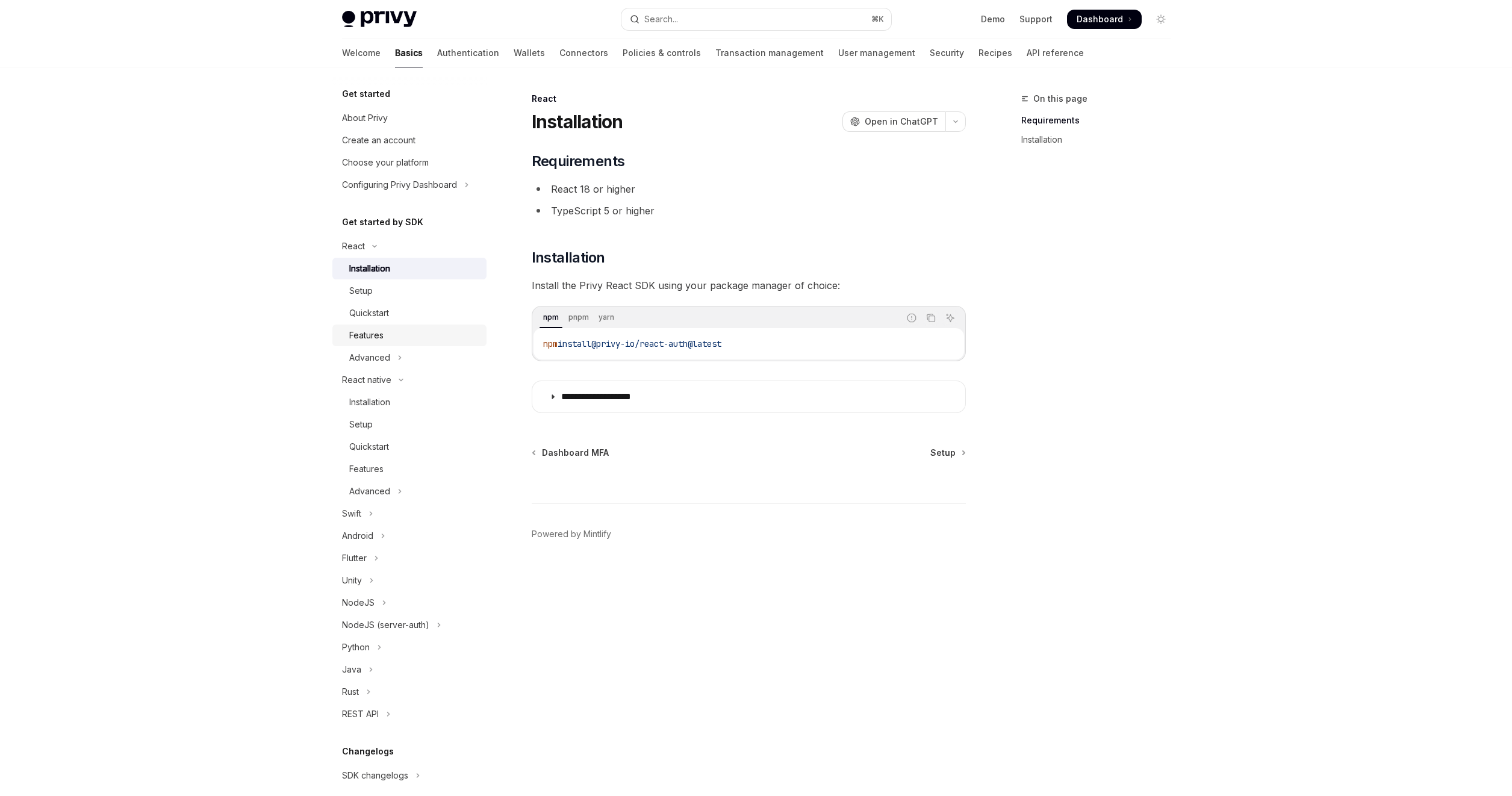
click at [379, 325] on link "Features" at bounding box center [410, 335] width 155 height 21
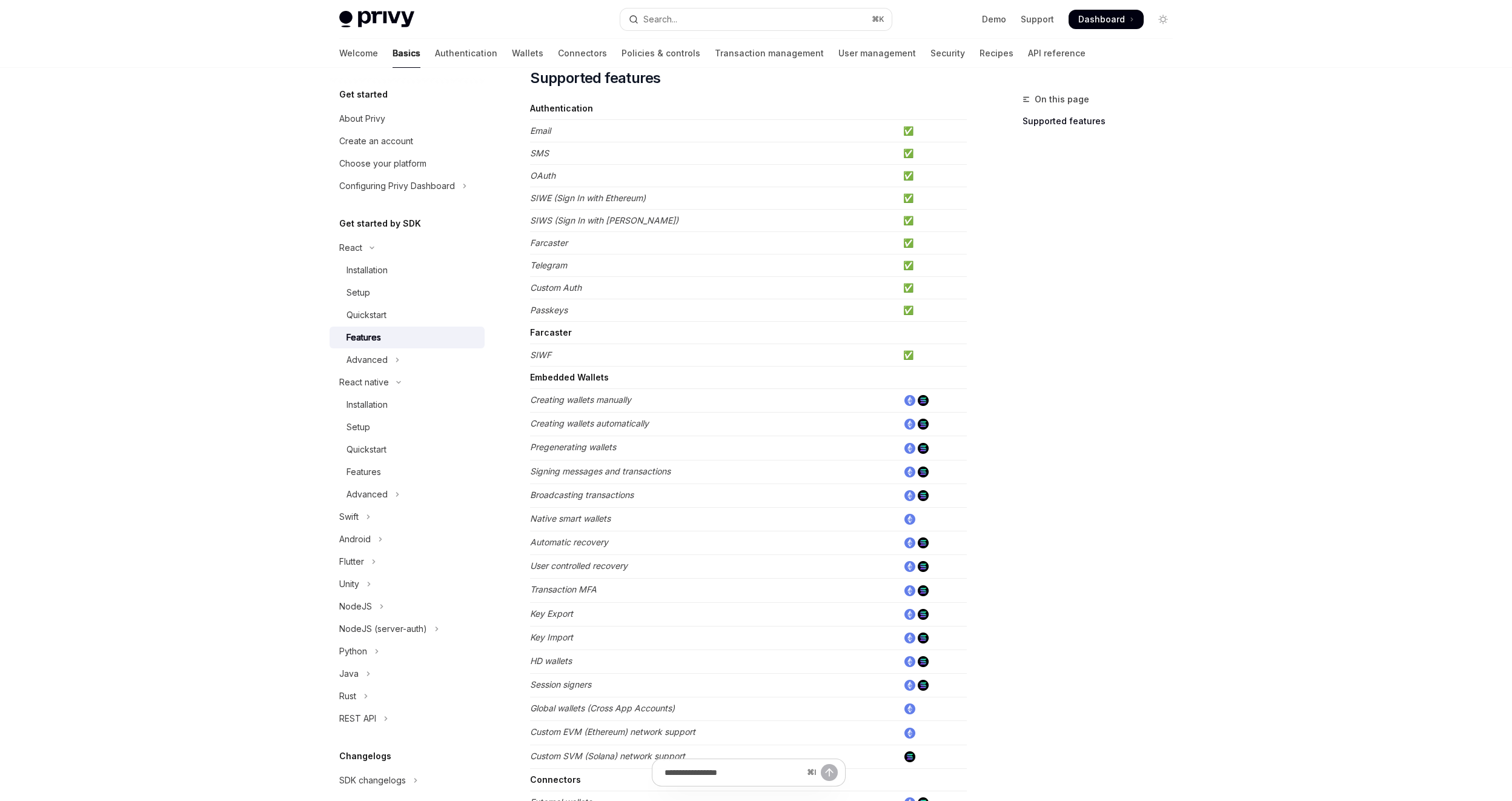
scroll to position [504, 0]
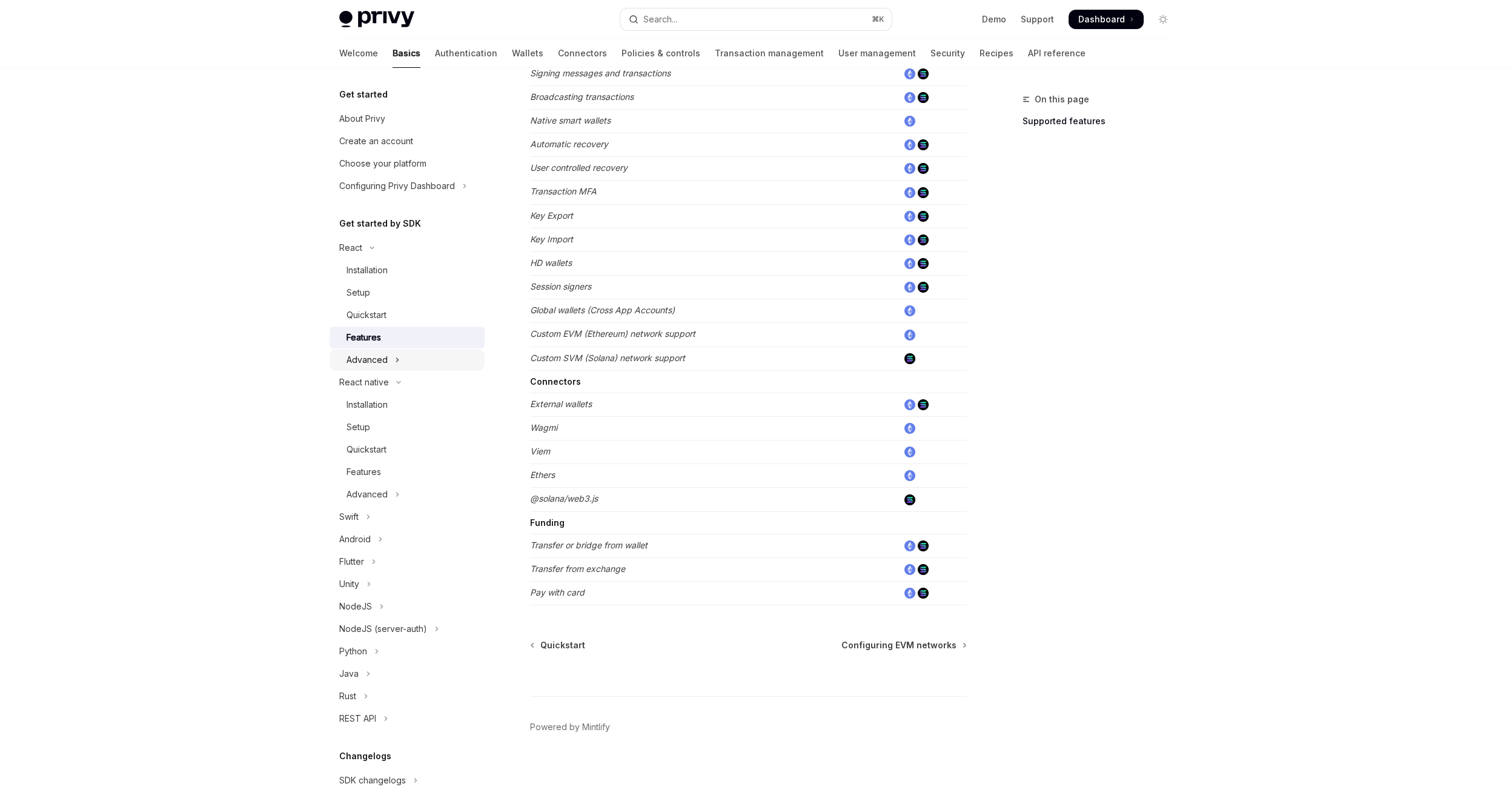
click at [374, 355] on div "Advanced" at bounding box center [366, 360] width 41 height 15
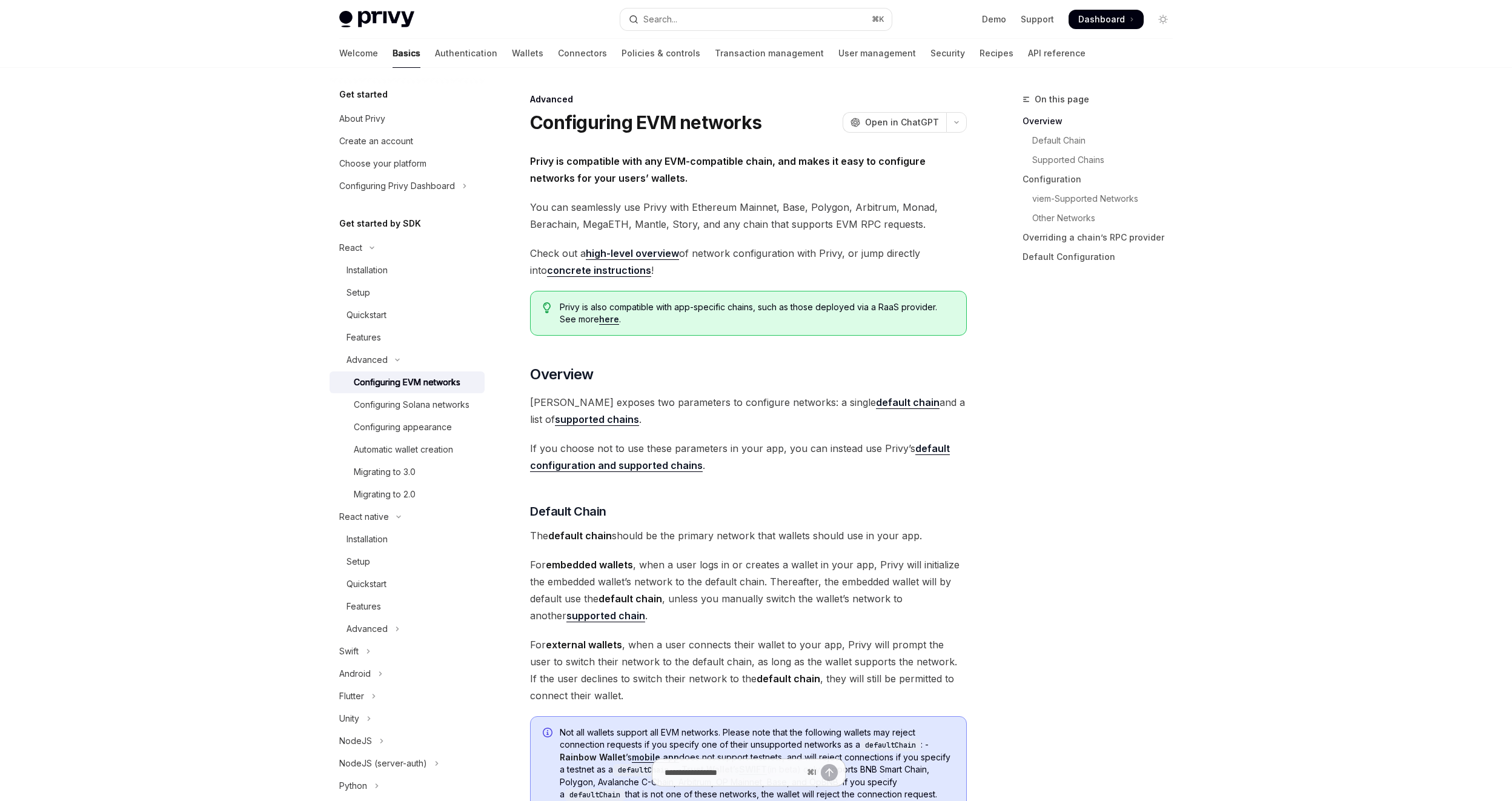
click at [405, 385] on div "Configuring EVM networks" at bounding box center [407, 382] width 107 height 15
click at [409, 403] on div "Configuring Solana networks" at bounding box center [411, 405] width 116 height 15
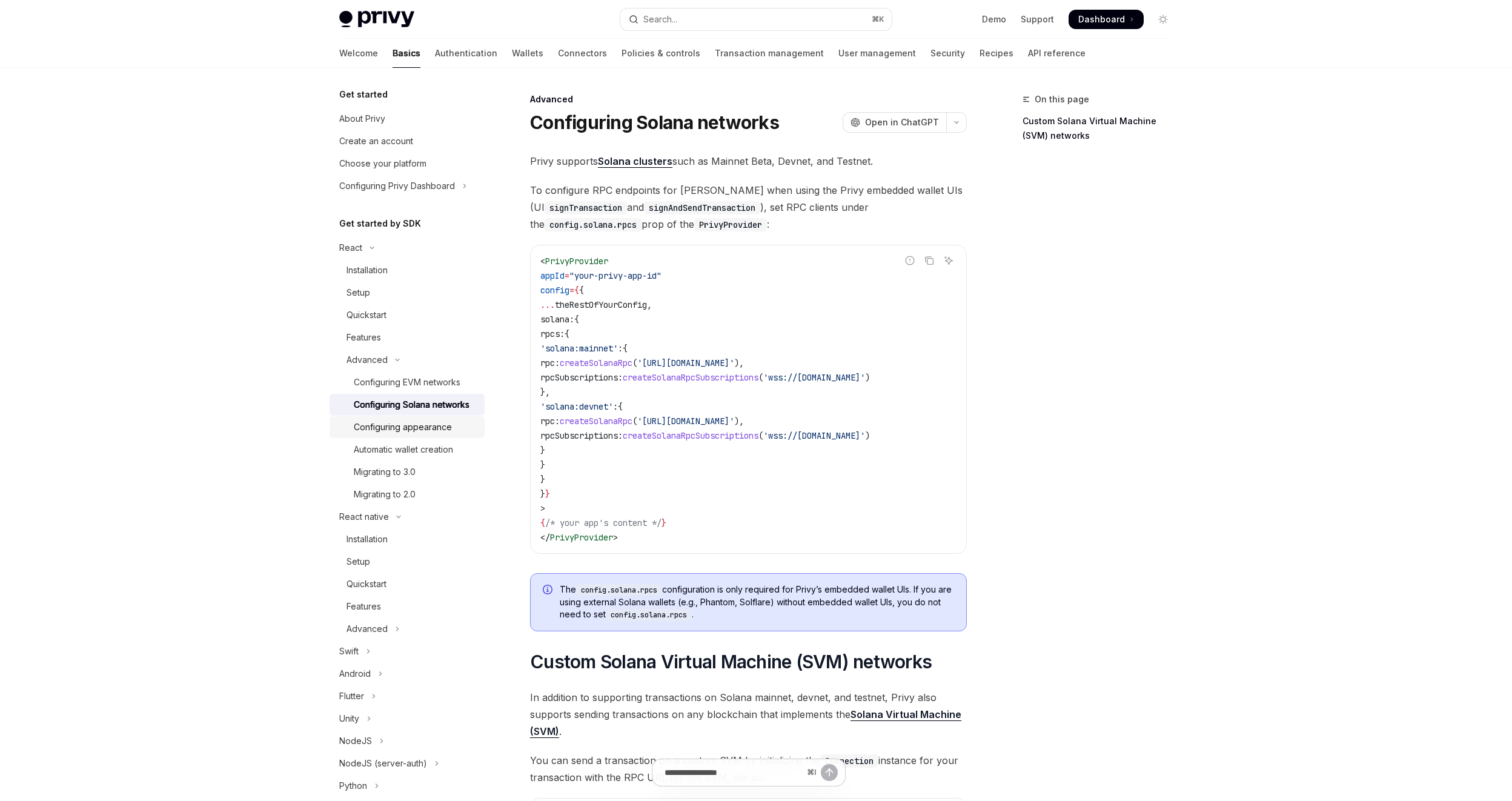
click at [414, 435] on div "Configuring appearance" at bounding box center [402, 427] width 98 height 15
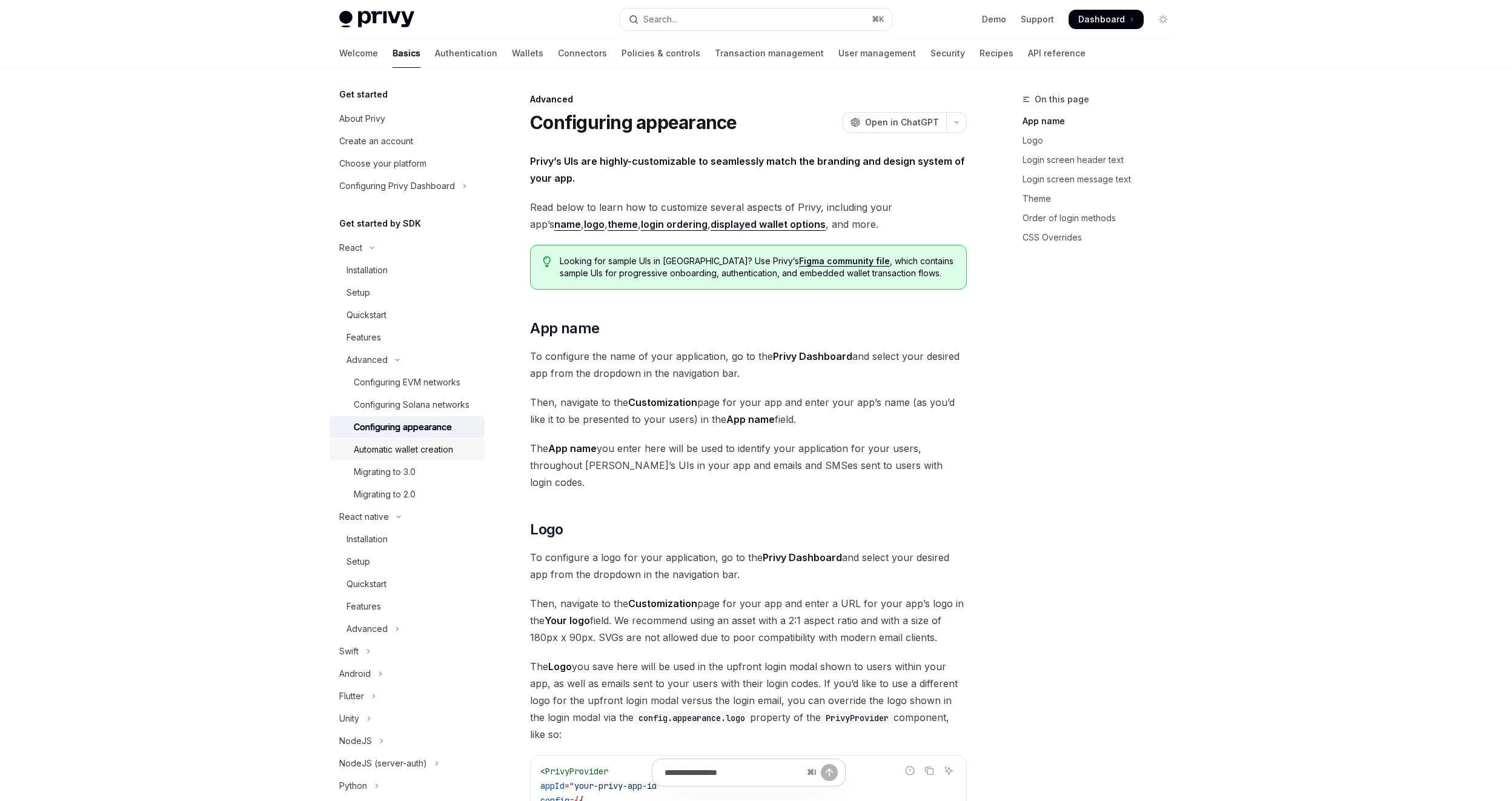
click at [419, 457] on div "Automatic wallet creation" at bounding box center [403, 449] width 99 height 15
type textarea "*"
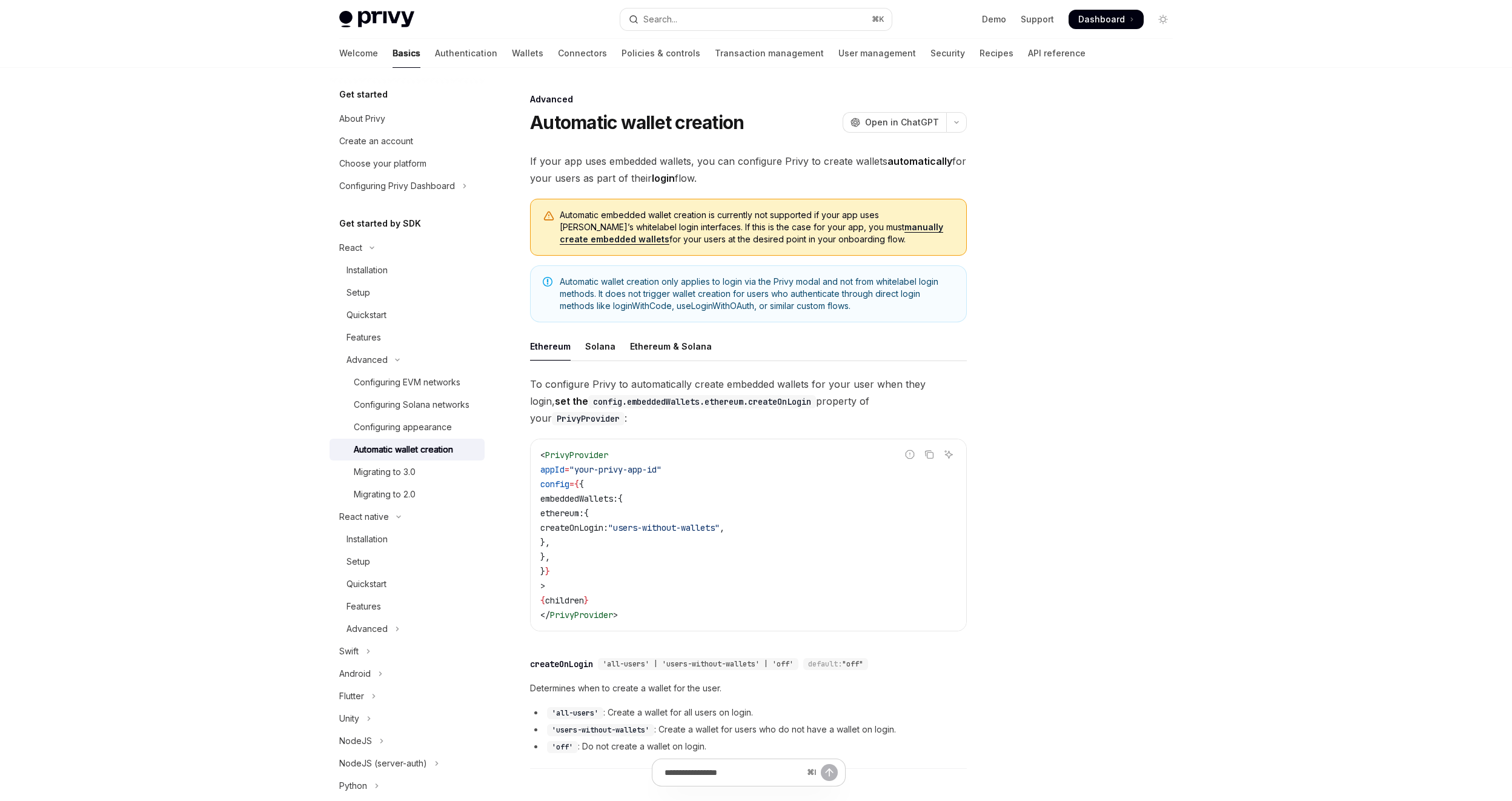
click at [665, 179] on strong "login" at bounding box center [663, 178] width 23 height 12
click at [742, 174] on span "If your app uses embedded wallets, you can configure Privy to create wallets au…" at bounding box center [748, 169] width 436 height 34
